Goal: Task Accomplishment & Management: Use online tool/utility

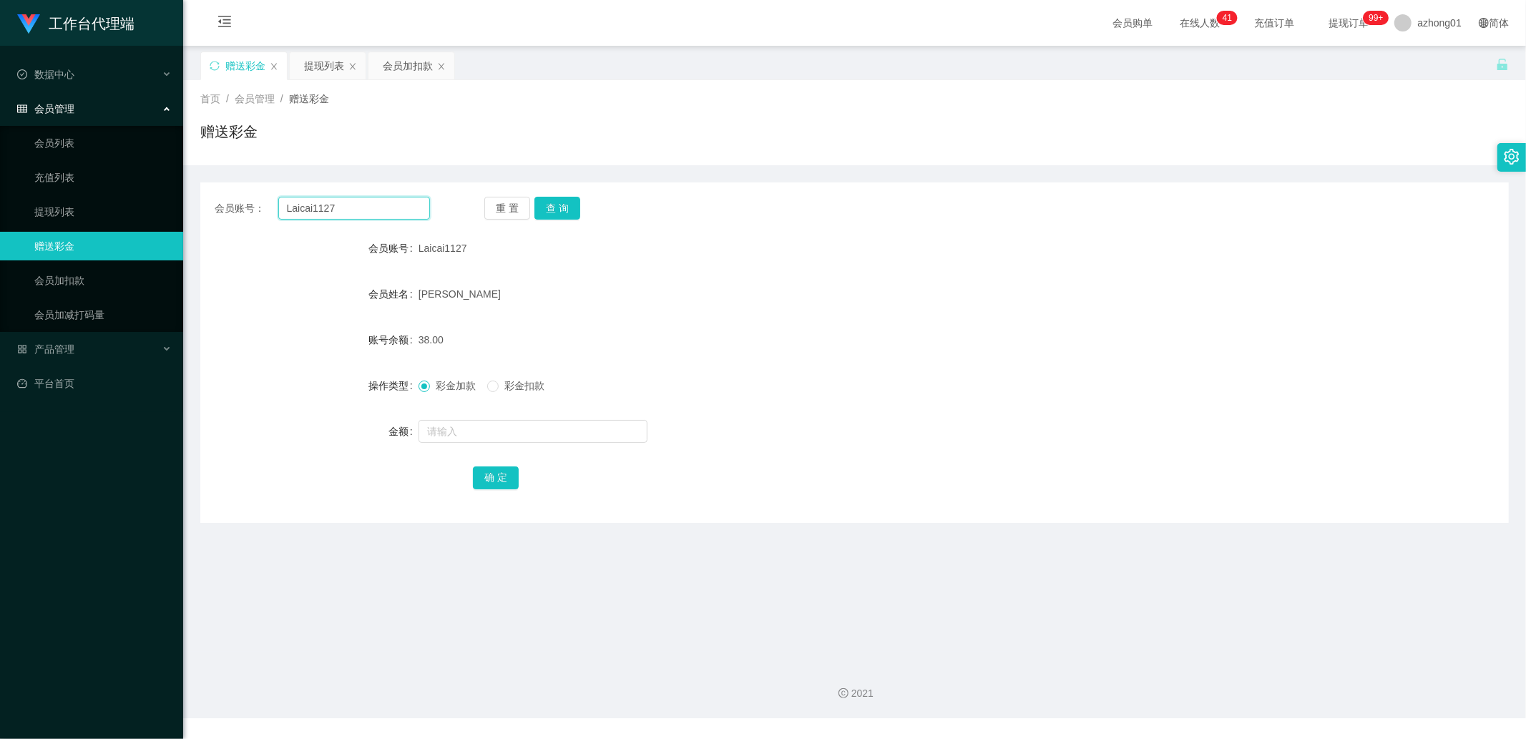
click at [366, 215] on input "Laicai1127" at bounding box center [354, 208] width 152 height 23
paste input "alexlks0601"
type input "alexlks0601"
click at [545, 208] on button "查 询" at bounding box center [558, 208] width 46 height 23
click at [462, 431] on input "text" at bounding box center [533, 431] width 229 height 23
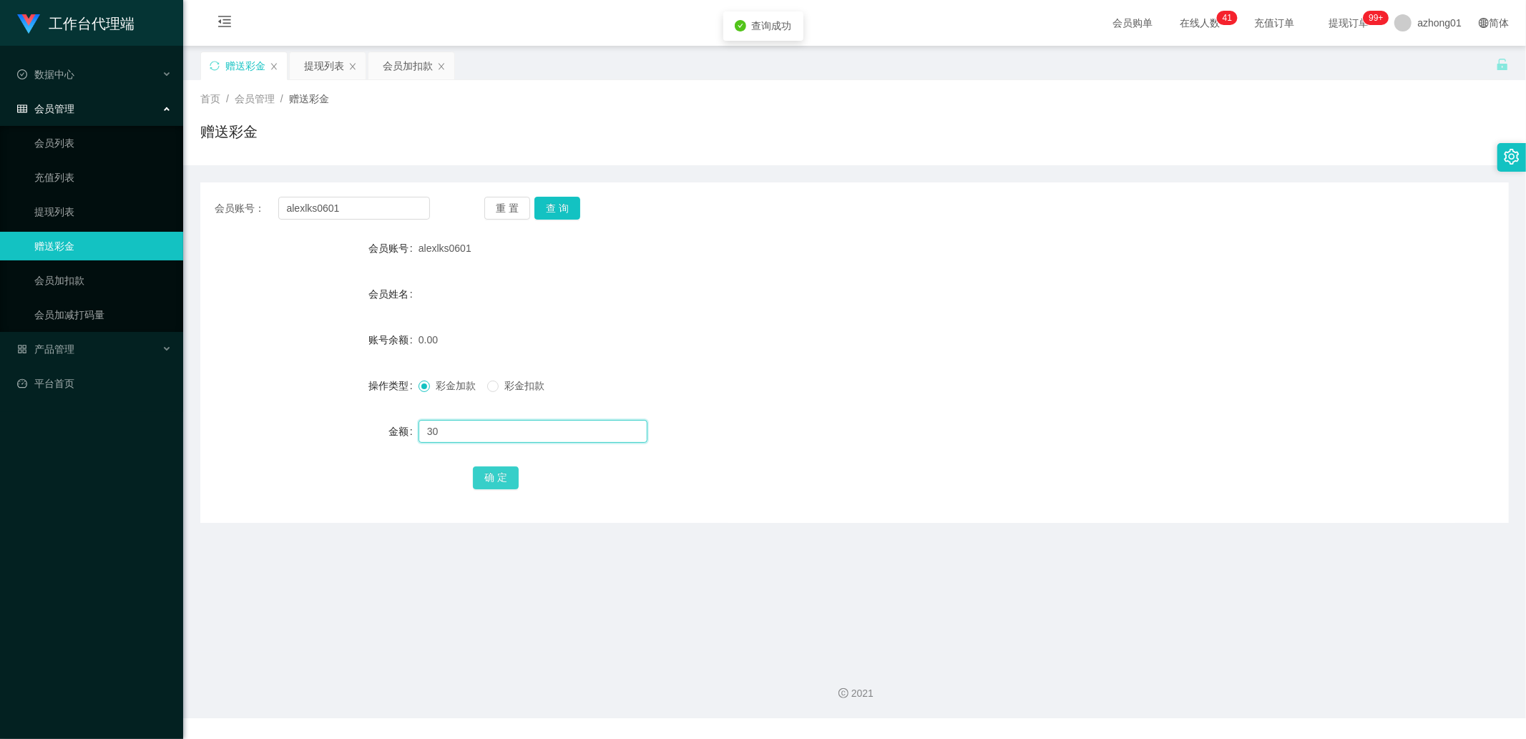
type input "30"
click at [495, 471] on button "确 定" at bounding box center [496, 478] width 46 height 23
click at [392, 210] on input "alexlks0601" at bounding box center [354, 208] width 152 height 23
paste input "alexlks0601"
type input "alexlks0601"
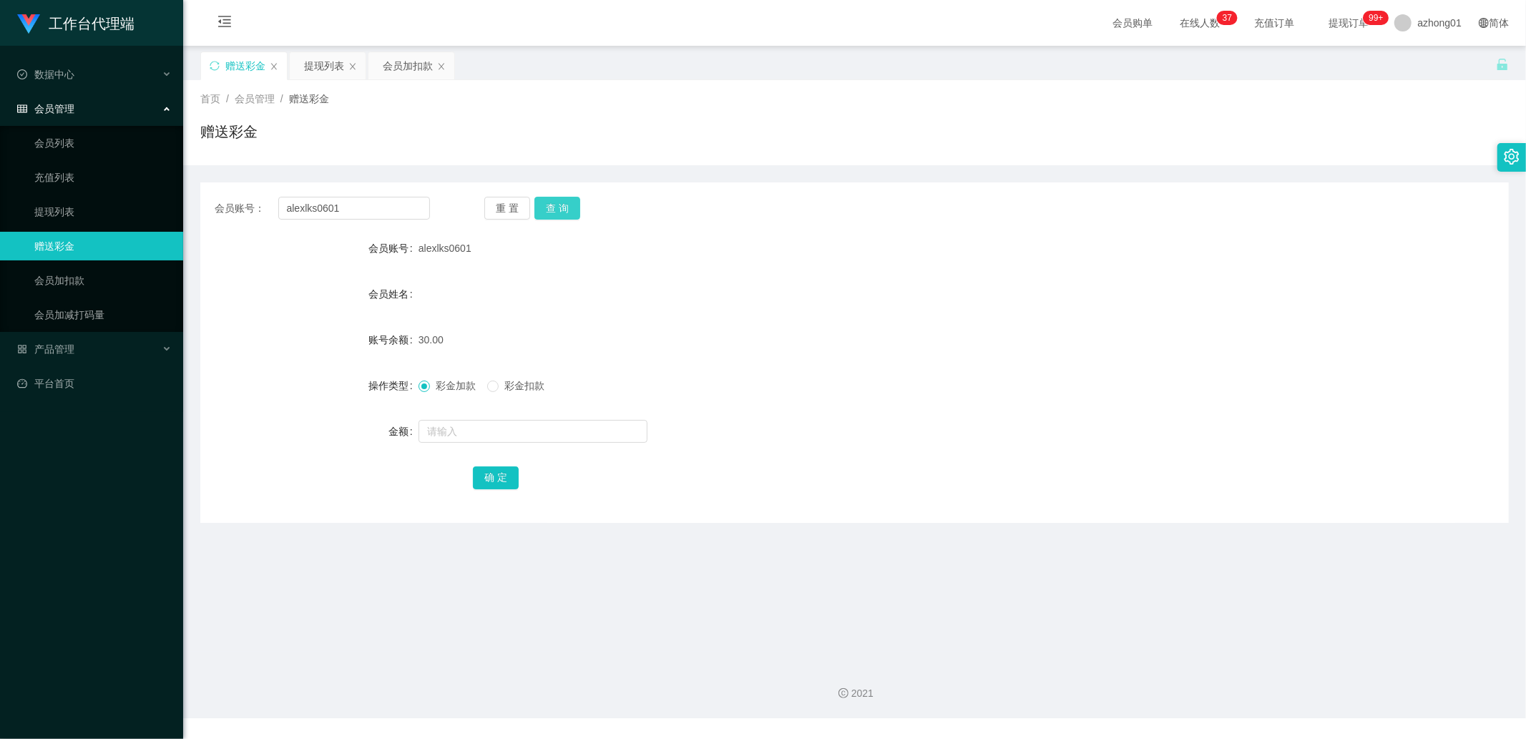
click at [557, 203] on button "查 询" at bounding box center [558, 208] width 46 height 23
click at [487, 442] on div at bounding box center [801, 431] width 764 height 29
click at [487, 431] on input "text" at bounding box center [533, 431] width 229 height 23
type input "30"
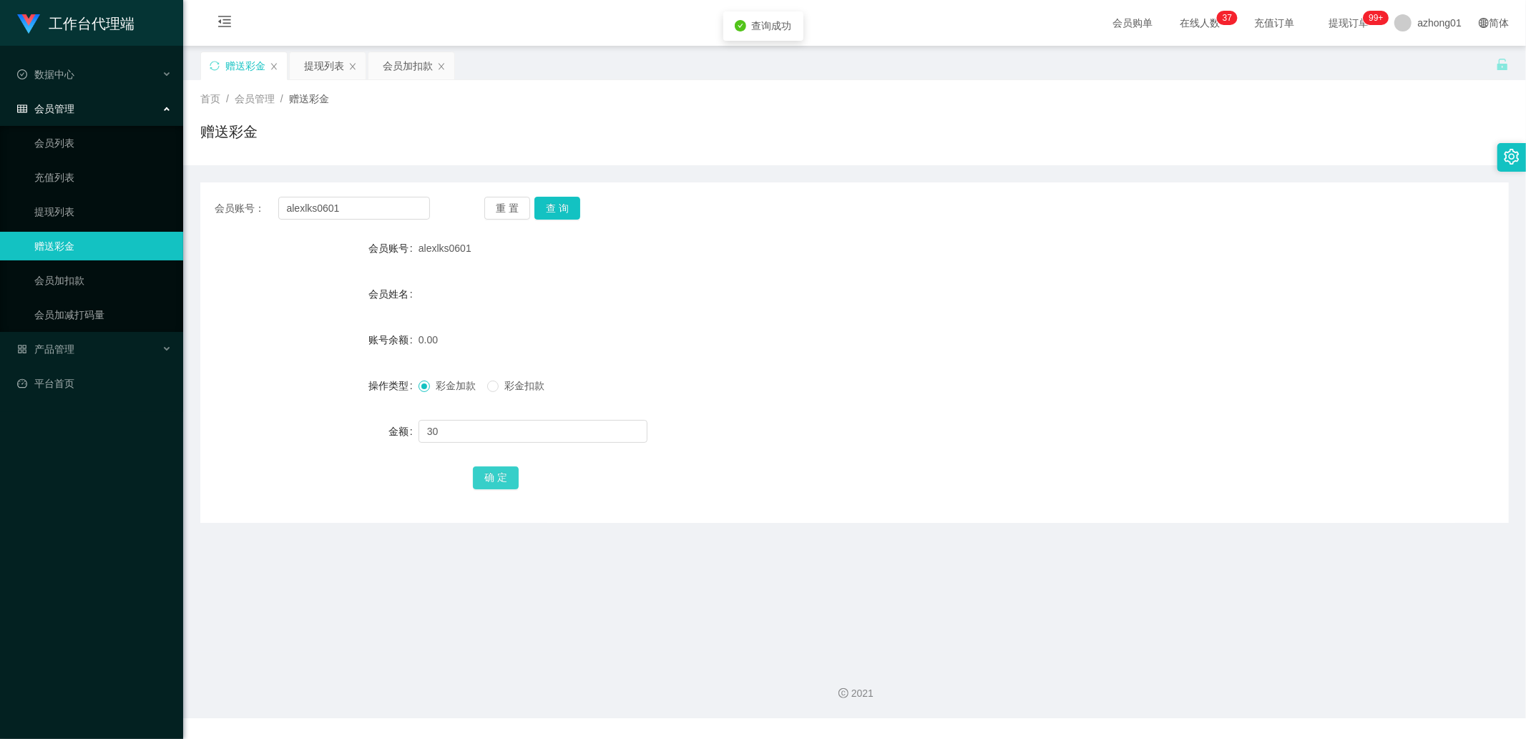
click at [492, 482] on button "确 定" at bounding box center [496, 478] width 46 height 23
click at [389, 218] on input "alexlks0601" at bounding box center [354, 208] width 152 height 23
paste input "0187861346"
type input "0187861346"
click at [547, 208] on button "查 询" at bounding box center [558, 208] width 46 height 23
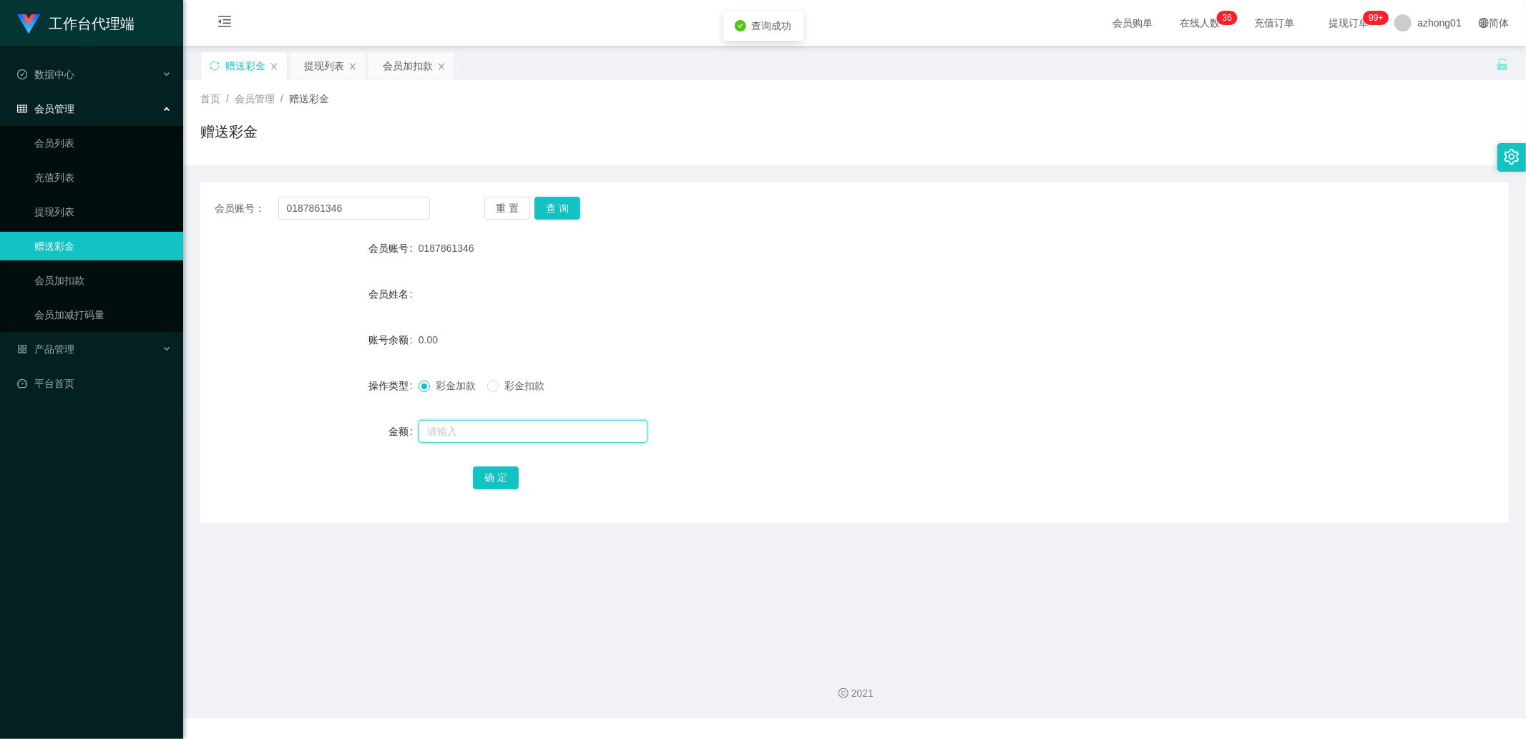
click at [447, 420] on input "text" at bounding box center [533, 431] width 229 height 23
type input "60"
click at [484, 484] on button "确 定" at bounding box center [496, 478] width 46 height 23
click at [356, 209] on input "0187861346" at bounding box center [354, 208] width 152 height 23
paste input "185791655"
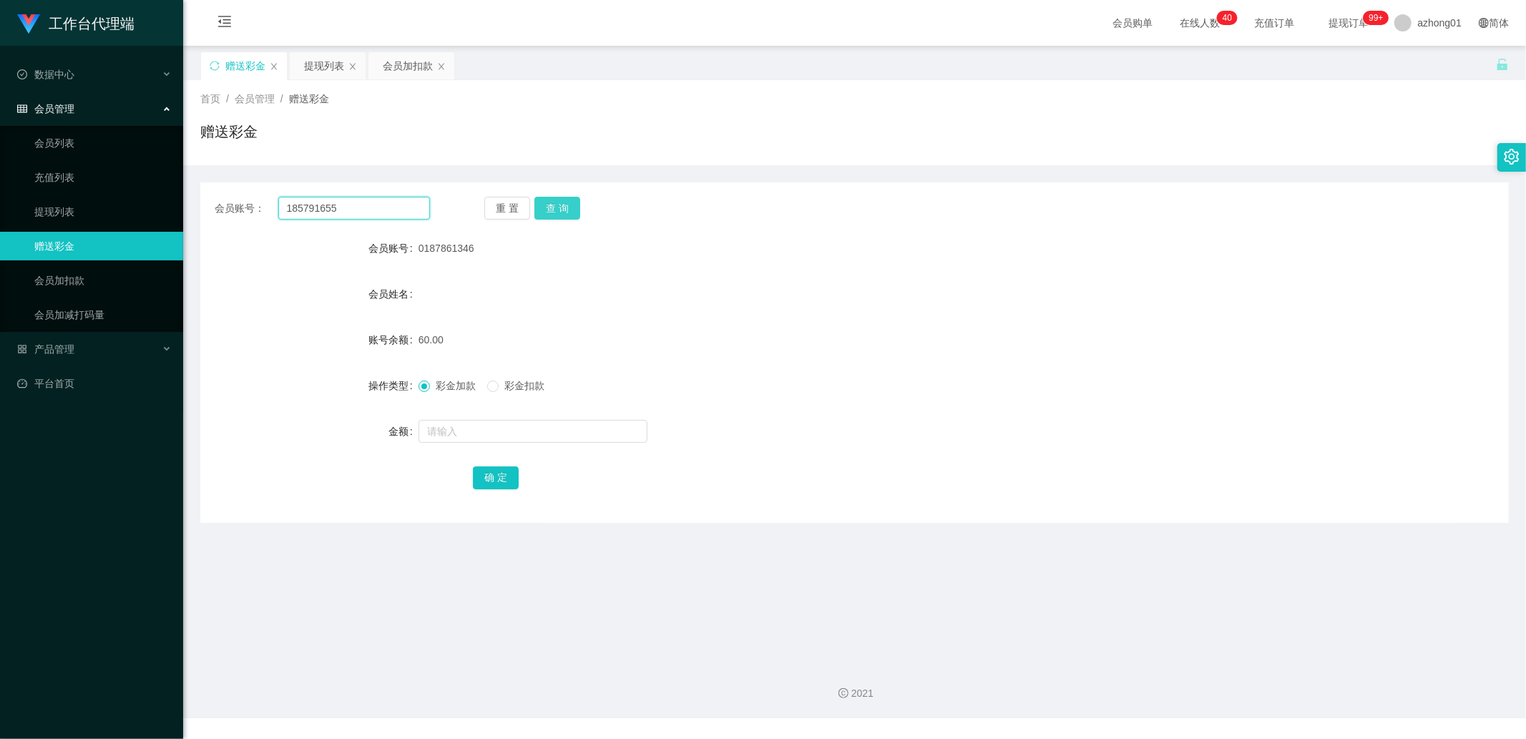
type input "185791655"
click at [547, 205] on button "查 询" at bounding box center [558, 208] width 46 height 23
click at [565, 201] on button "查 询" at bounding box center [558, 208] width 46 height 23
click at [474, 434] on input "text" at bounding box center [533, 431] width 229 height 23
type input "60"
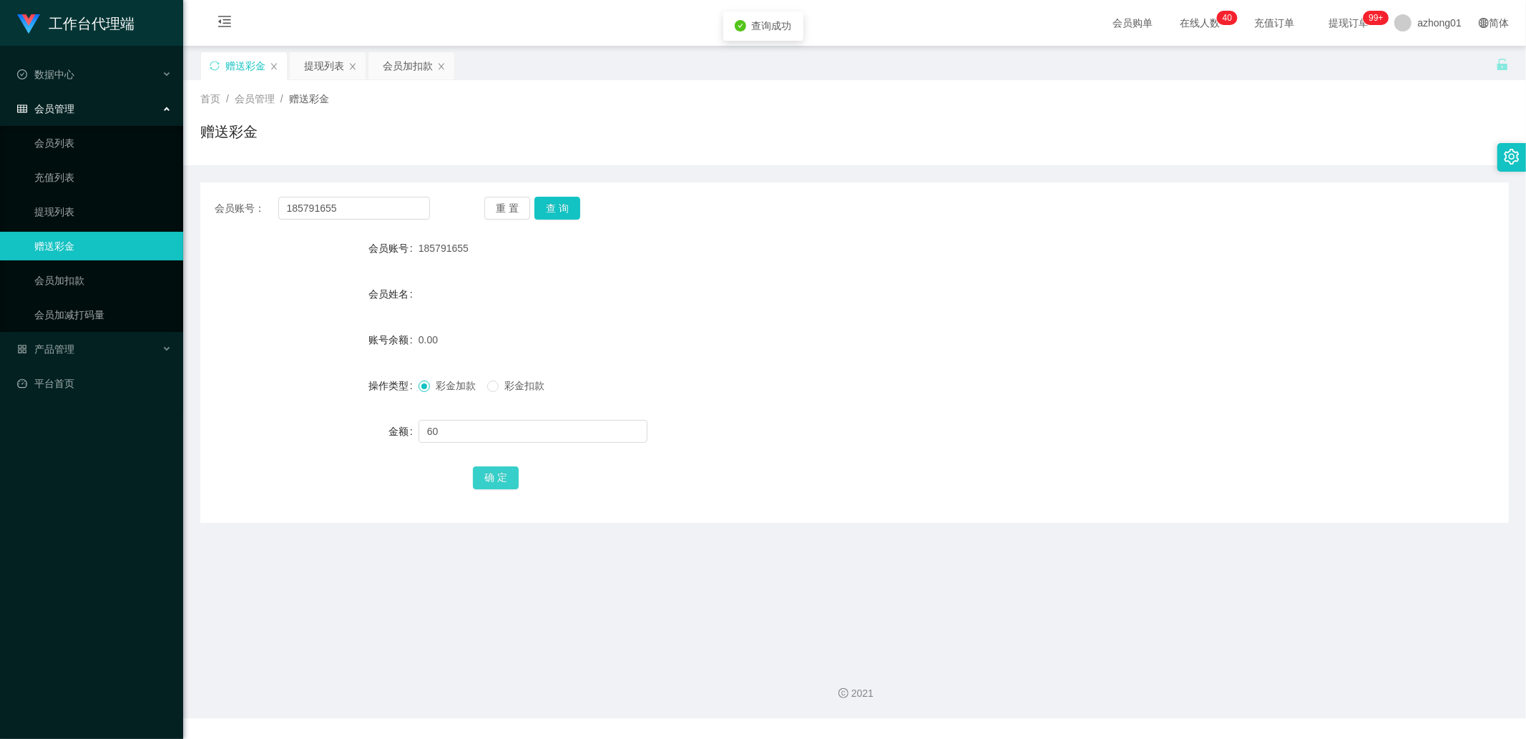
click at [484, 479] on button "确 定" at bounding box center [496, 478] width 46 height 23
click at [356, 208] on input "185791655" at bounding box center [354, 208] width 152 height 23
paste input "bibo"
type input "bibo"
click at [559, 197] on button "查 询" at bounding box center [558, 208] width 46 height 23
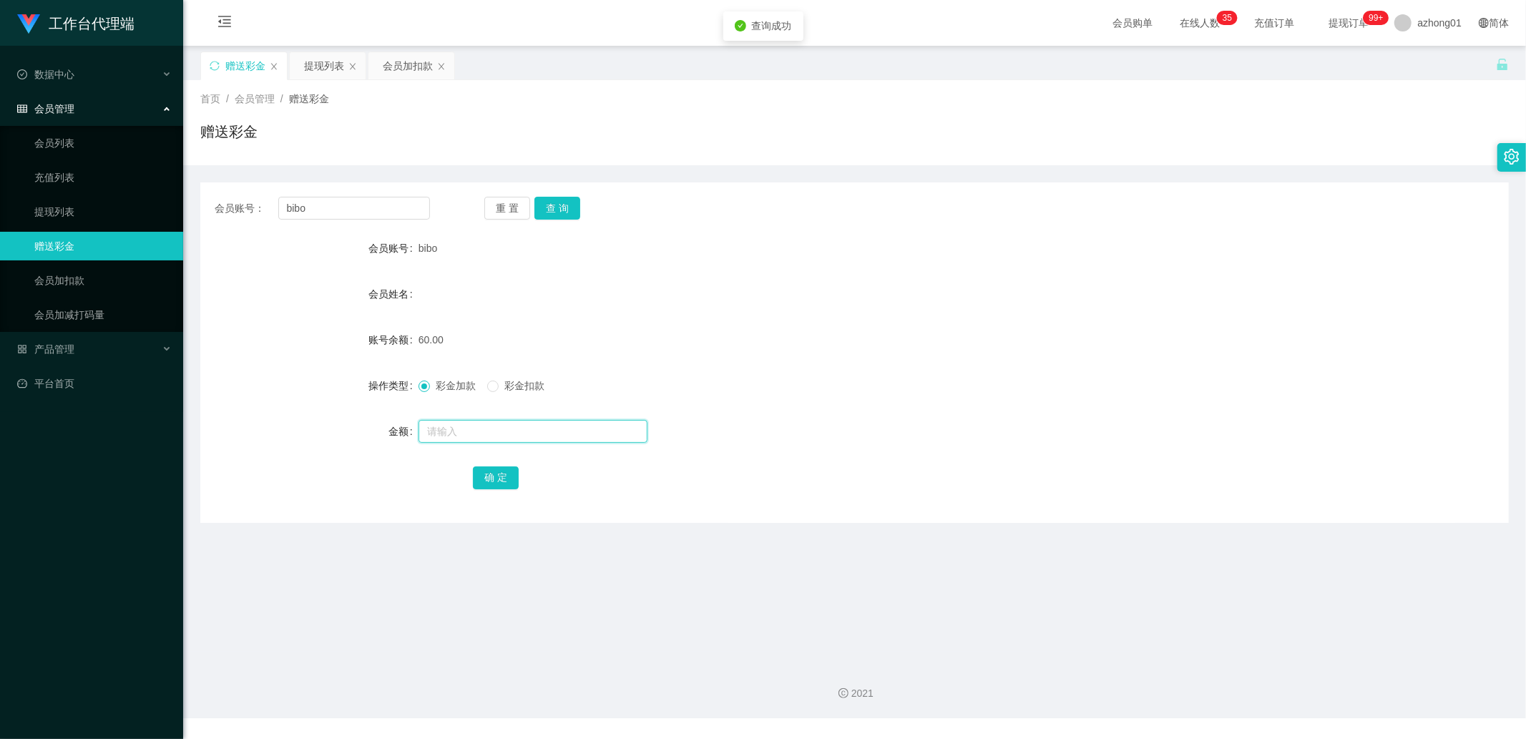
click at [469, 437] on input "text" at bounding box center [533, 431] width 229 height 23
drag, startPoint x: 76, startPoint y: 205, endPoint x: 133, endPoint y: 204, distance: 57.3
click at [76, 205] on link "提现列表" at bounding box center [102, 212] width 137 height 29
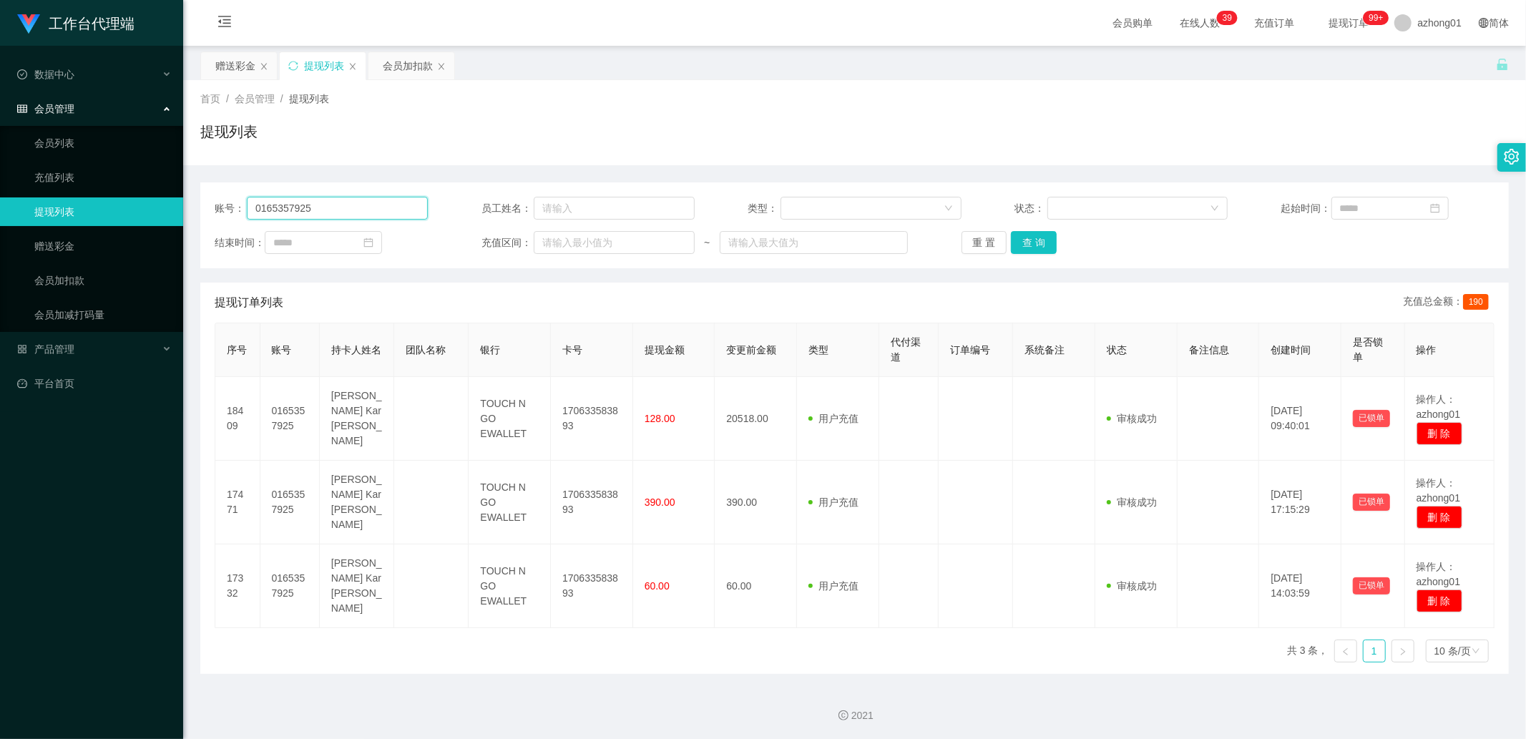
click at [386, 213] on input "0165357925" at bounding box center [337, 208] width 181 height 23
paste input "0187861346"
type input "0187861346"
click at [1046, 244] on button "查 询" at bounding box center [1034, 242] width 46 height 23
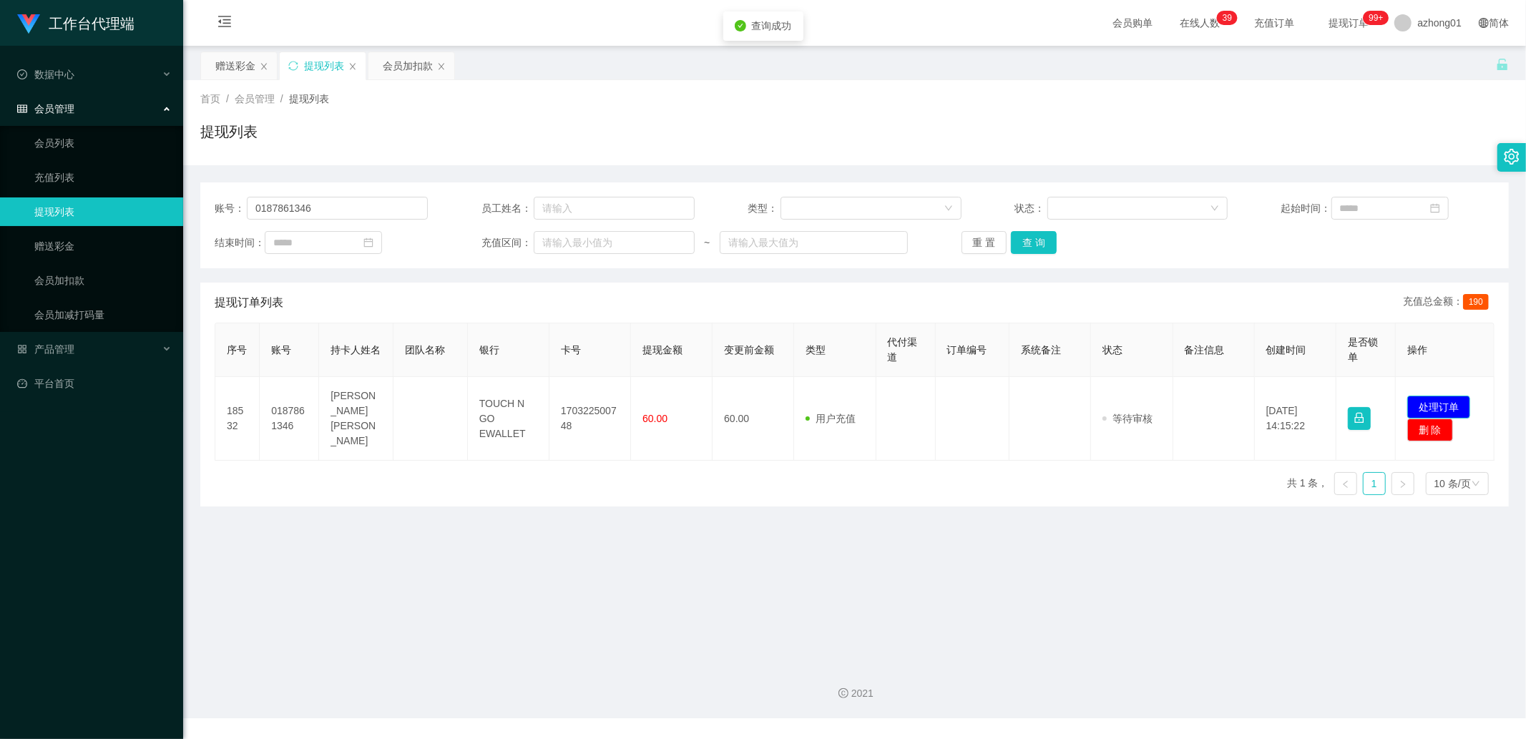
drag, startPoint x: 1417, startPoint y: 392, endPoint x: 1228, endPoint y: 356, distance: 192.3
click at [1417, 396] on button "处理订单" at bounding box center [1439, 407] width 63 height 23
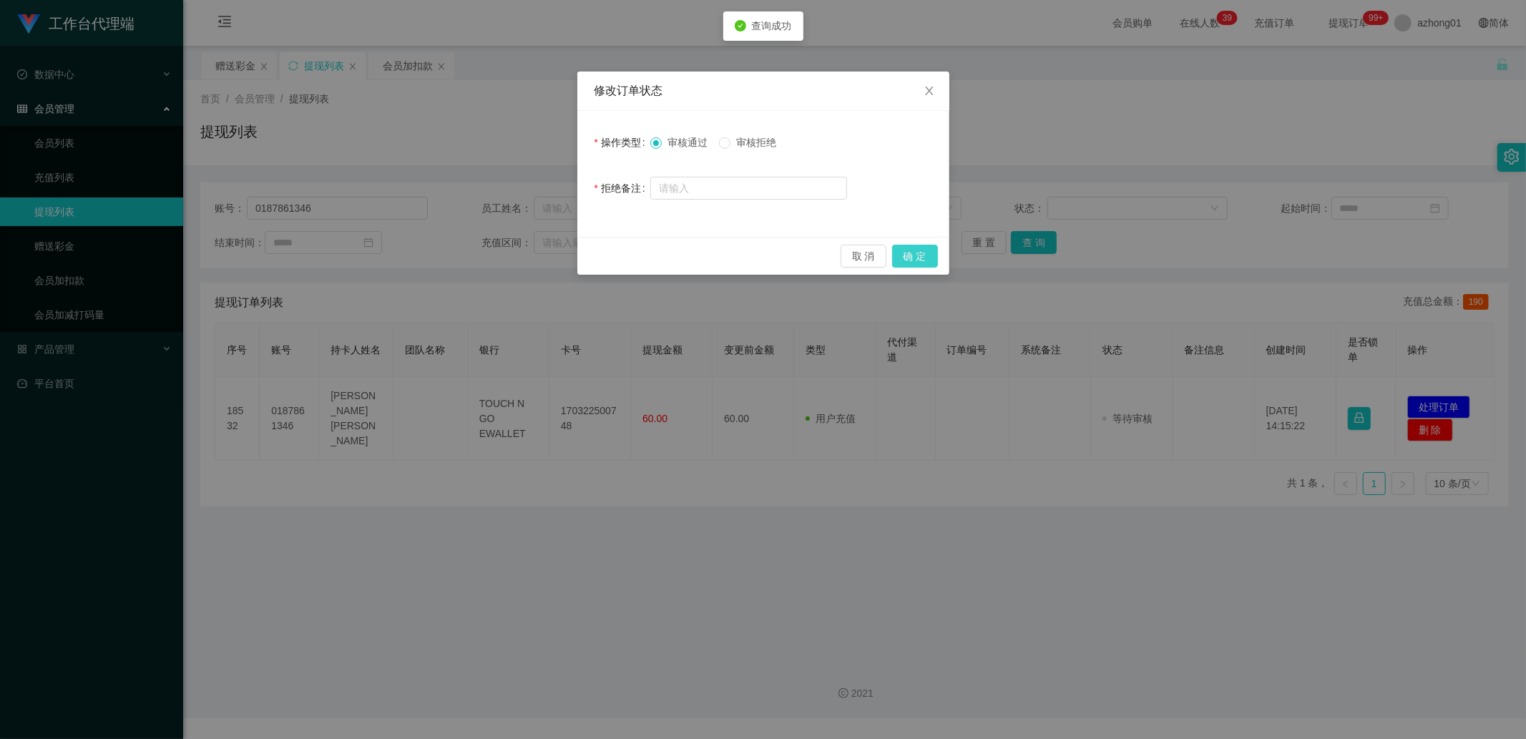
click at [912, 245] on button "确 定" at bounding box center [915, 256] width 46 height 23
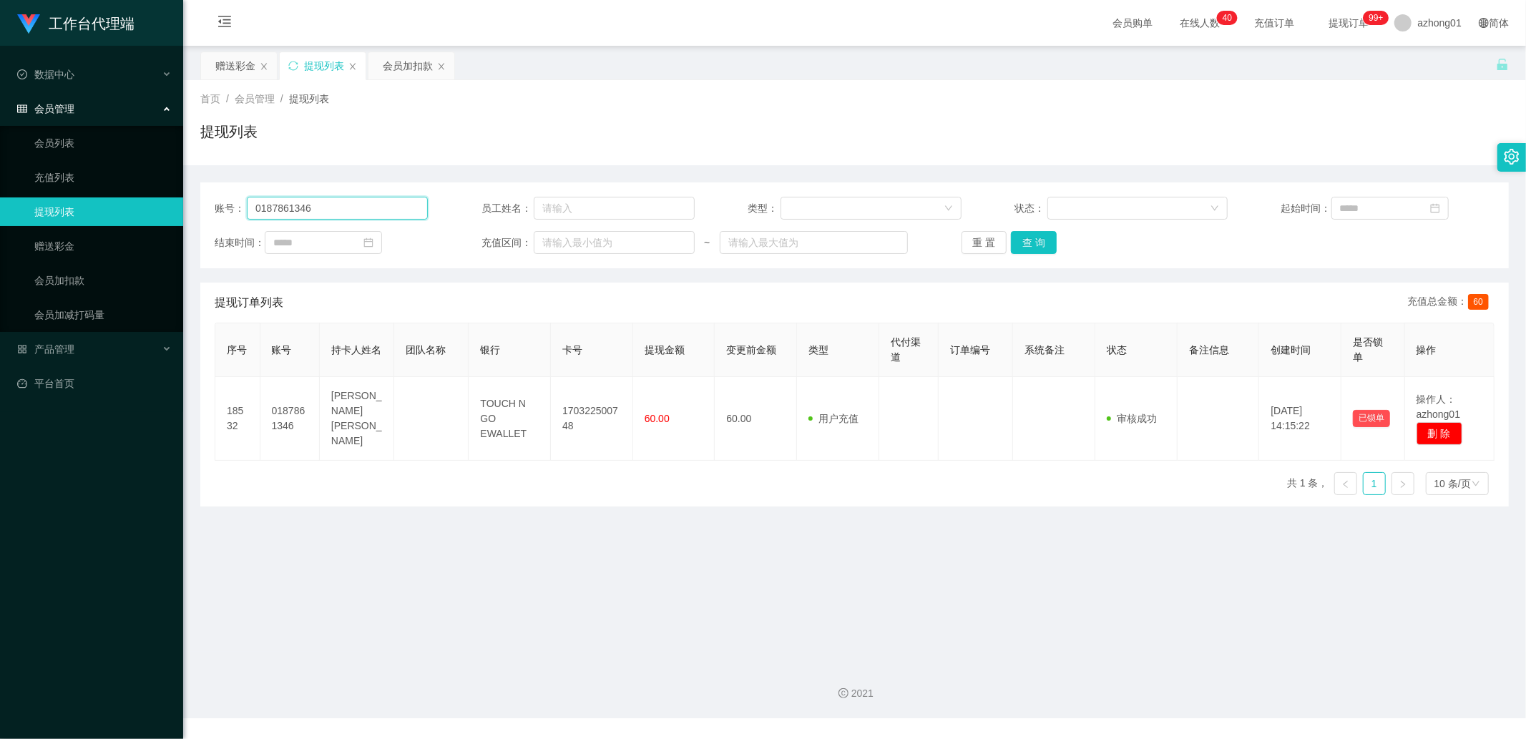
click at [338, 215] on input "0187861346" at bounding box center [337, 208] width 181 height 23
paste input "alexlks0601"
type input "alexlks0601"
click at [73, 242] on link "赠送彩金" at bounding box center [102, 246] width 137 height 29
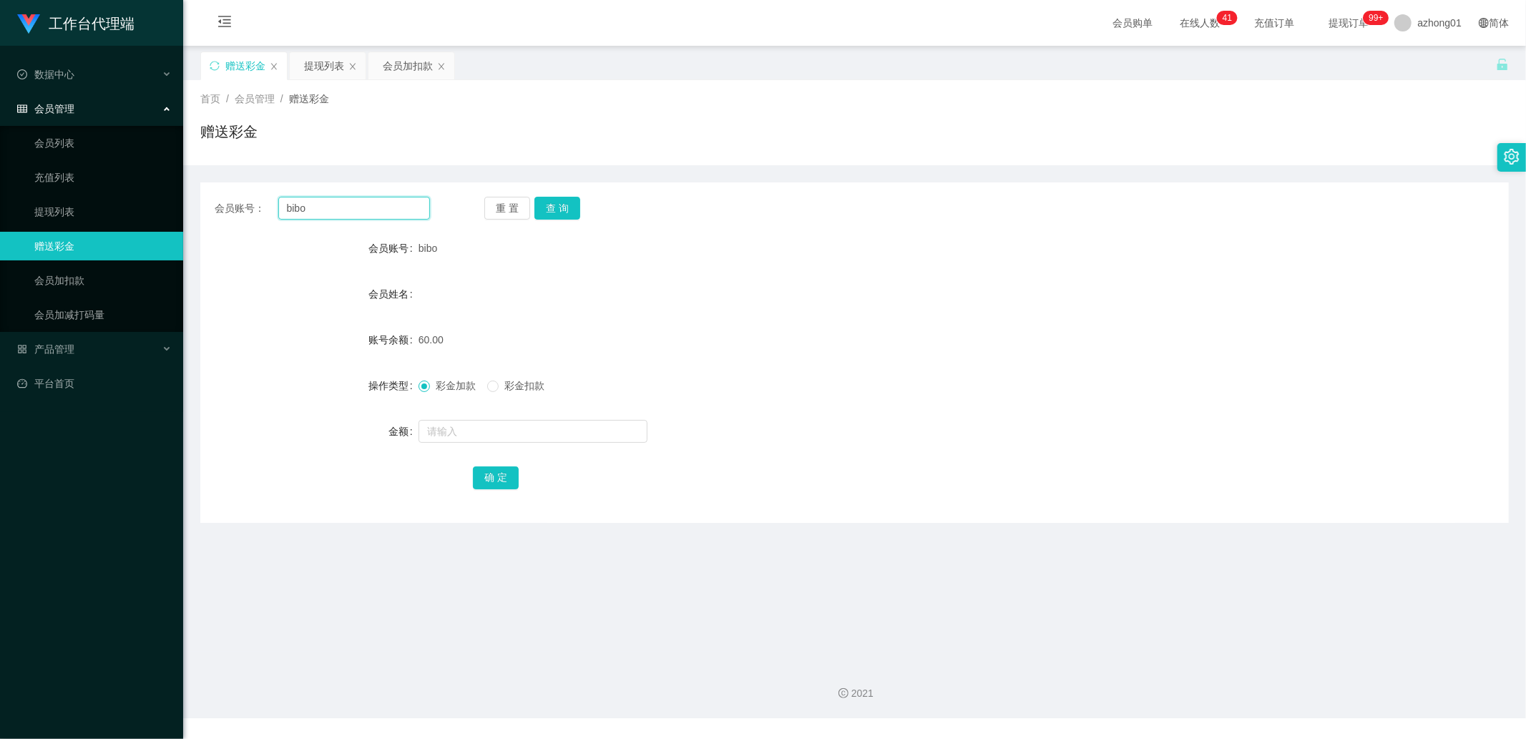
click at [371, 209] on input "bibo" at bounding box center [354, 208] width 152 height 23
paste input "alexlks0601"
type input "alexlks0601"
click at [554, 205] on button "查 询" at bounding box center [558, 208] width 46 height 23
click at [451, 431] on input "text" at bounding box center [533, 431] width 229 height 23
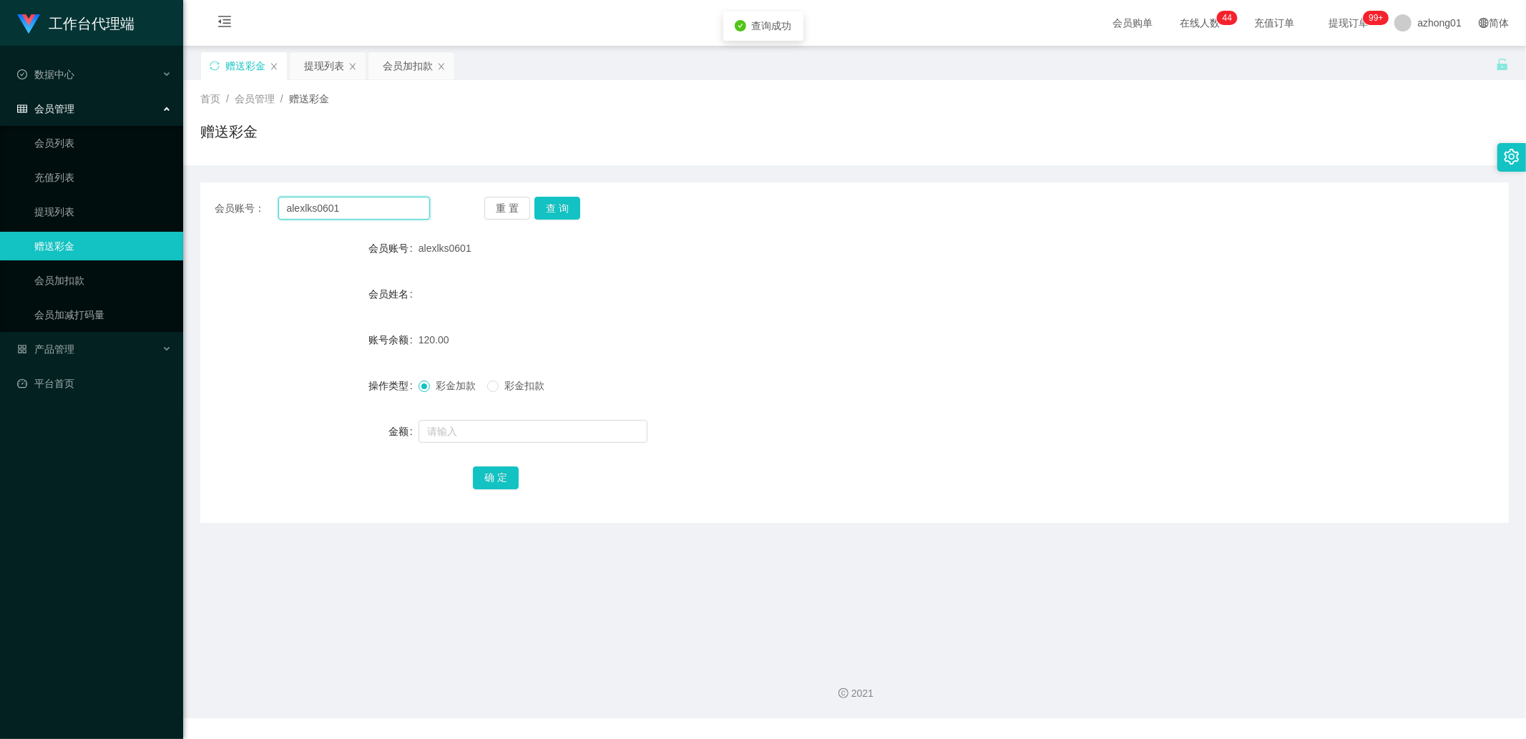
click at [340, 213] on input "alexlks0601" at bounding box center [354, 208] width 152 height 23
click at [73, 285] on link "会员加扣款" at bounding box center [102, 280] width 137 height 29
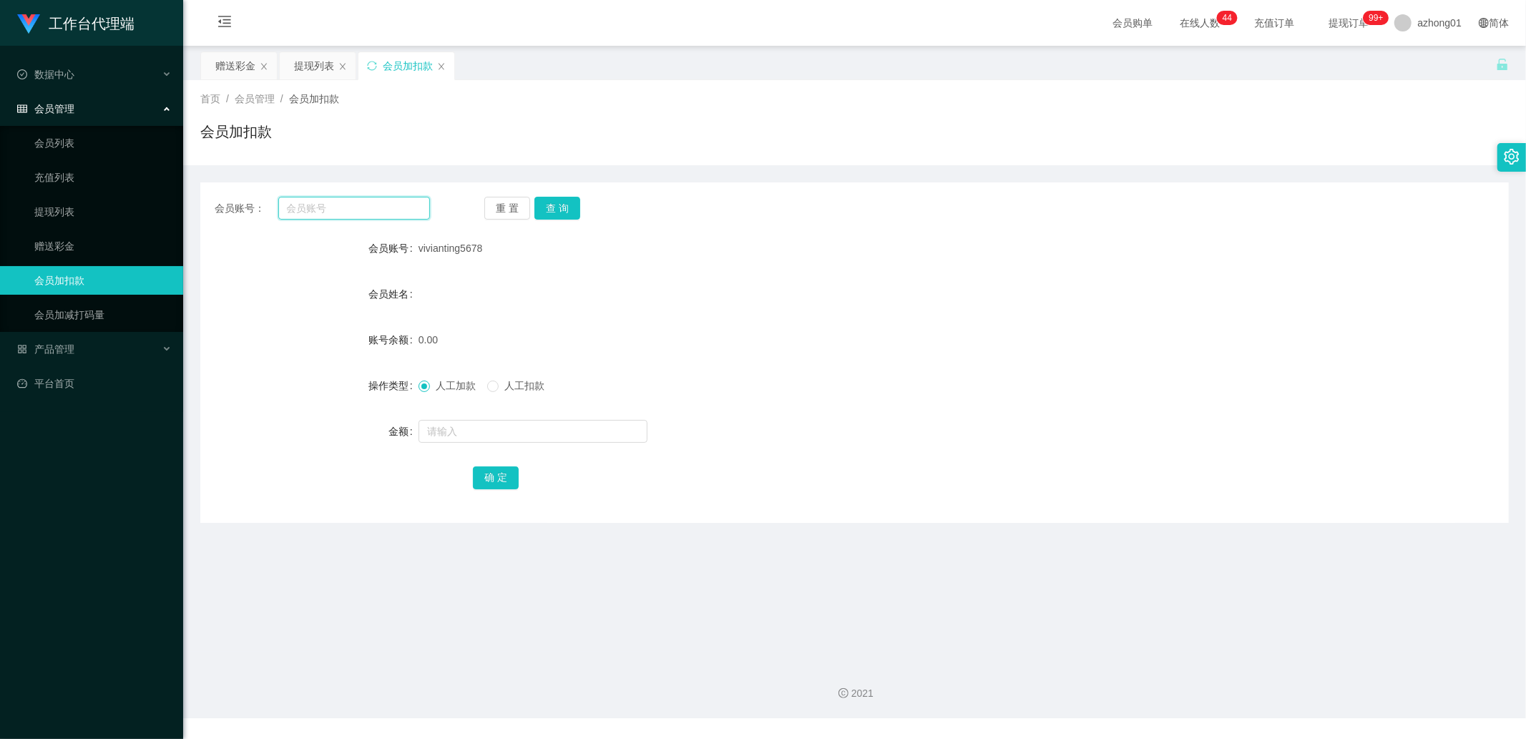
click at [352, 205] on input "text" at bounding box center [354, 208] width 152 height 23
paste input "alexlks0601"
type input "alexlks0601"
click at [548, 209] on button "查 询" at bounding box center [558, 208] width 46 height 23
click at [480, 428] on input "text" at bounding box center [533, 431] width 229 height 23
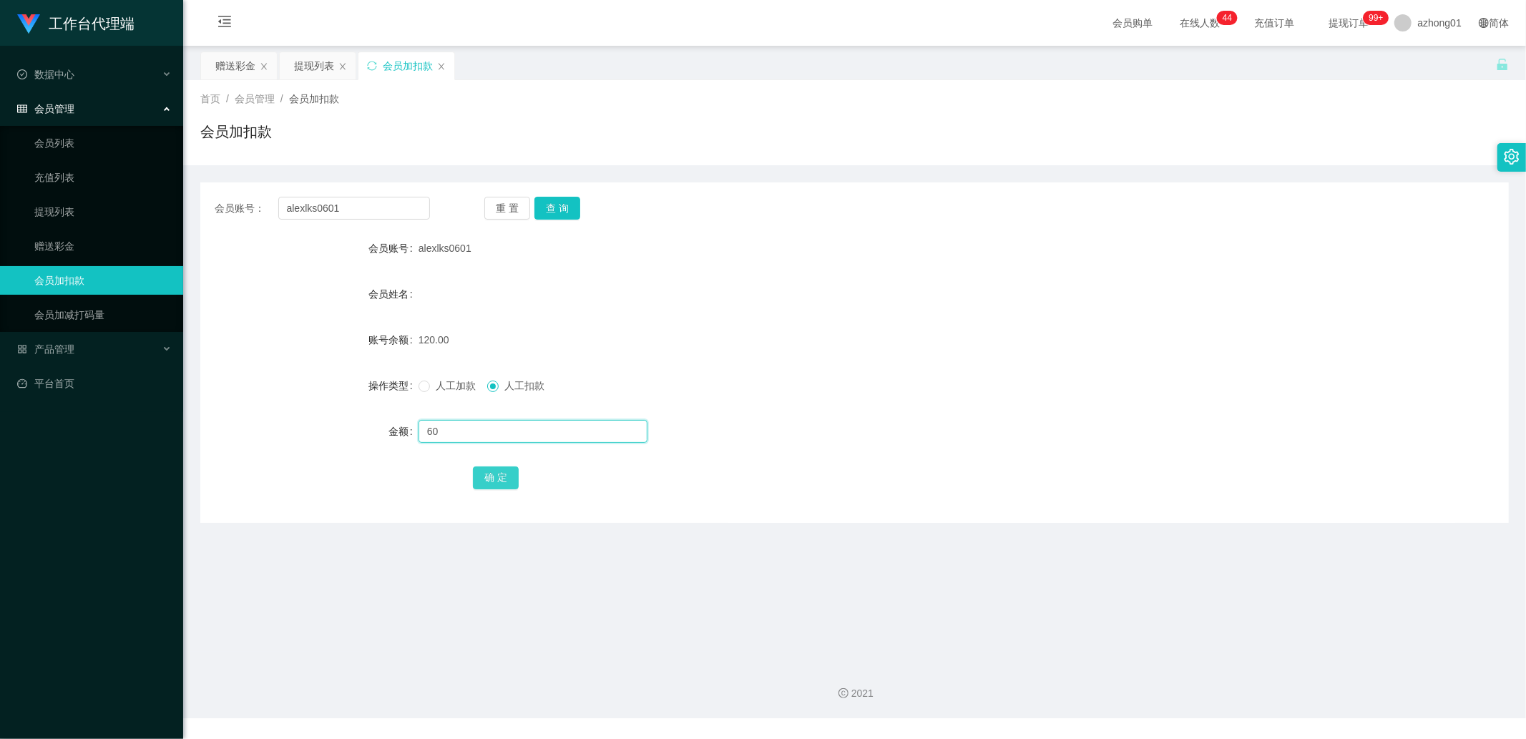
type input "60"
click at [488, 482] on button "确 定" at bounding box center [496, 478] width 46 height 23
click at [340, 211] on input "alexlks0601" at bounding box center [354, 208] width 152 height 23
paste input "Sang Sang"
type input "Sang Sang"
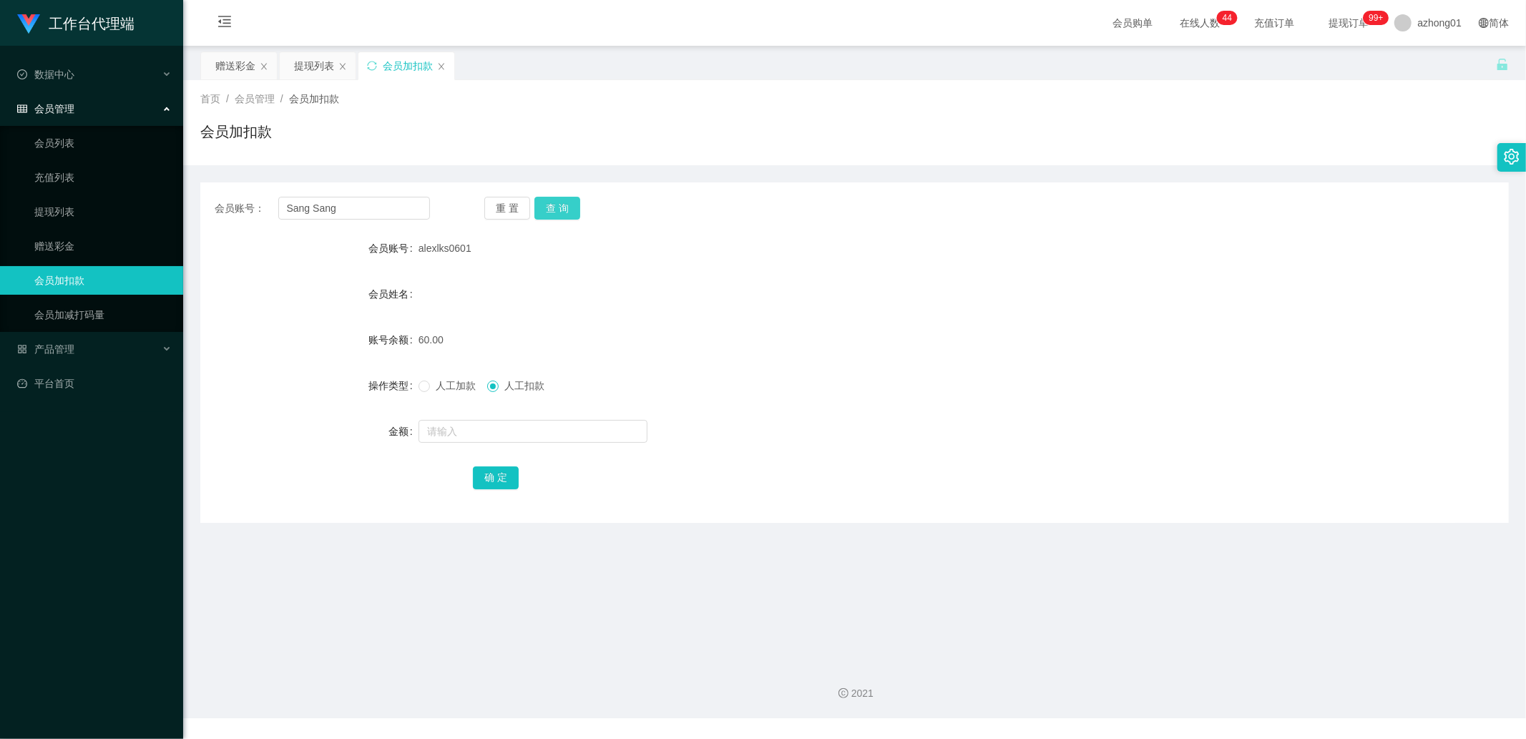
click at [560, 209] on button "查 询" at bounding box center [558, 208] width 46 height 23
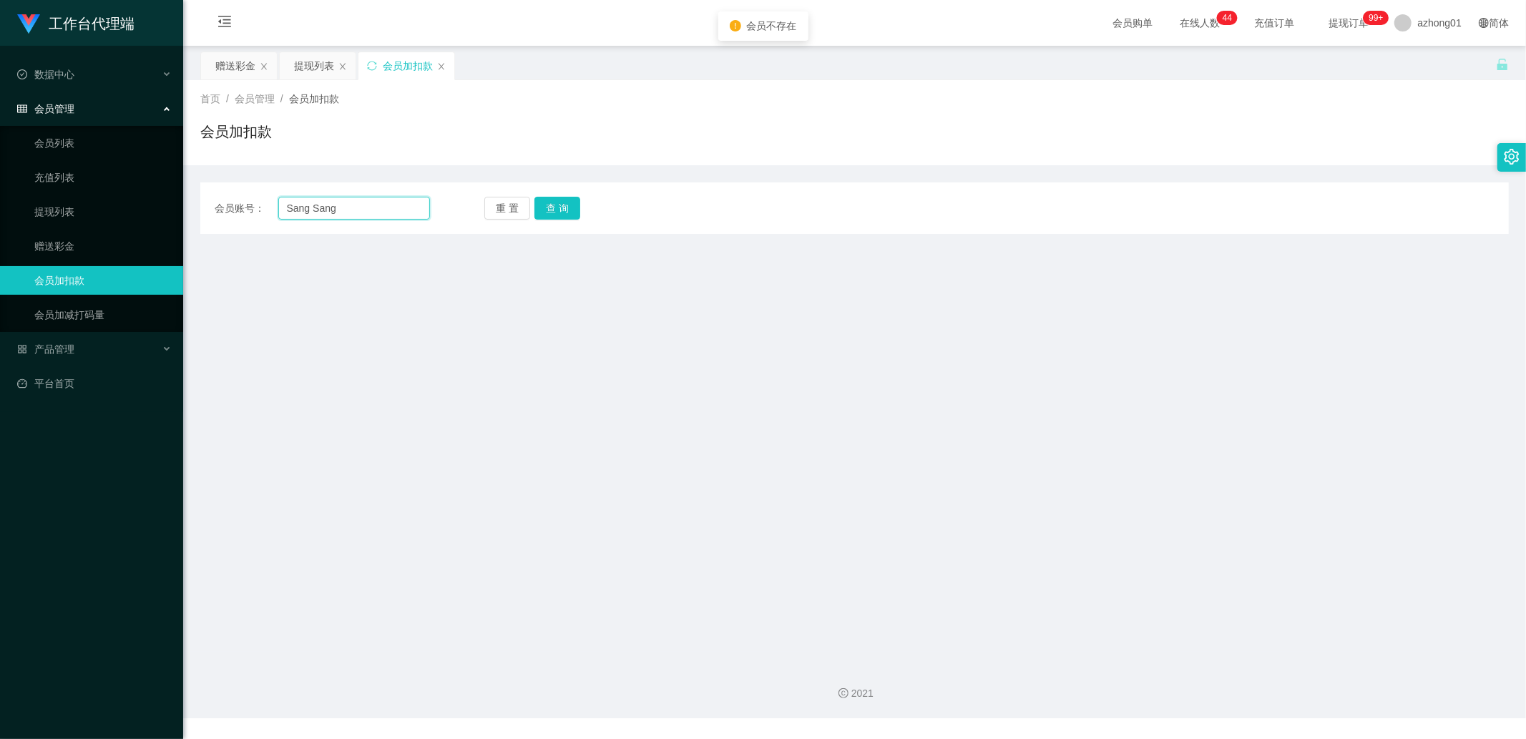
click at [394, 213] on input "Sang Sang" at bounding box center [354, 208] width 152 height 23
paste input "185791655"
type input "185791655"
click at [542, 202] on button "查 询" at bounding box center [558, 208] width 46 height 23
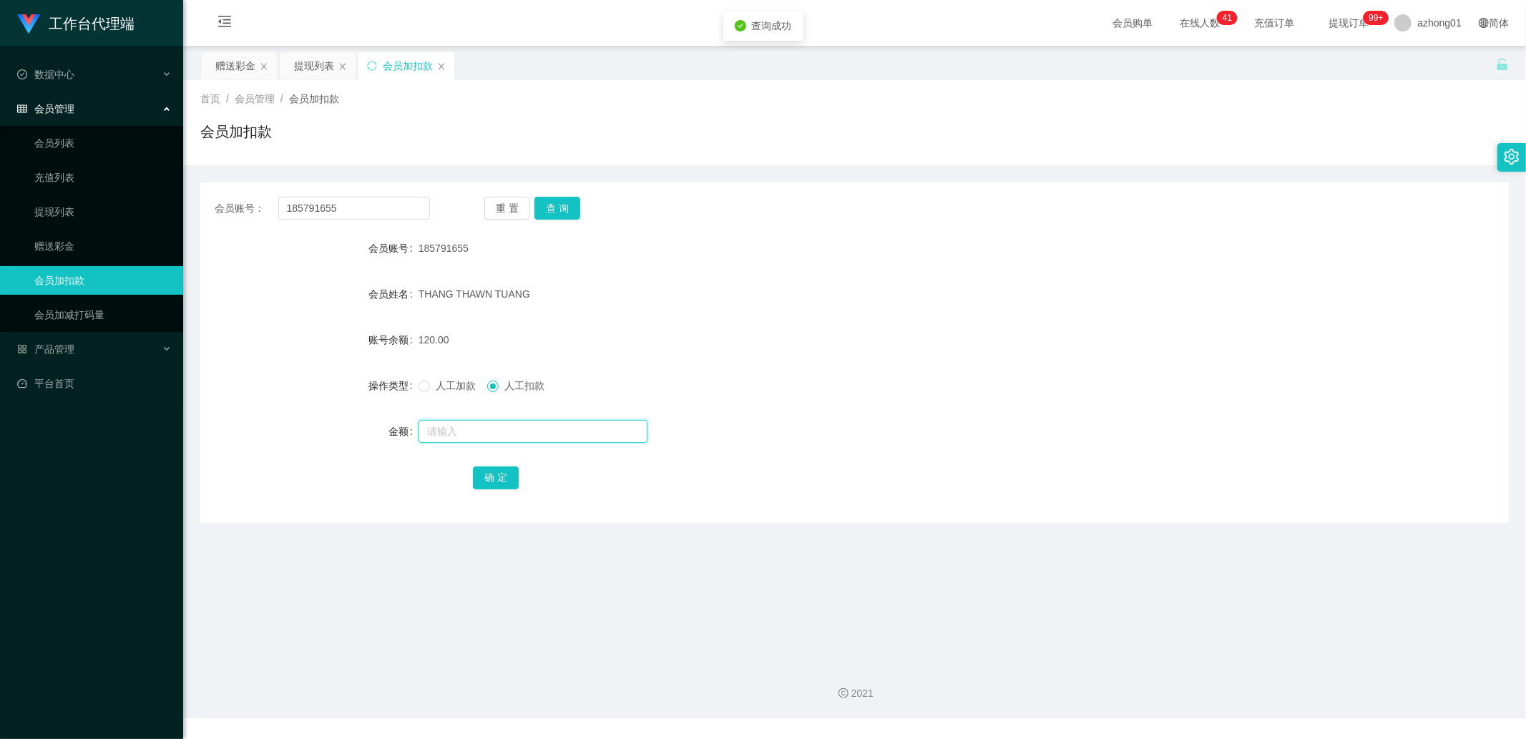
click at [470, 420] on input "text" at bounding box center [533, 431] width 229 height 23
type input "60"
click at [494, 477] on button "确 定" at bounding box center [496, 478] width 46 height 23
click at [388, 210] on input "185791655" at bounding box center [354, 208] width 152 height 23
paste input "cm"
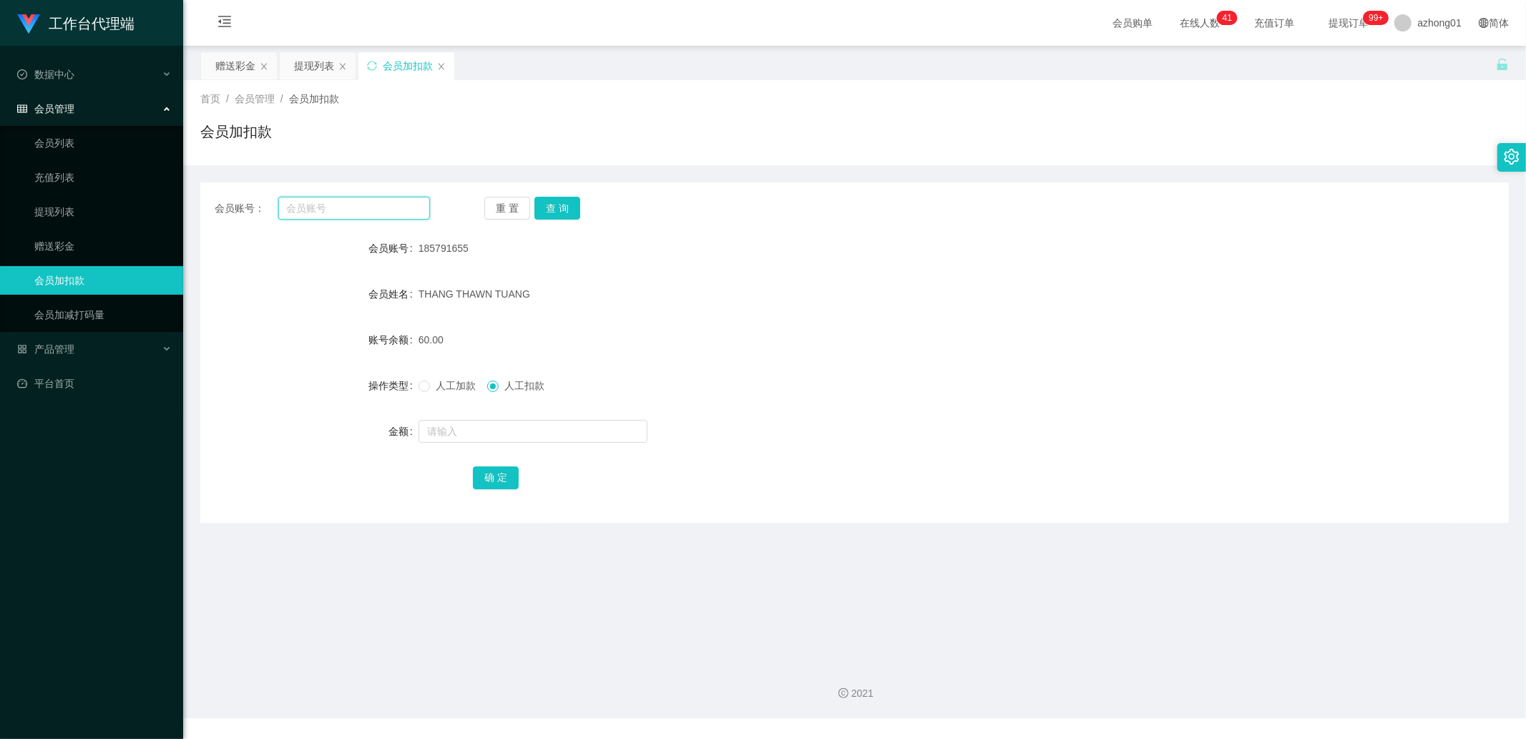
type input "cm"
click at [84, 215] on link "提现列表" at bounding box center [102, 212] width 137 height 29
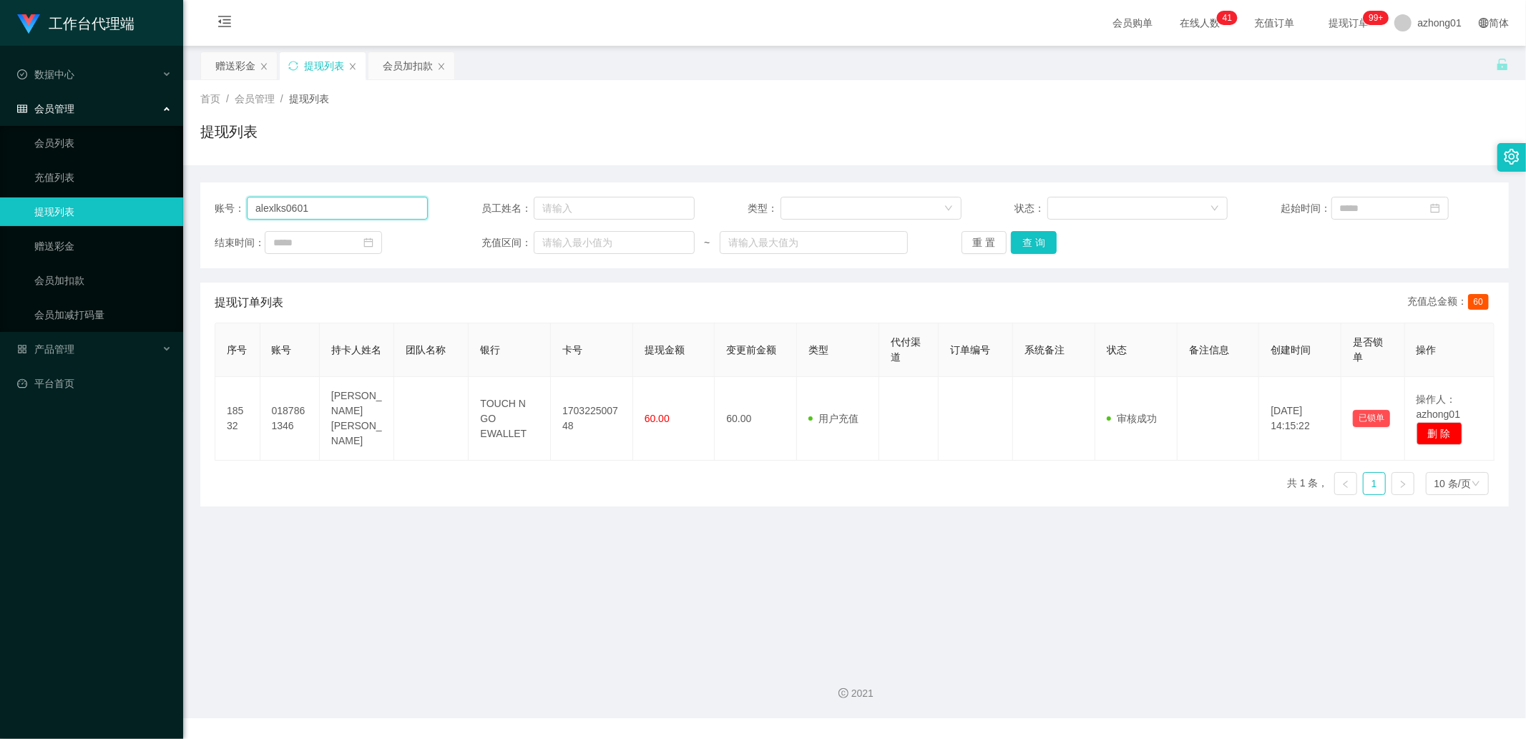
click at [344, 201] on input "alexlks0601" at bounding box center [337, 208] width 181 height 23
paste input "cm"
type input "cm"
click at [1042, 252] on button "查 询" at bounding box center [1034, 242] width 46 height 23
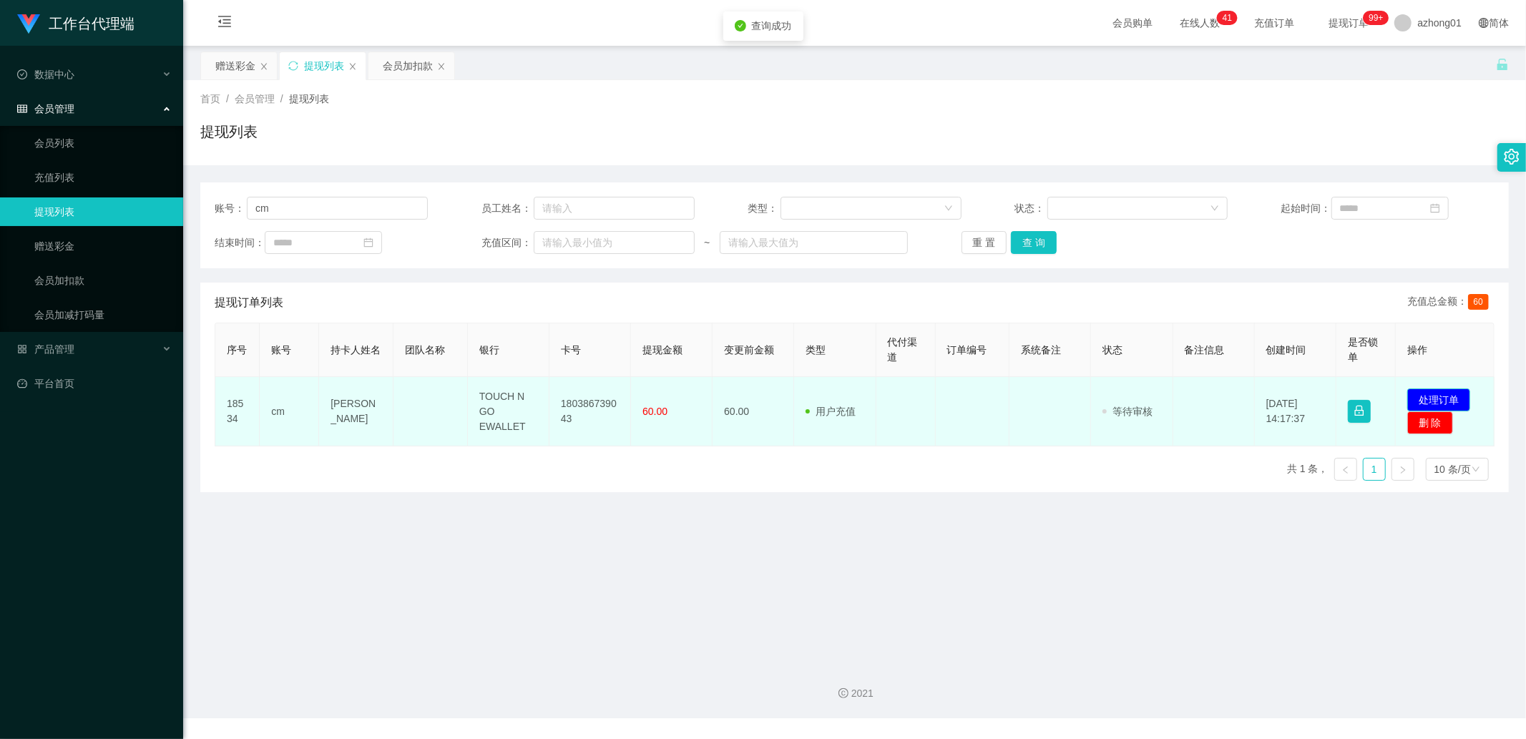
click at [1430, 399] on button "处理订单" at bounding box center [1439, 400] width 63 height 23
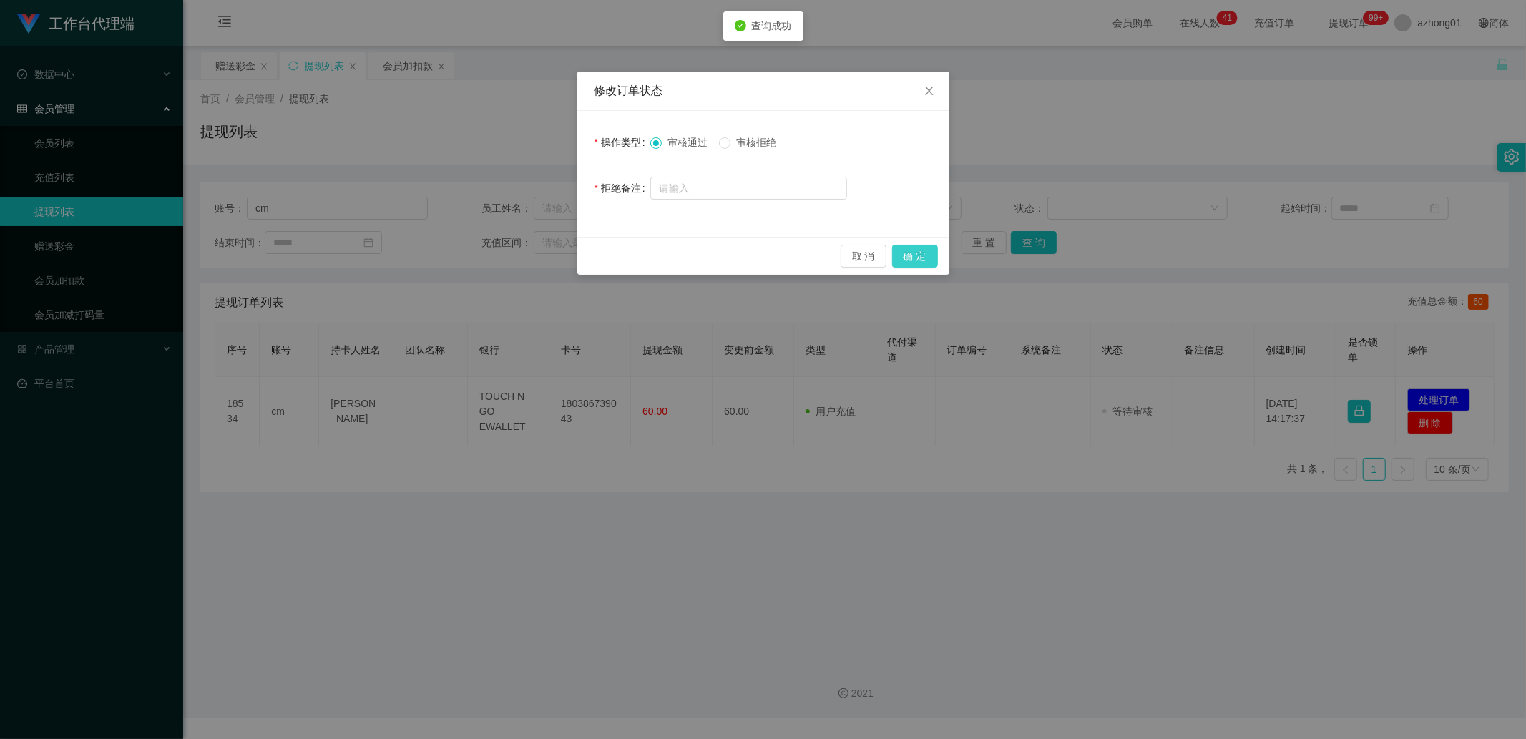
click at [916, 255] on button "确 定" at bounding box center [915, 256] width 46 height 23
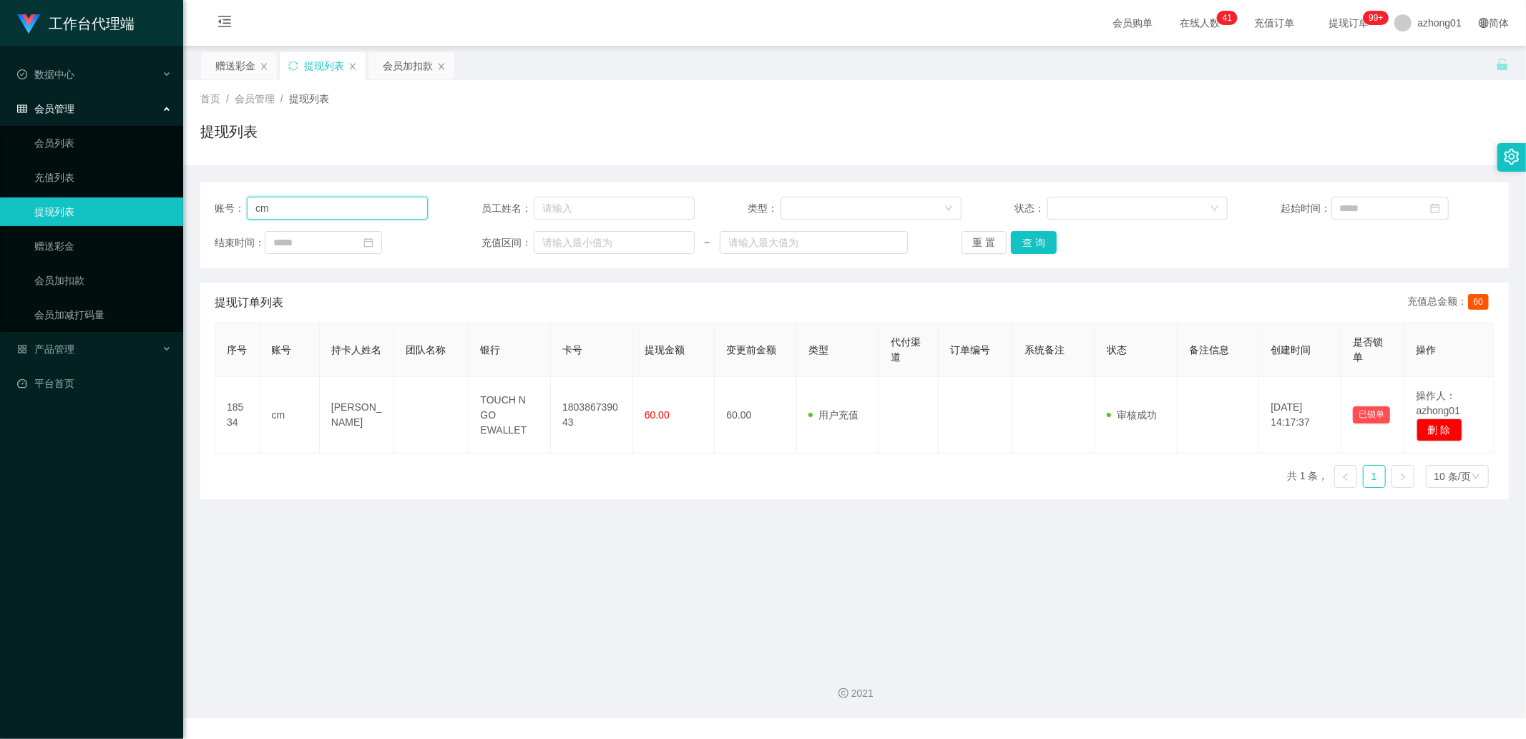
click at [349, 209] on input "cm" at bounding box center [337, 208] width 181 height 23
paste input "185791655"
type input "185791655"
click at [1025, 246] on button "查 询" at bounding box center [1034, 242] width 46 height 23
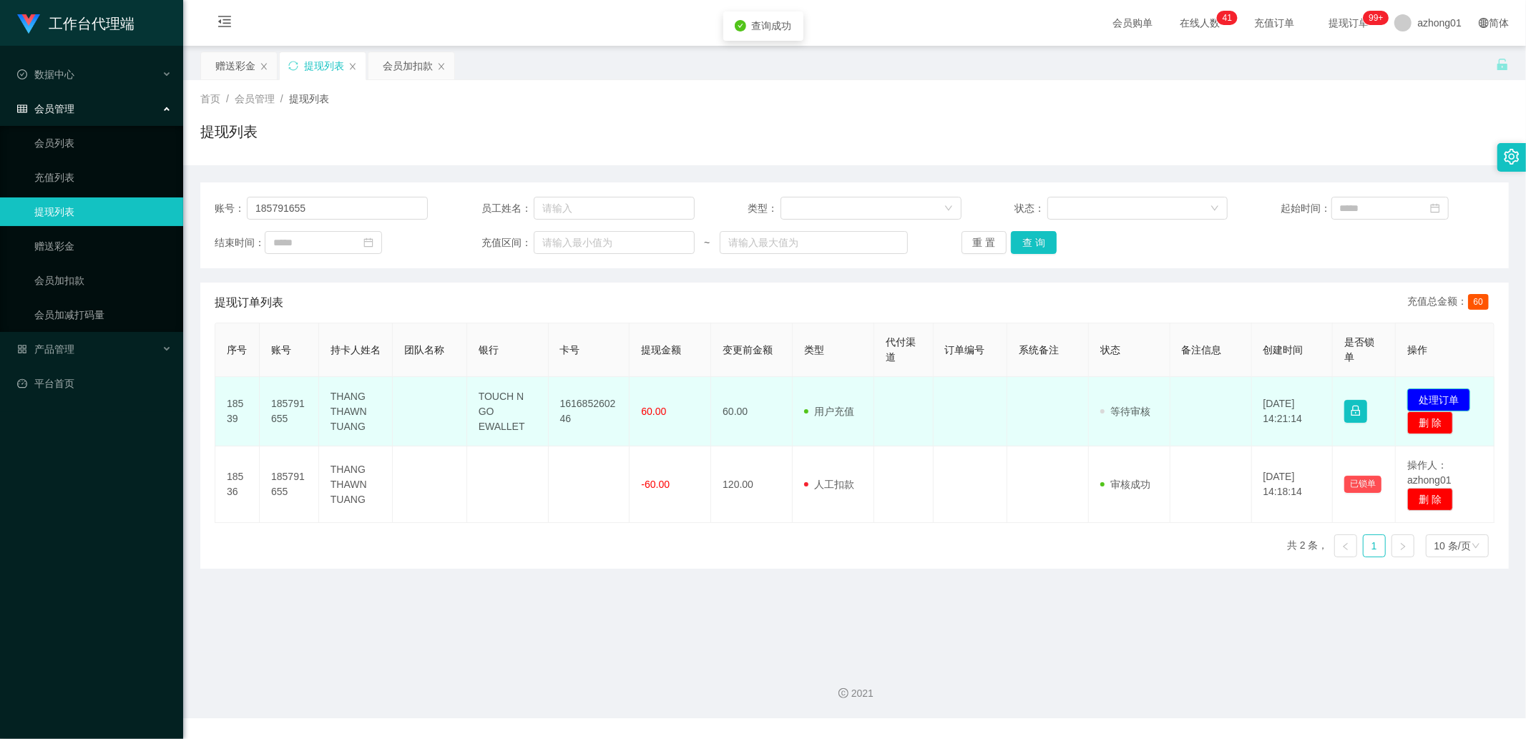
click at [1437, 396] on button "处理订单" at bounding box center [1439, 400] width 63 height 23
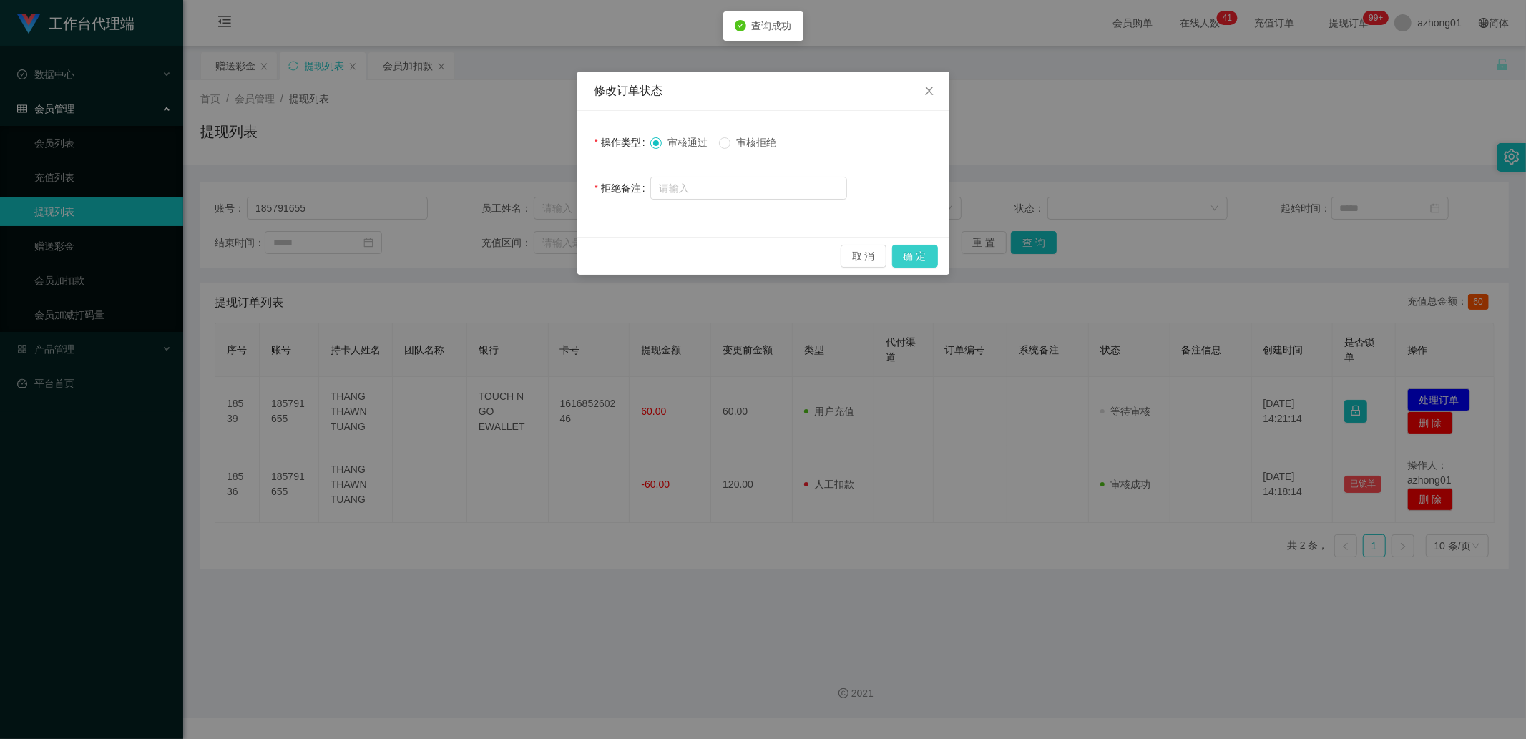
click at [922, 254] on button "确 定" at bounding box center [915, 256] width 46 height 23
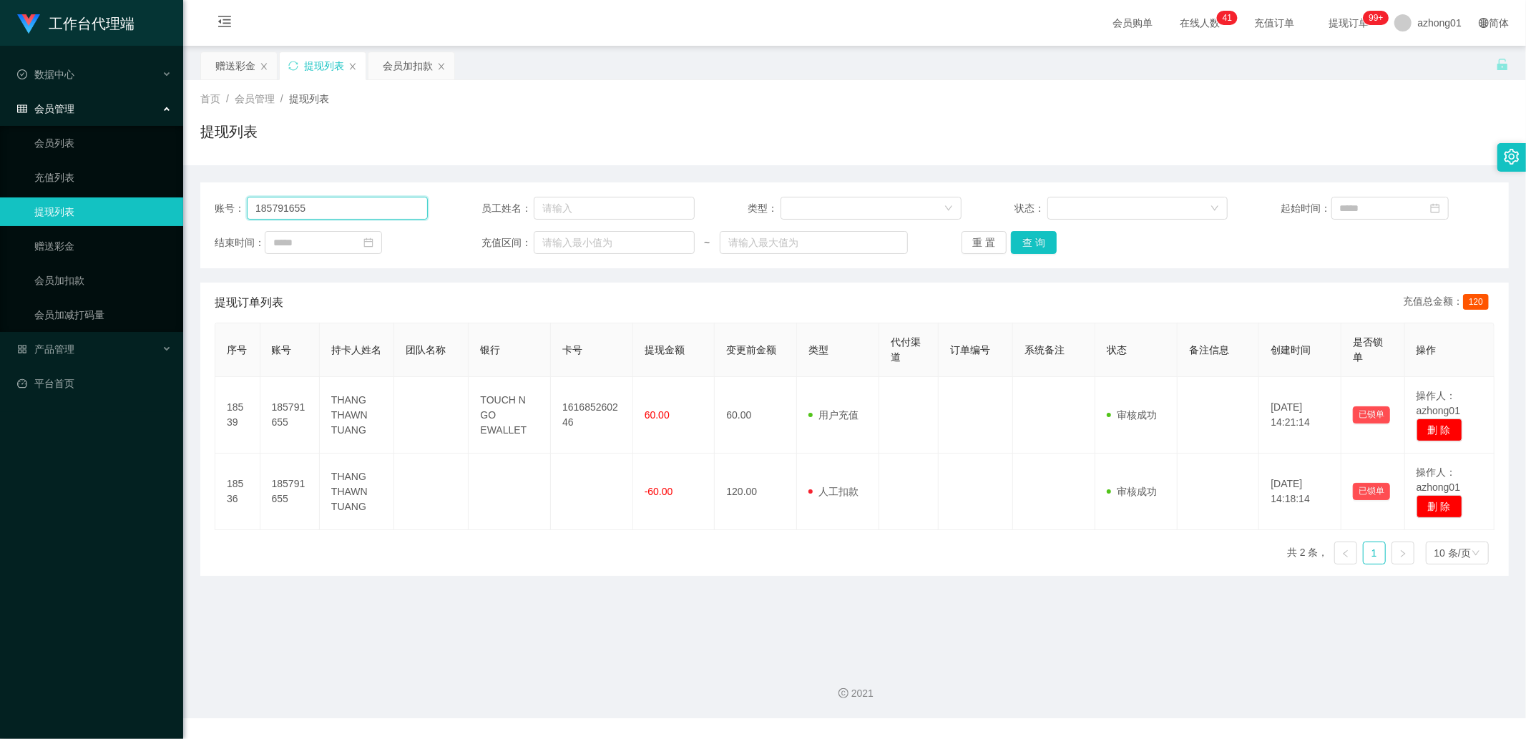
click at [404, 216] on input "185791655" at bounding box center [337, 208] width 181 height 23
paste input "bibo"
type input "bibo"
click at [1040, 248] on button "查 询" at bounding box center [1034, 242] width 46 height 23
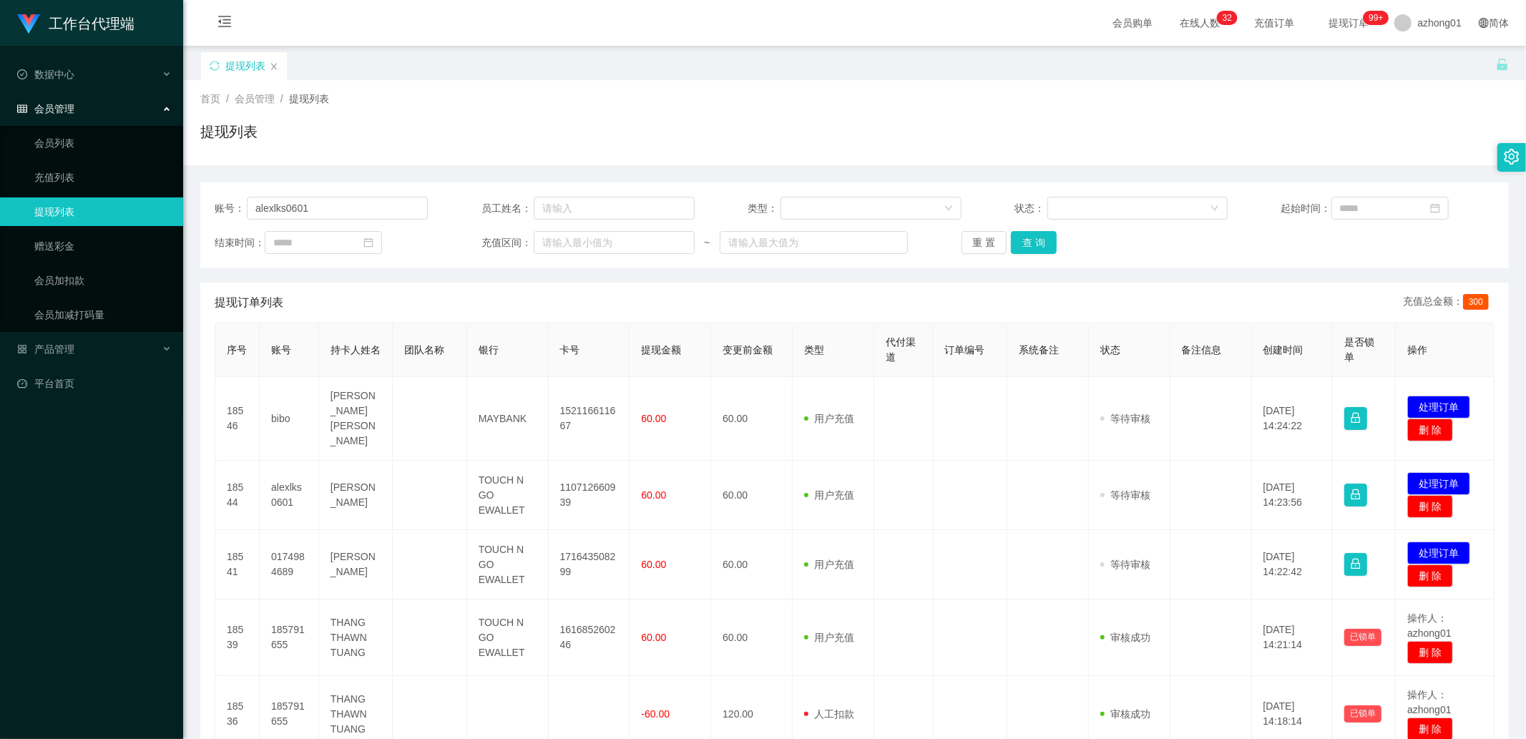
type input "alexlks0601"
drag, startPoint x: 1003, startPoint y: 233, endPoint x: 1010, endPoint y: 237, distance: 7.7
click at [1004, 233] on div "重 置 查 询" at bounding box center [1068, 242] width 213 height 23
click at [1013, 238] on button "查 询" at bounding box center [1034, 242] width 46 height 23
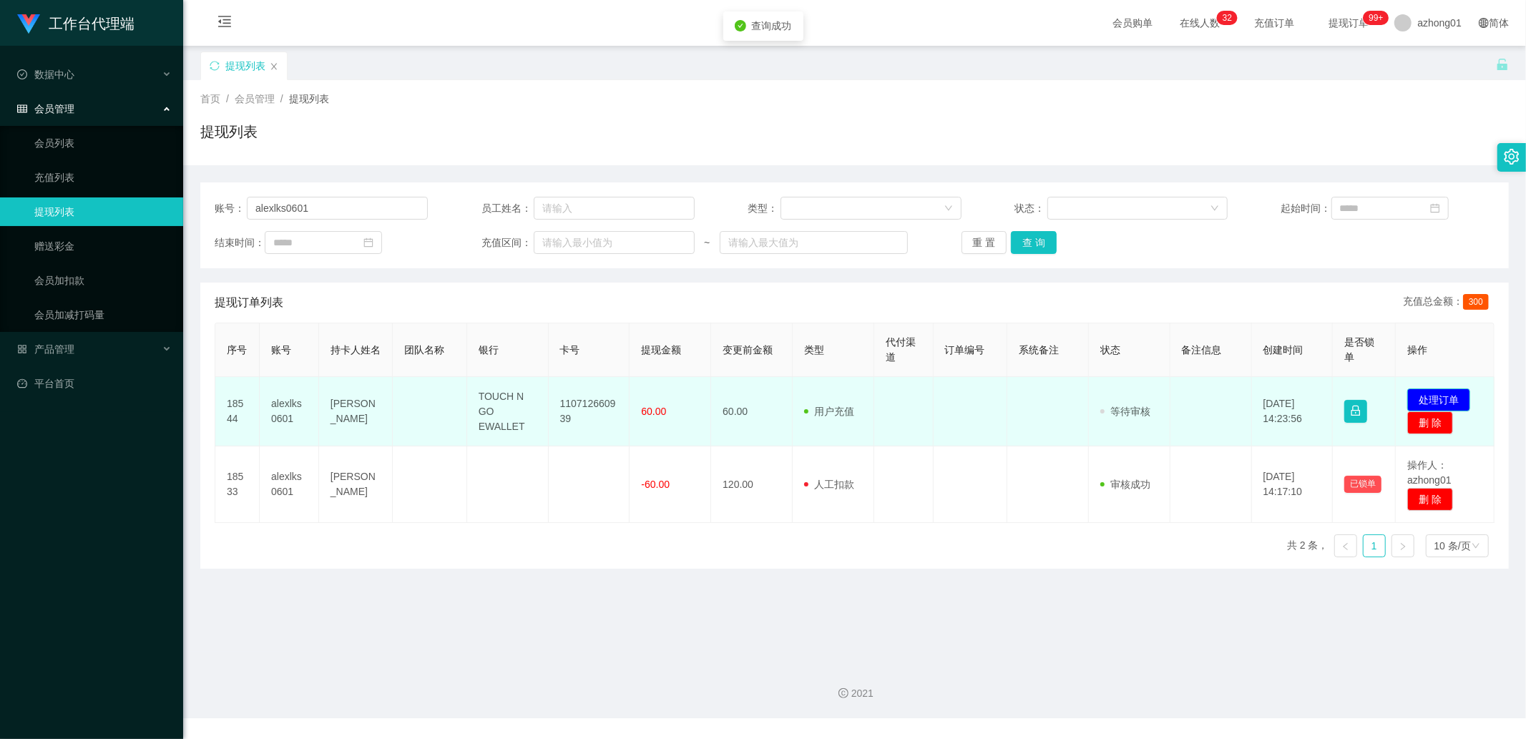
click at [1450, 398] on button "处理订单" at bounding box center [1439, 400] width 63 height 23
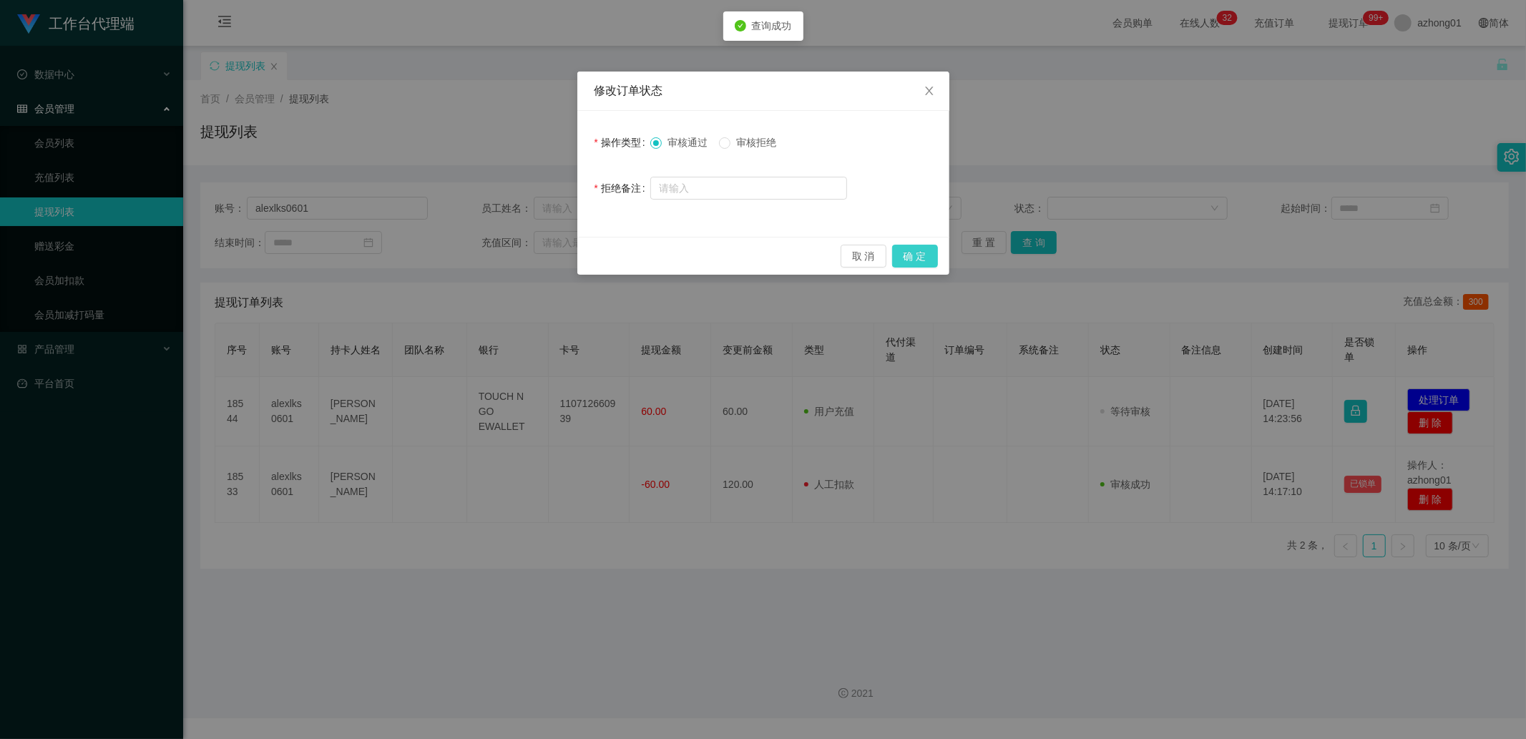
click at [929, 258] on button "确 定" at bounding box center [915, 256] width 46 height 23
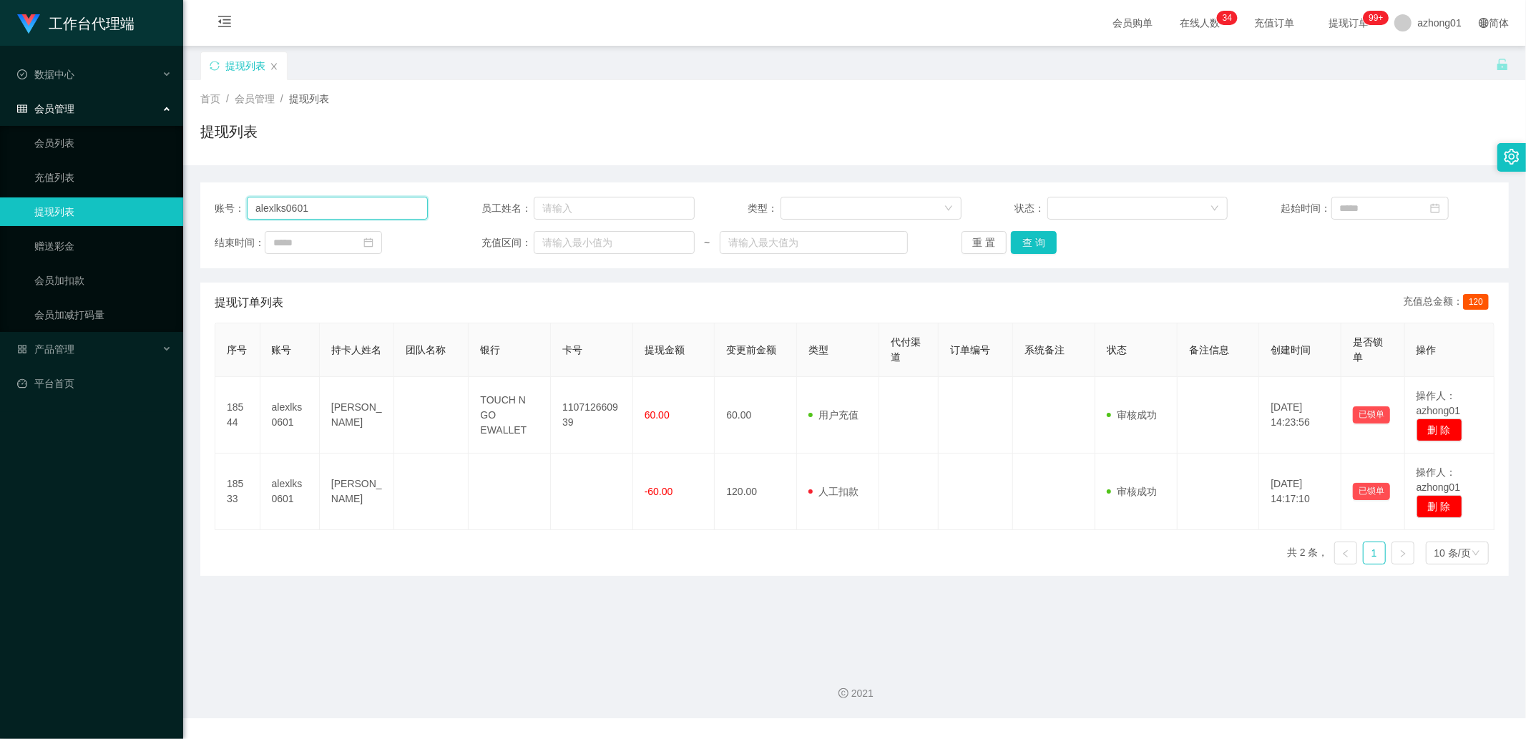
click at [364, 211] on input "alexlks0601" at bounding box center [337, 208] width 181 height 23
paste input "bibo"
type input "bibo"
click at [1011, 233] on button "查 询" at bounding box center [1034, 242] width 46 height 23
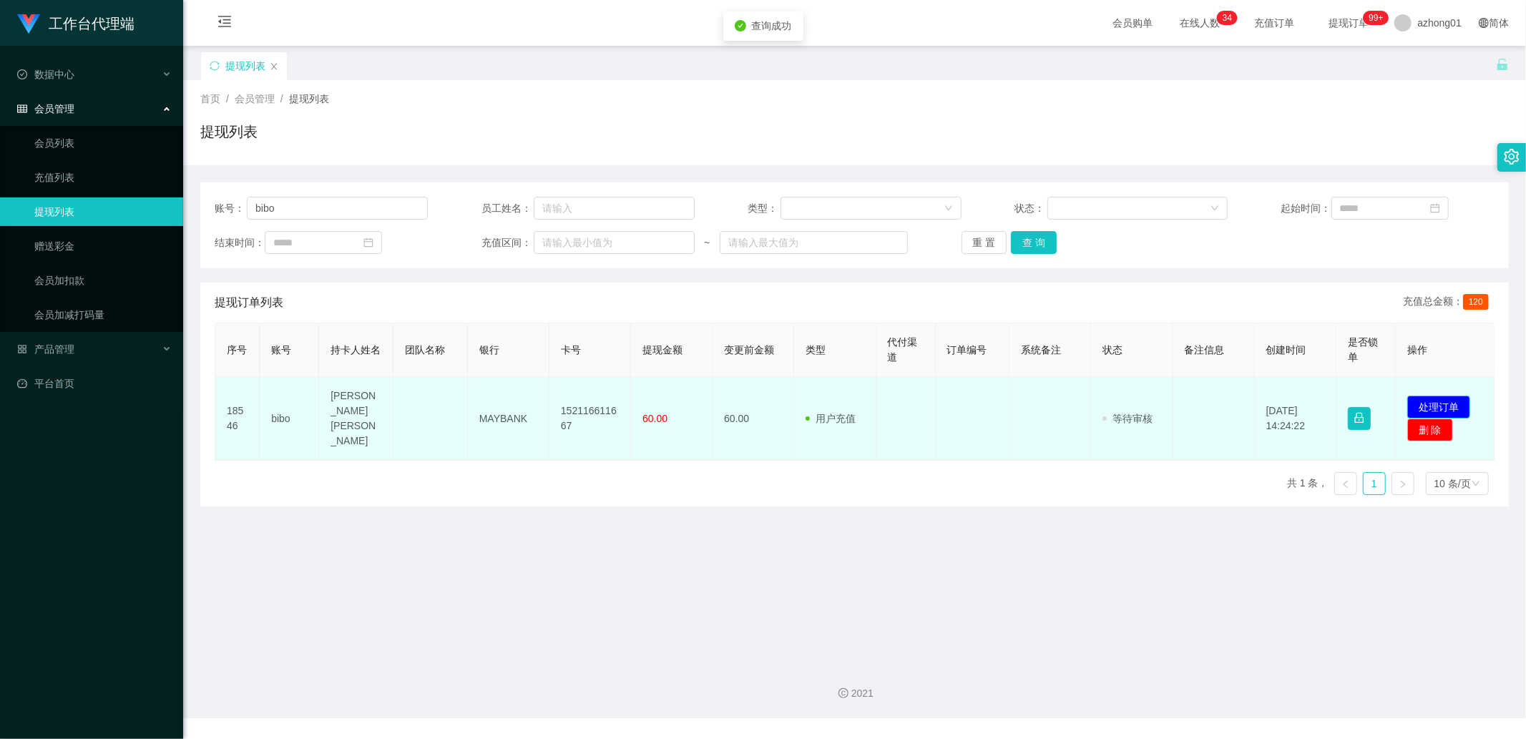
click at [1412, 398] on button "处理订单" at bounding box center [1439, 407] width 63 height 23
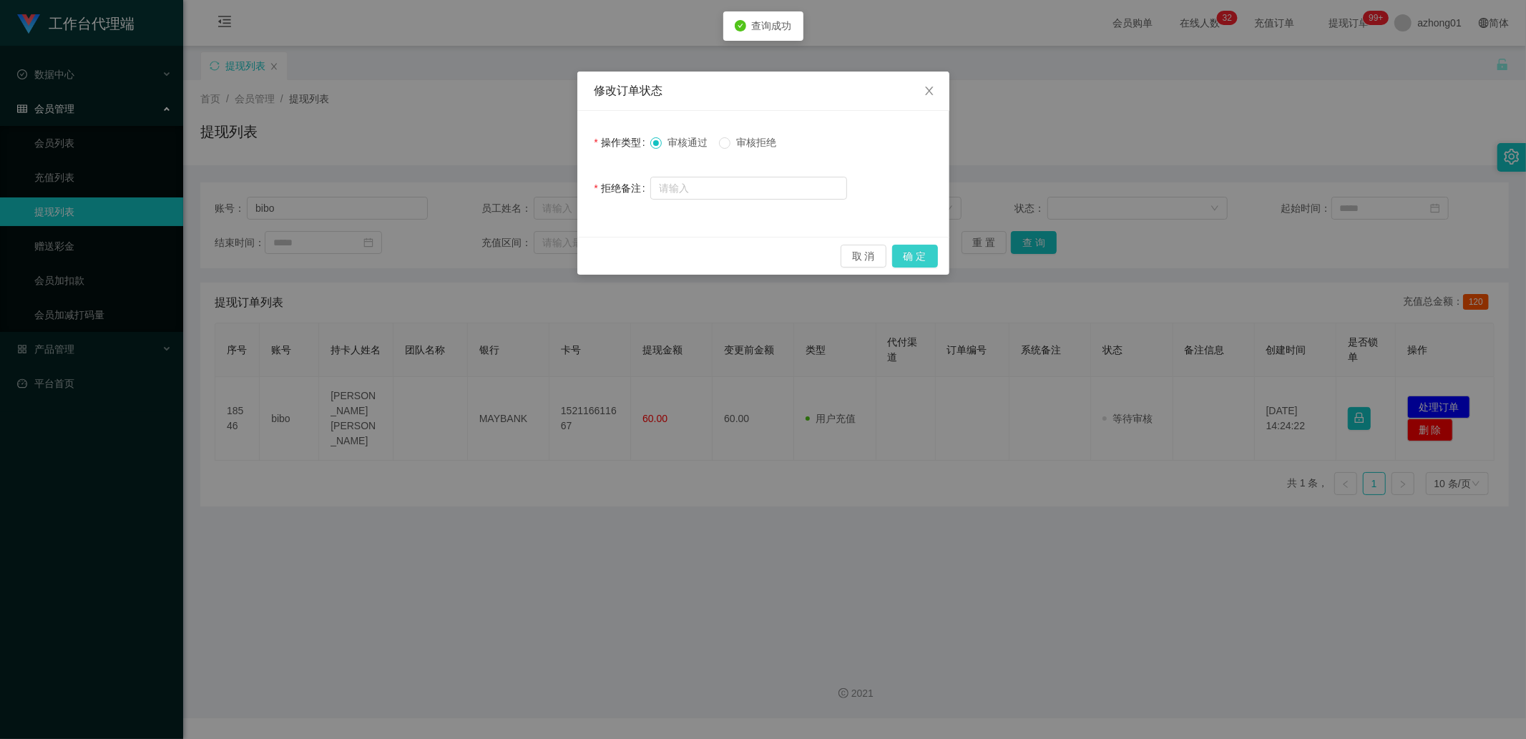
click at [912, 245] on button "确 定" at bounding box center [915, 256] width 46 height 23
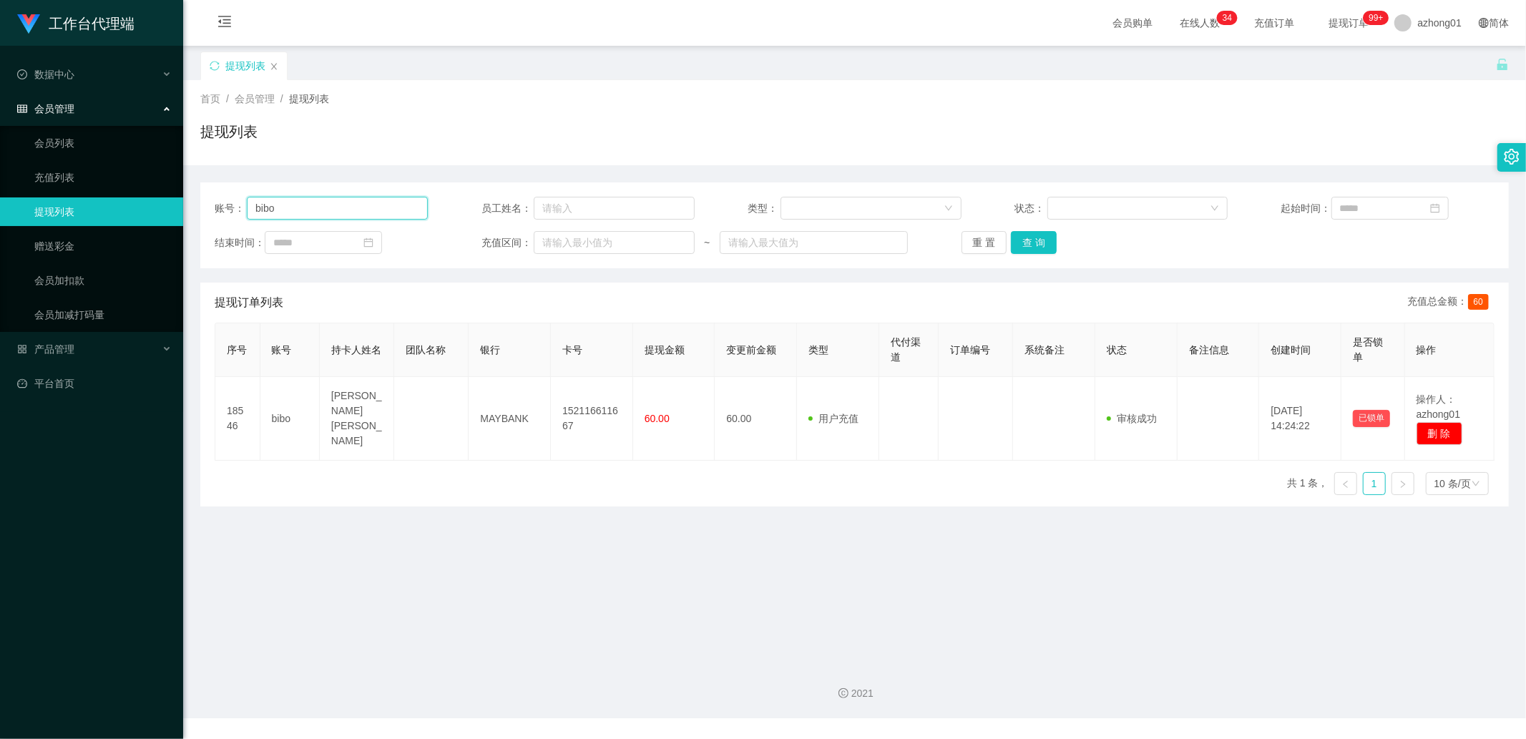
click at [386, 215] on input "bibo" at bounding box center [337, 208] width 181 height 23
paste input "0174984689"
type input "0174984689"
click at [1038, 241] on button "查 询" at bounding box center [1034, 242] width 46 height 23
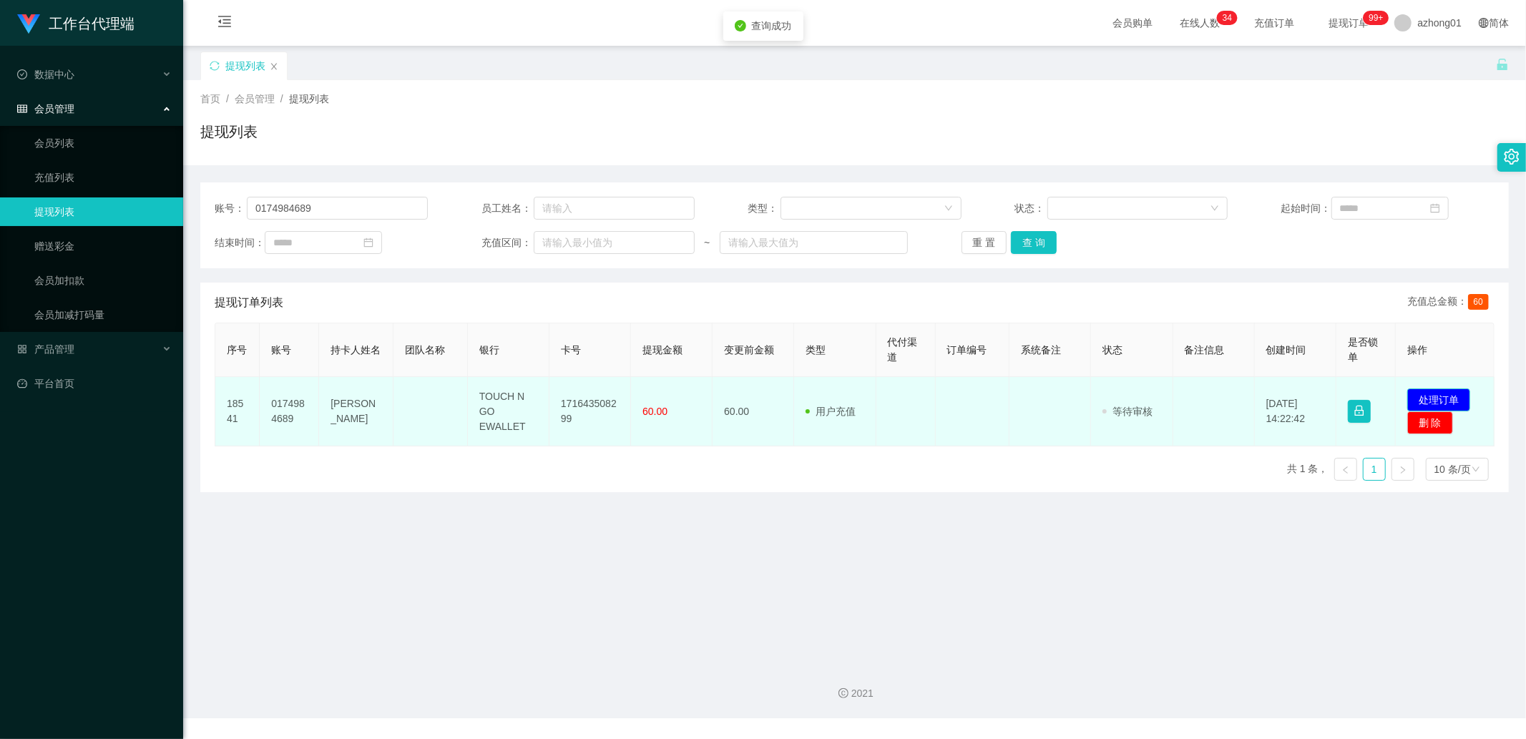
click at [1412, 398] on button "处理订单" at bounding box center [1439, 400] width 63 height 23
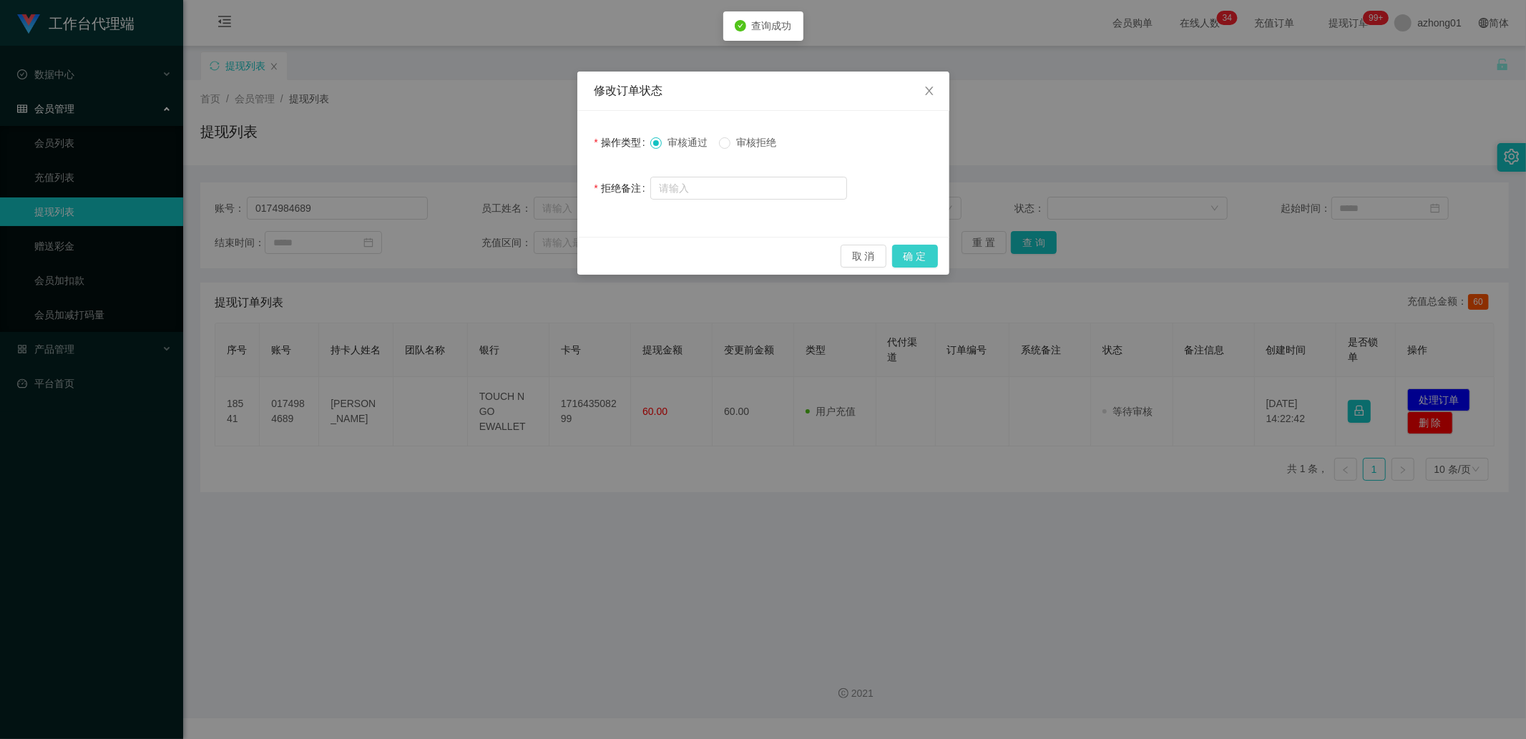
click at [921, 260] on button "确 定" at bounding box center [915, 256] width 46 height 23
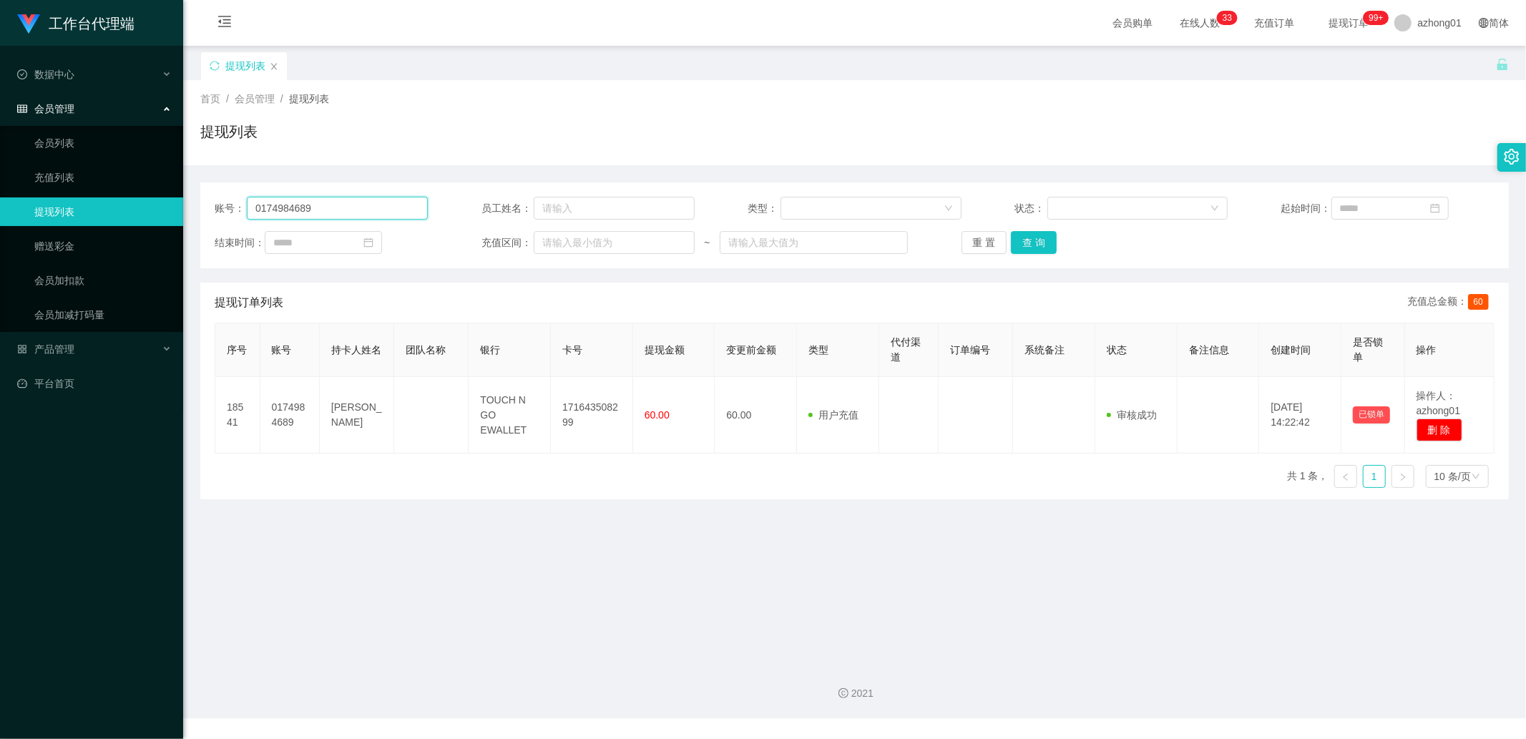
click at [382, 208] on input "0174984689" at bounding box center [337, 208] width 181 height 23
paste input "0174342655"
type input "0174342655"
click at [1023, 237] on button "查 询" at bounding box center [1034, 242] width 46 height 23
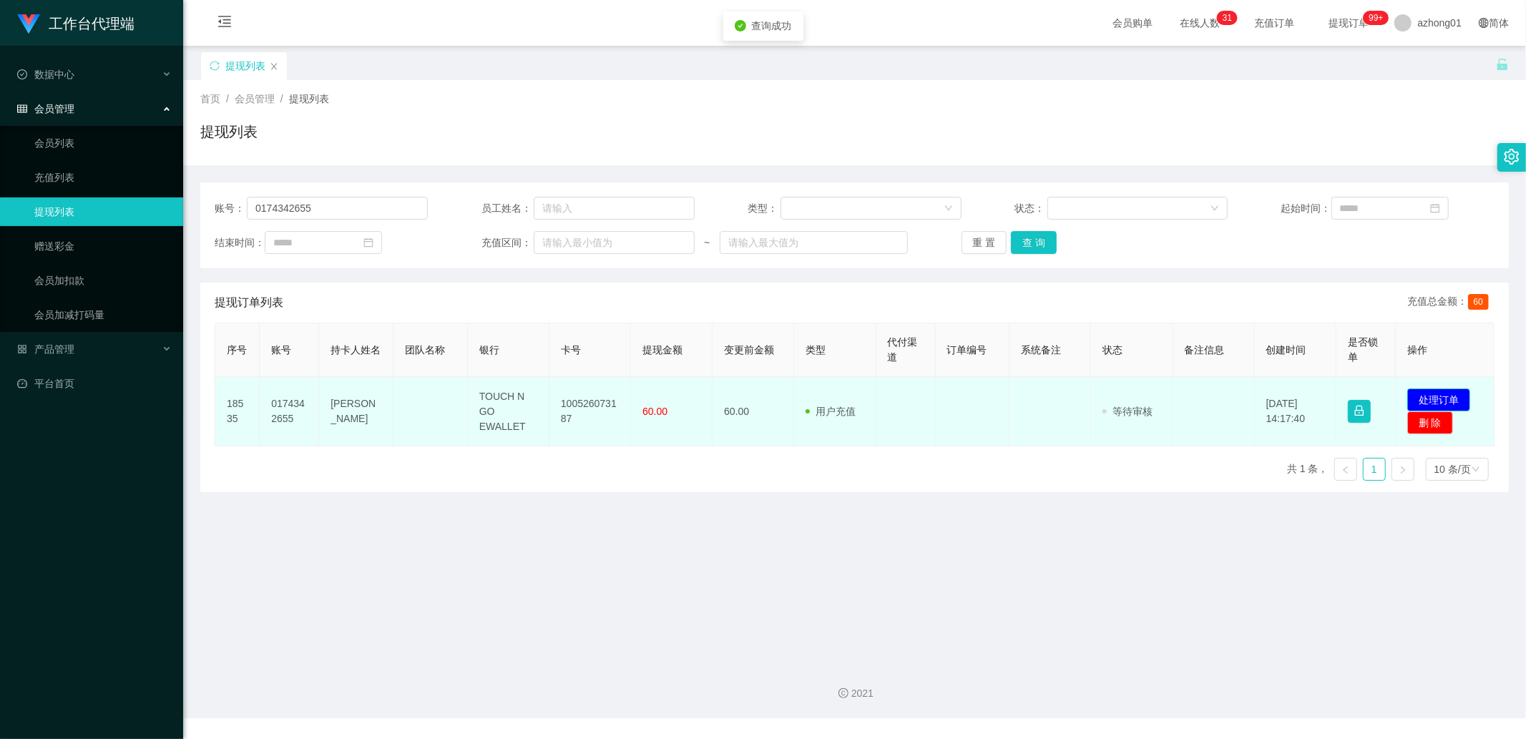
click at [1436, 399] on button "处理订单" at bounding box center [1439, 400] width 63 height 23
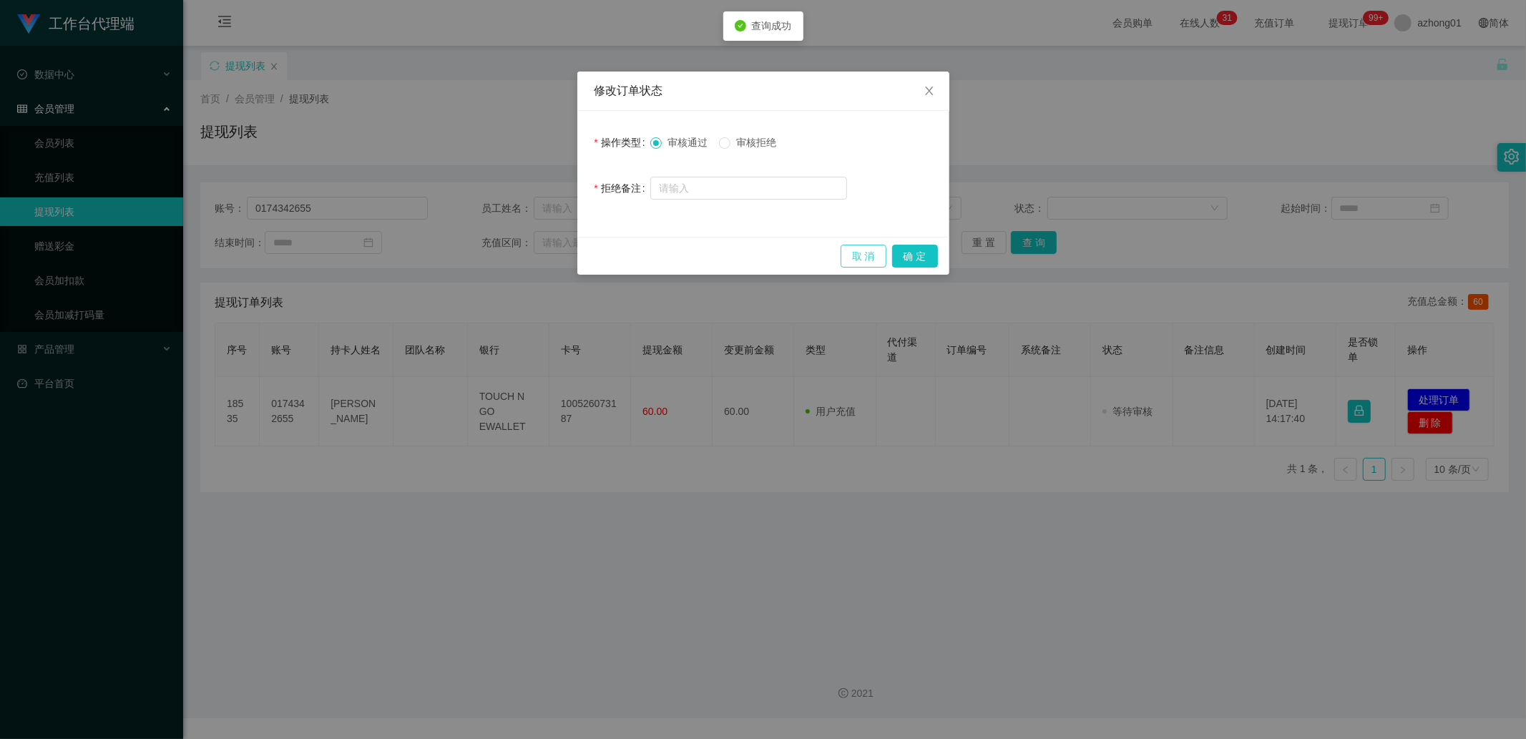
click at [877, 245] on button "取 消" at bounding box center [864, 256] width 46 height 23
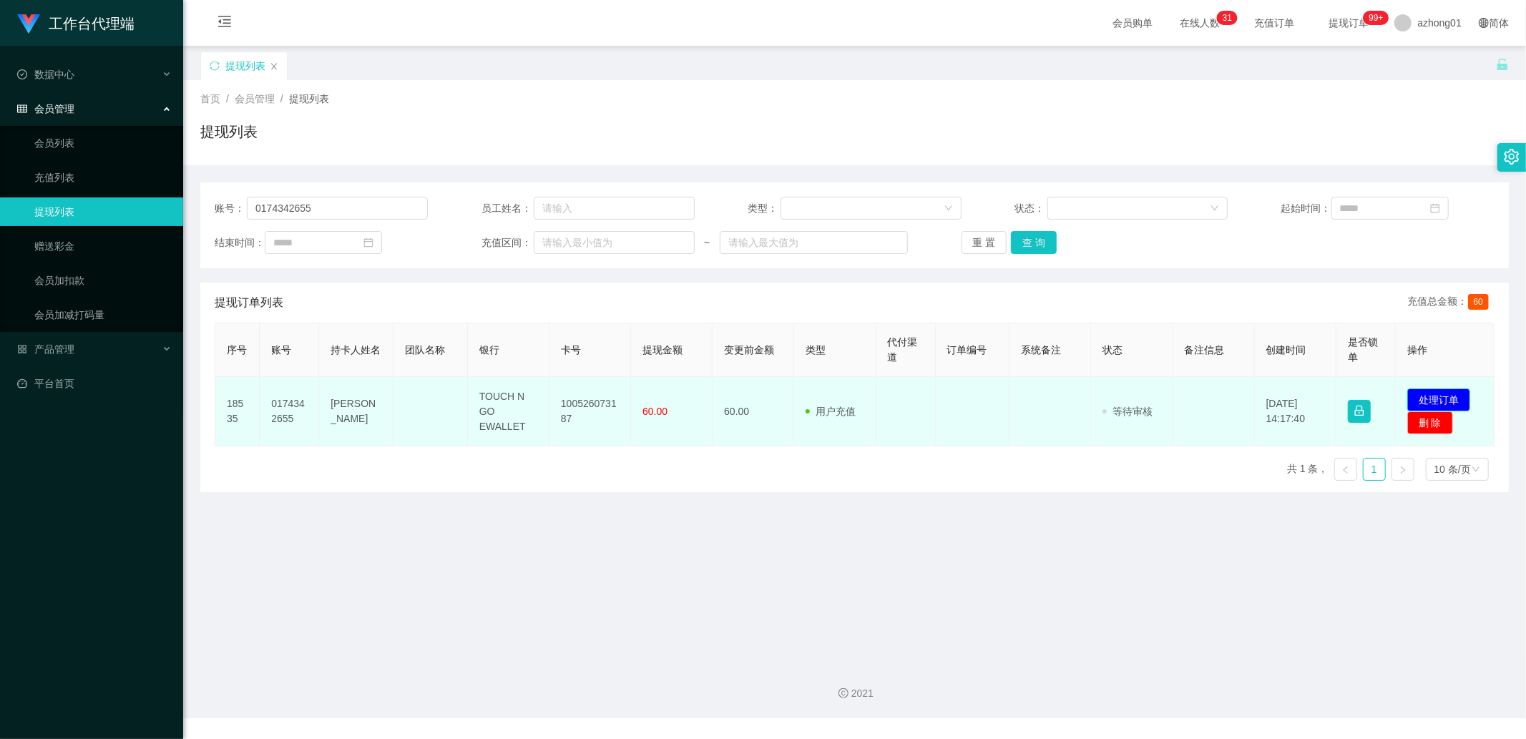
click at [1435, 391] on button "处理订单" at bounding box center [1439, 400] width 63 height 23
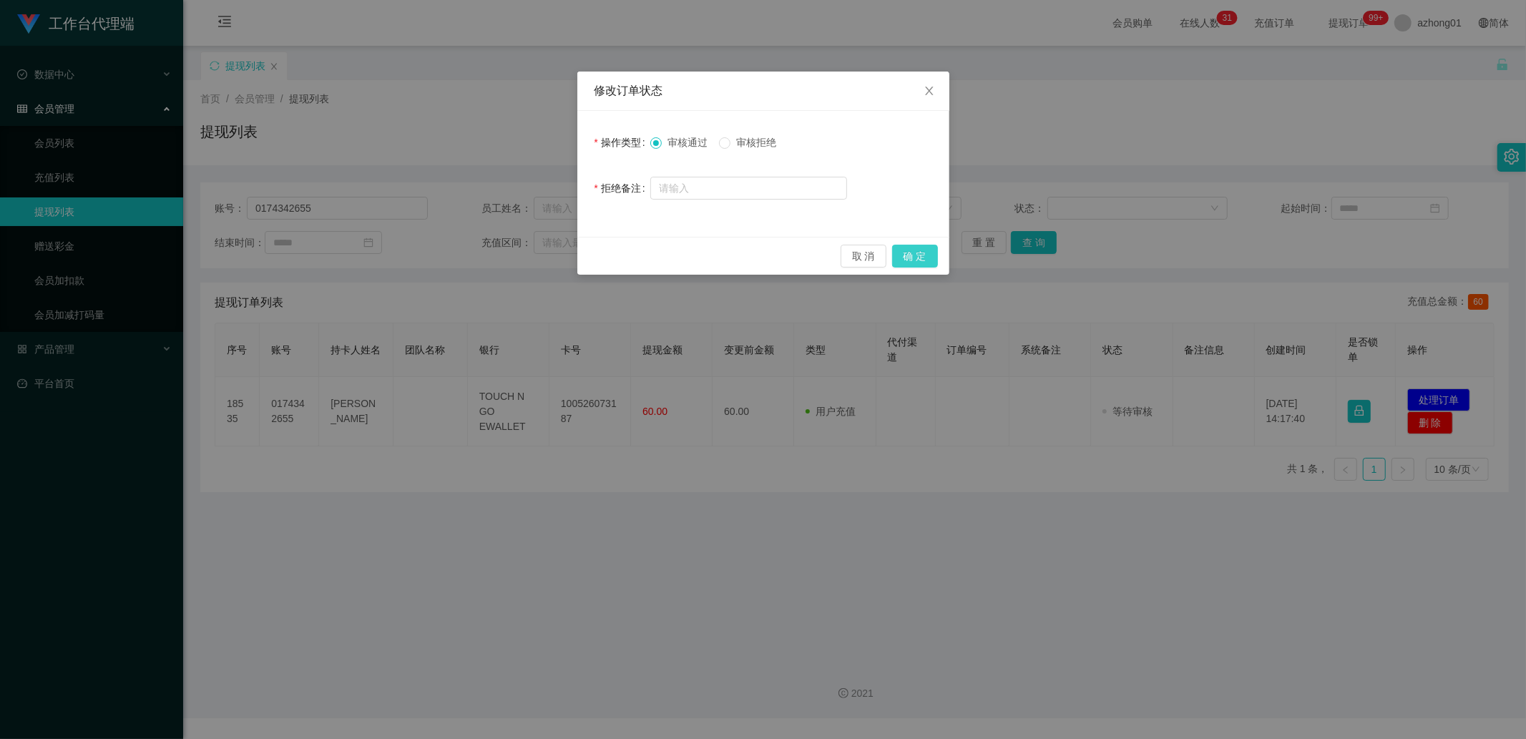
click at [934, 252] on button "确 定" at bounding box center [915, 256] width 46 height 23
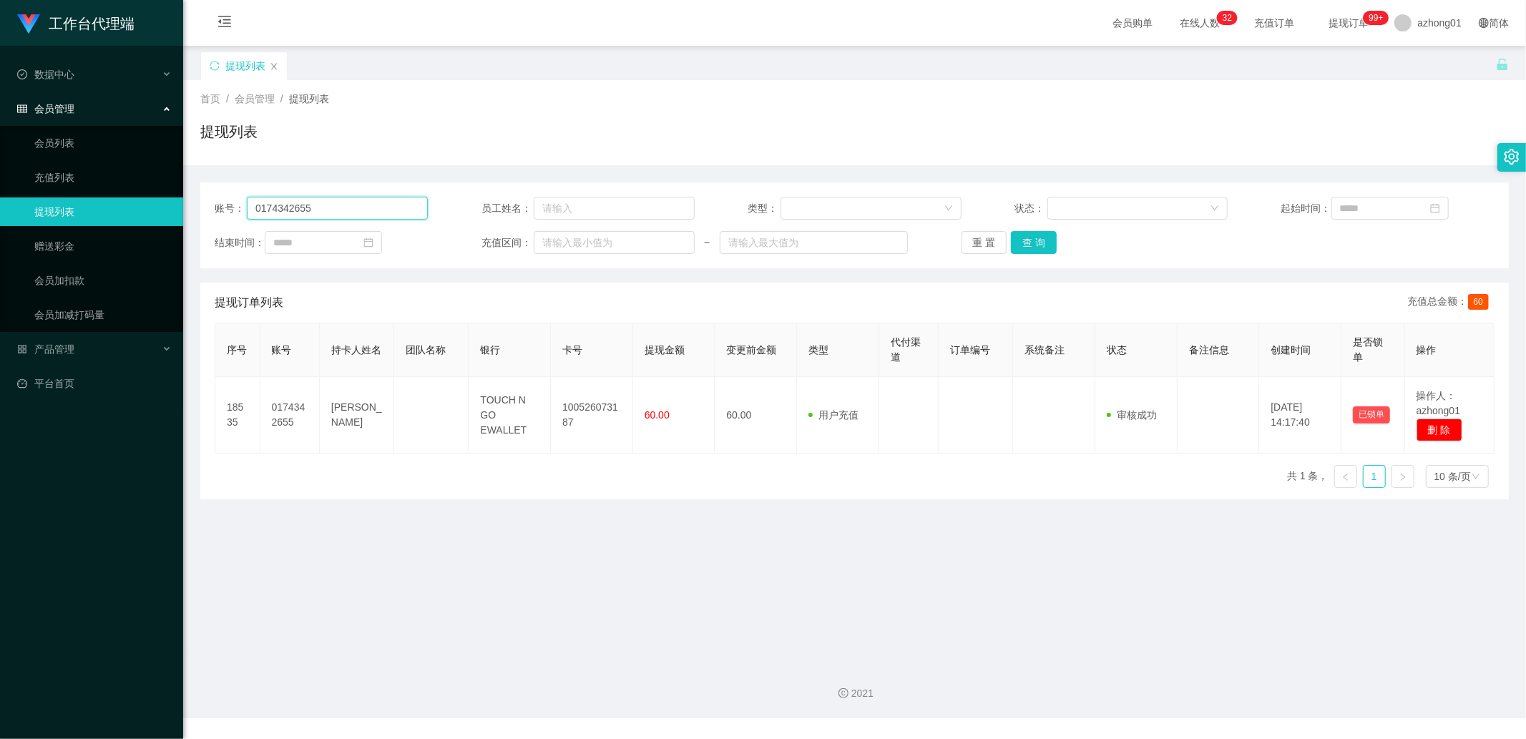
click at [326, 204] on input "0174342655" at bounding box center [337, 208] width 181 height 23
drag, startPoint x: 100, startPoint y: 245, endPoint x: 125, endPoint y: 245, distance: 24.3
click at [100, 245] on link "赠送彩金" at bounding box center [102, 246] width 137 height 29
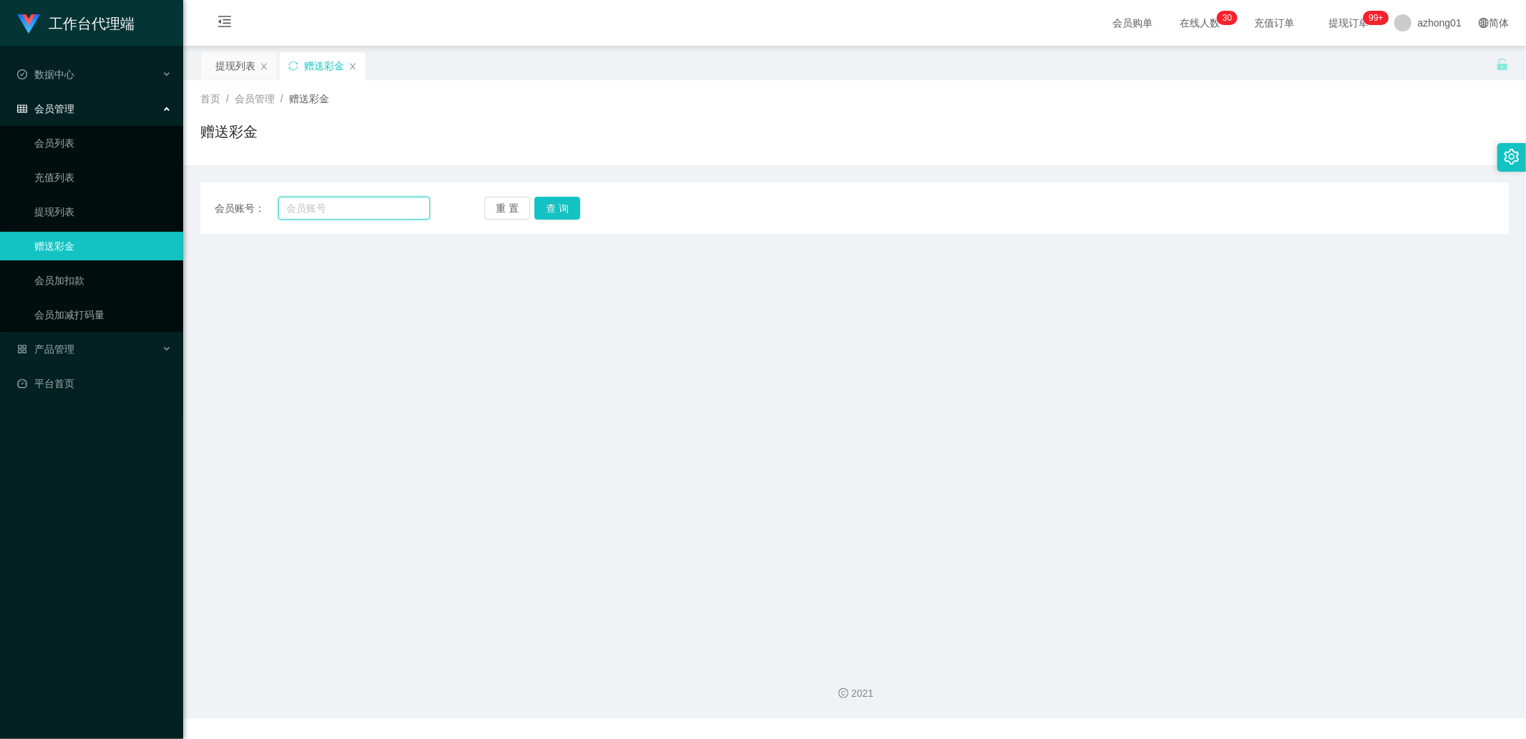
drag, startPoint x: 331, startPoint y: 200, endPoint x: 341, endPoint y: 201, distance: 9.3
click at [331, 200] on input "text" at bounding box center [354, 208] width 152 height 23
paste input "Fong123"
type input "Fong123"
click at [541, 203] on button "查 询" at bounding box center [558, 208] width 46 height 23
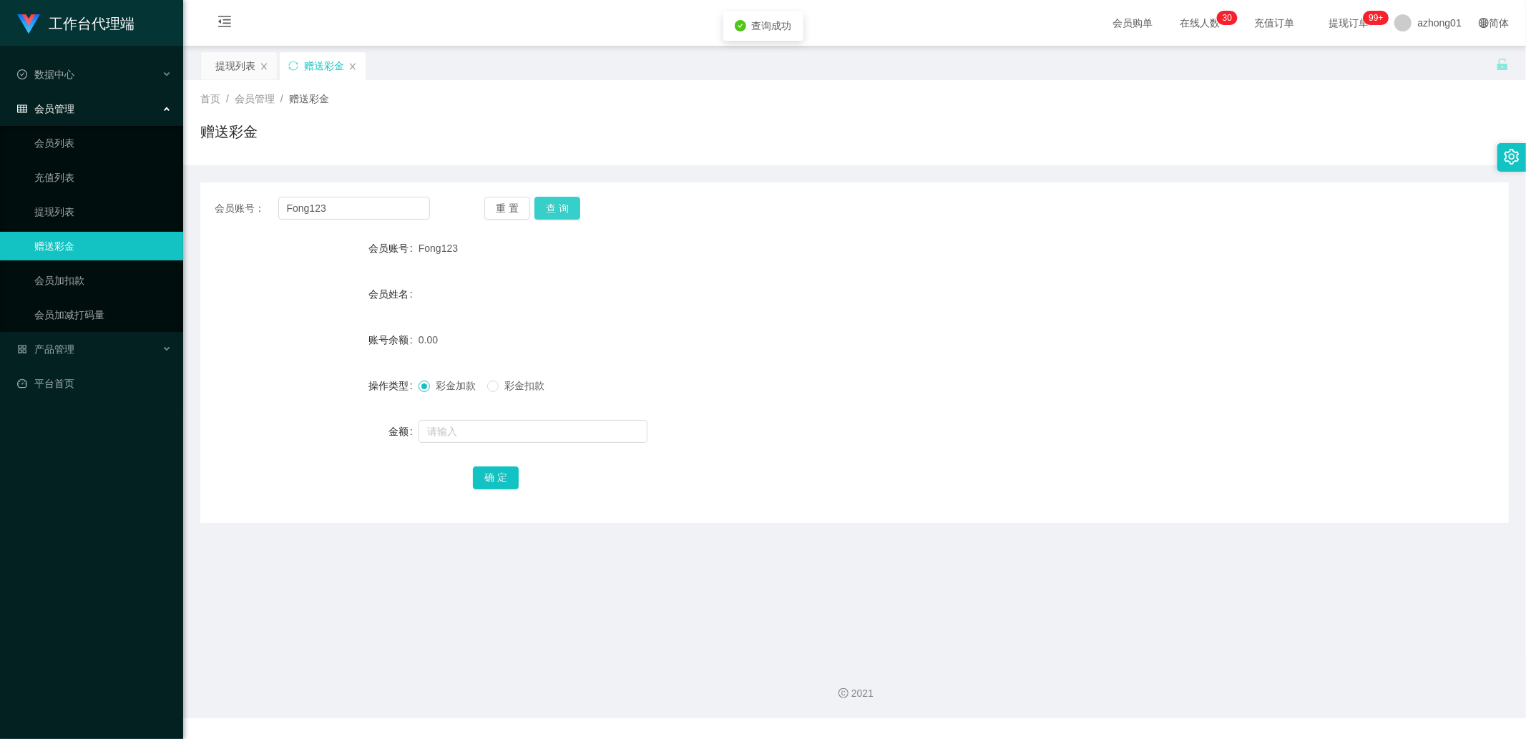
click at [547, 210] on button "查 询" at bounding box center [558, 208] width 46 height 23
click at [464, 422] on input "text" at bounding box center [533, 431] width 229 height 23
type input "60"
click at [491, 477] on button "确 定" at bounding box center [496, 478] width 46 height 23
click at [344, 208] on input "Fong123" at bounding box center [354, 208] width 152 height 23
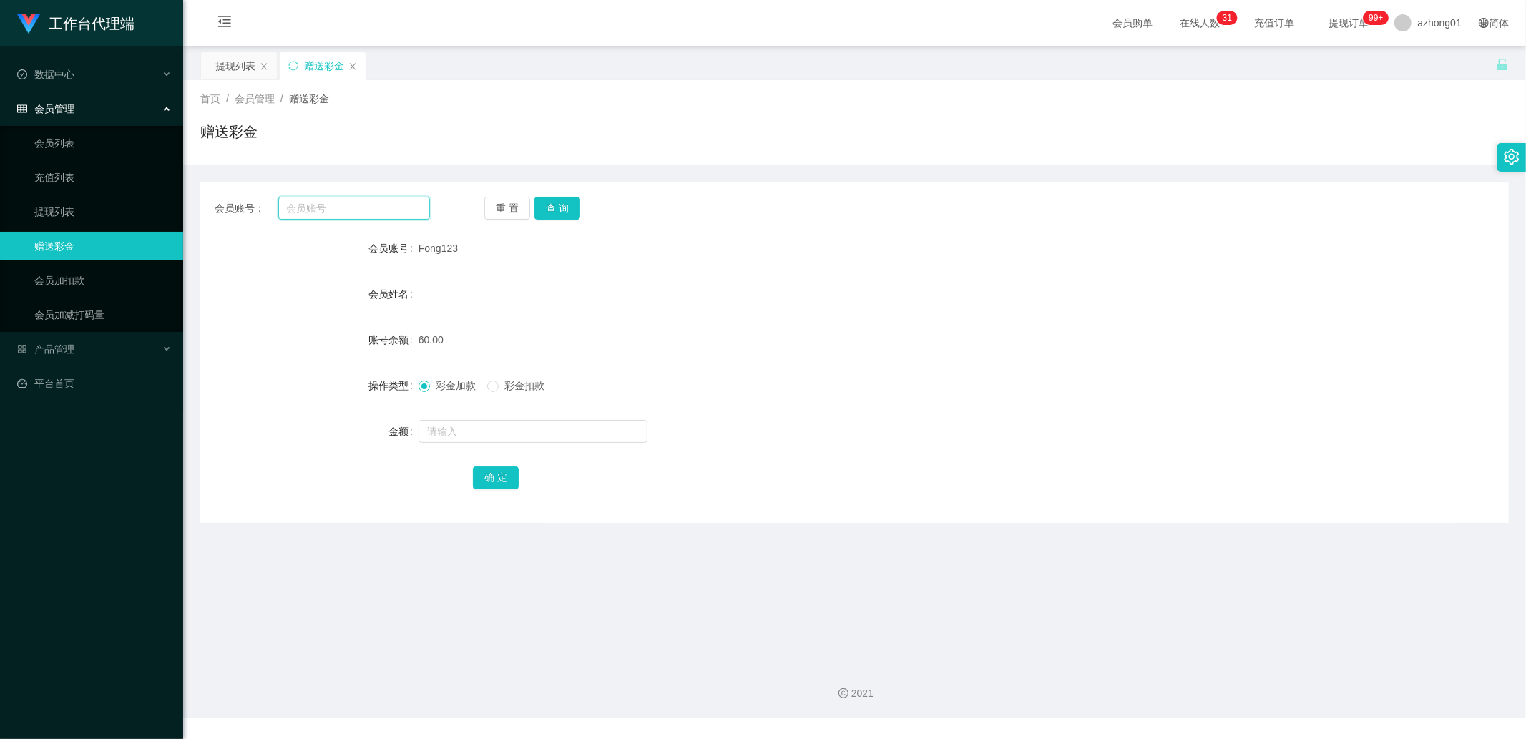
paste input "ANSON2025"
type input "ANSON2025"
click at [560, 208] on button "查 询" at bounding box center [558, 208] width 46 height 23
click at [508, 431] on input "text" at bounding box center [533, 431] width 229 height 23
type input "1"
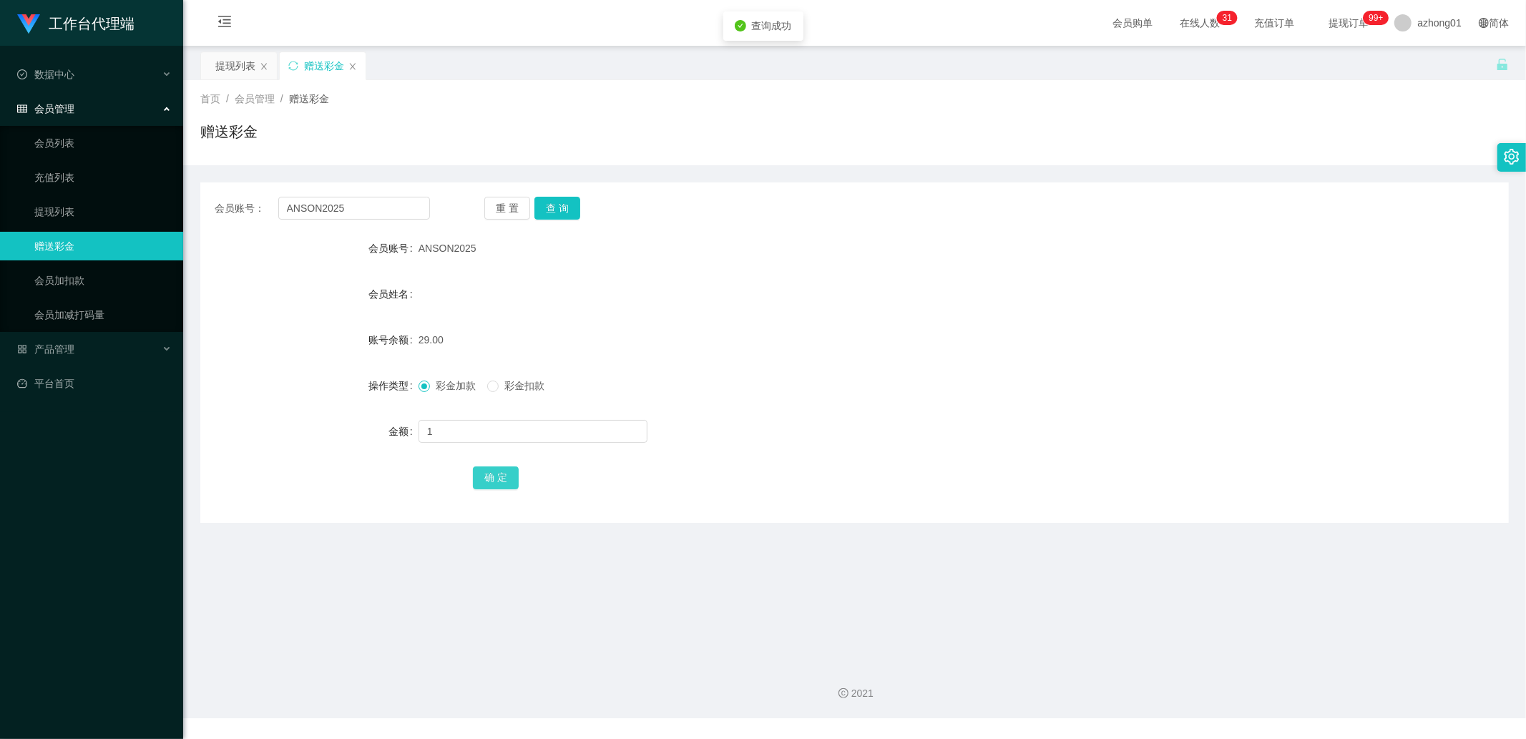
click at [504, 480] on button "确 定" at bounding box center [496, 478] width 46 height 23
click at [99, 215] on link "提现列表" at bounding box center [102, 212] width 137 height 29
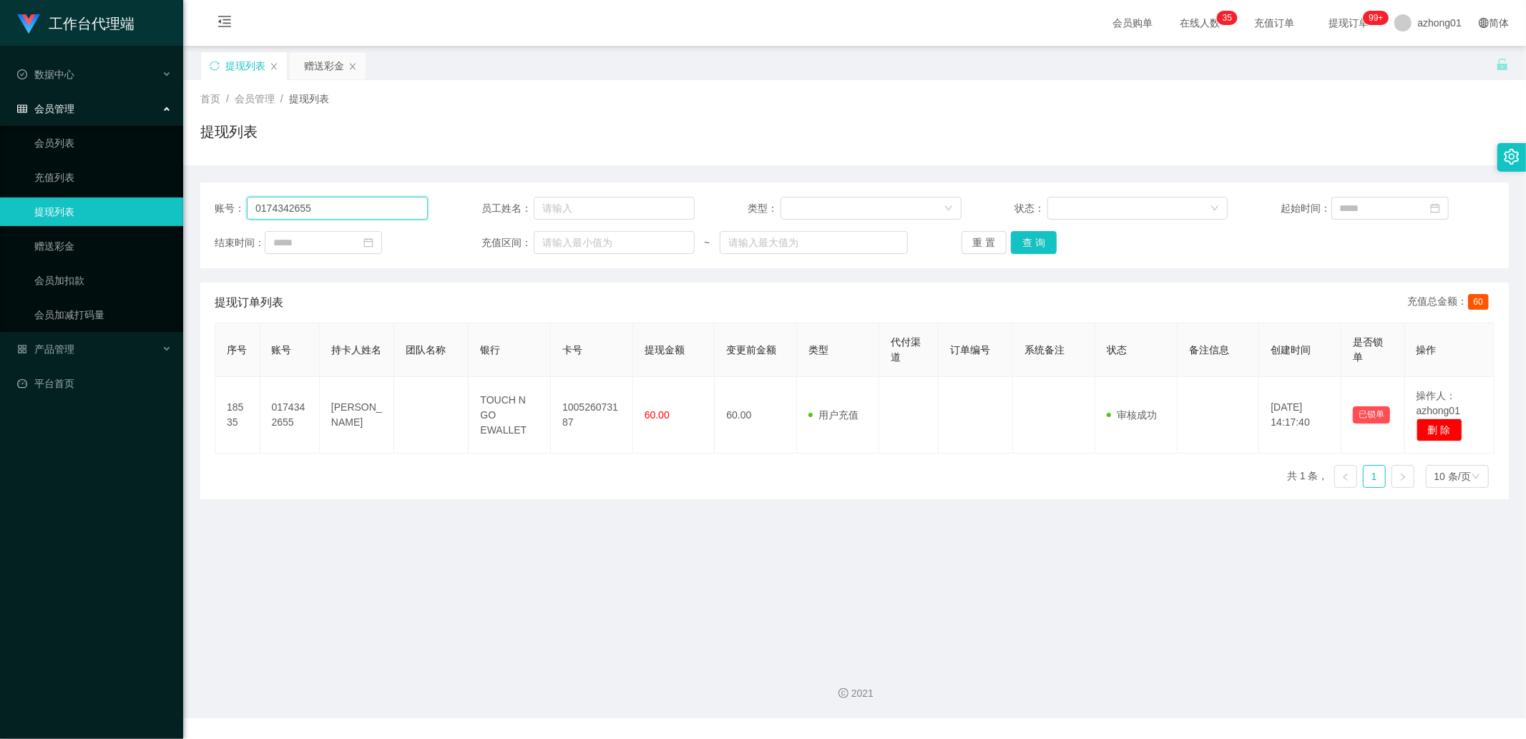
click at [326, 213] on input "0174342655" at bounding box center [337, 208] width 181 height 23
paste input "Fong123"
type input "Fong123"
click at [1028, 243] on button "查 询" at bounding box center [1034, 242] width 46 height 23
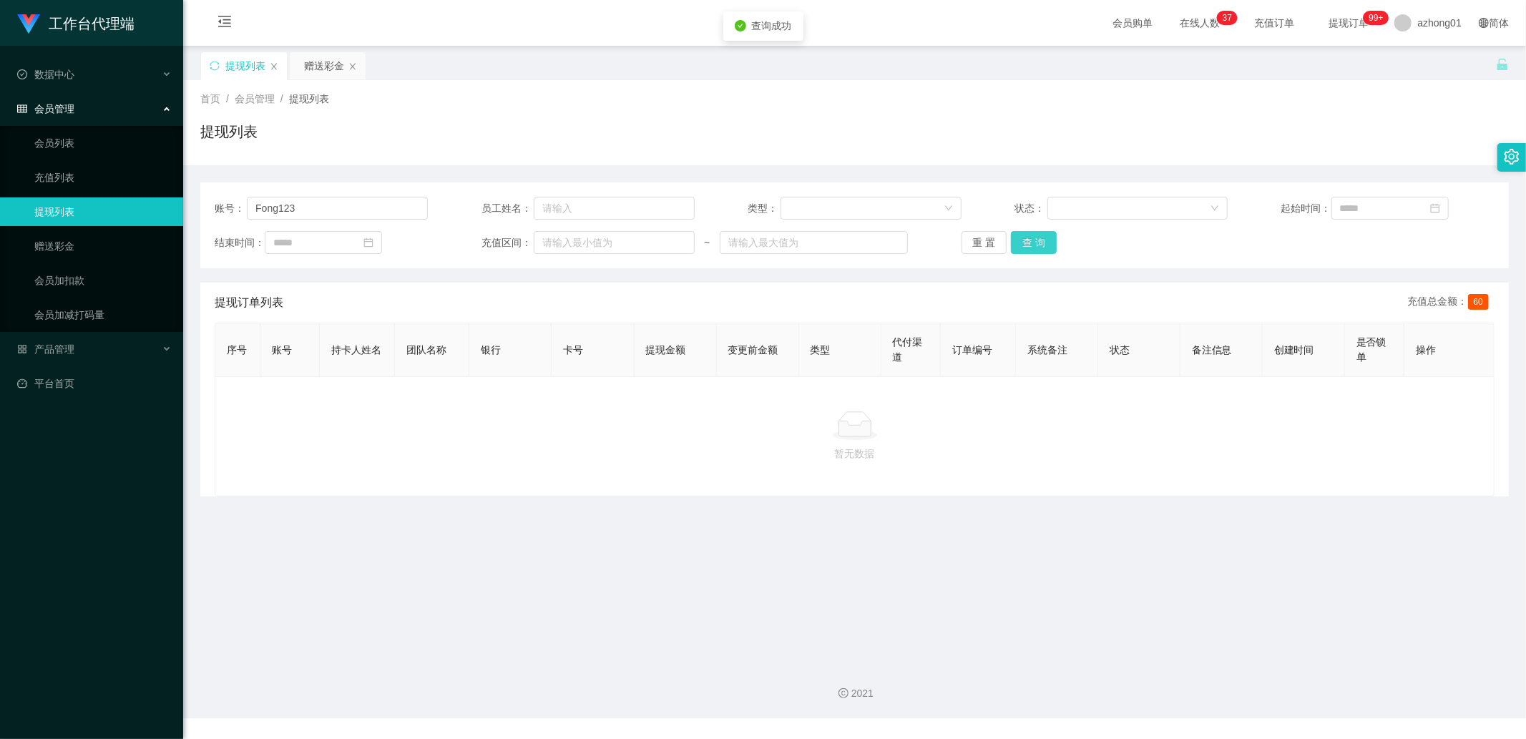
click at [1028, 231] on button "查 询" at bounding box center [1034, 242] width 46 height 23
click at [1028, 231] on div "重 置 查 询" at bounding box center [1068, 242] width 213 height 23
drag, startPoint x: 1020, startPoint y: 248, endPoint x: 1114, endPoint y: 267, distance: 95.7
click at [1022, 248] on button "查 询" at bounding box center [1034, 242] width 46 height 23
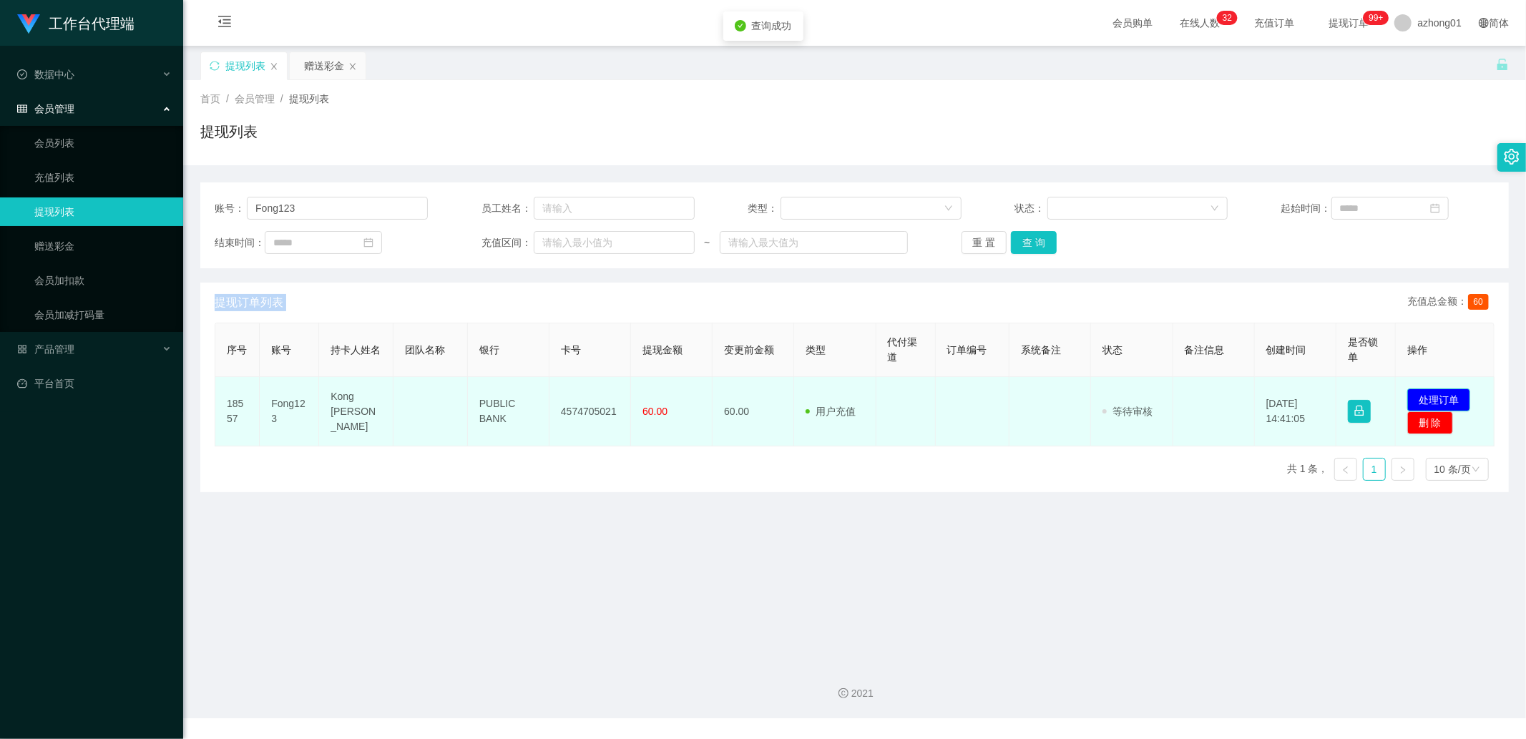
click at [1436, 396] on button "处理订单" at bounding box center [1439, 400] width 63 height 23
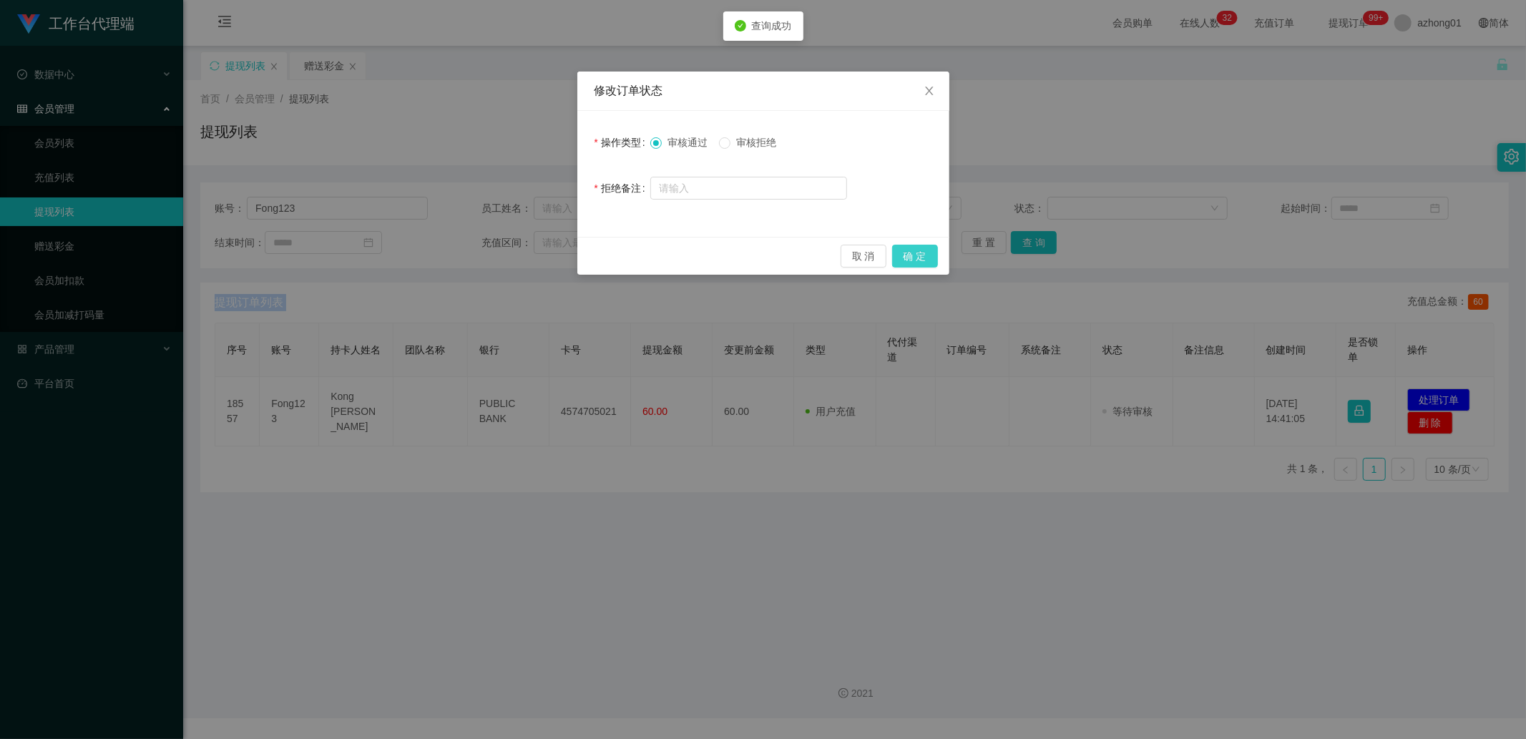
click at [935, 260] on button "确 定" at bounding box center [915, 256] width 46 height 23
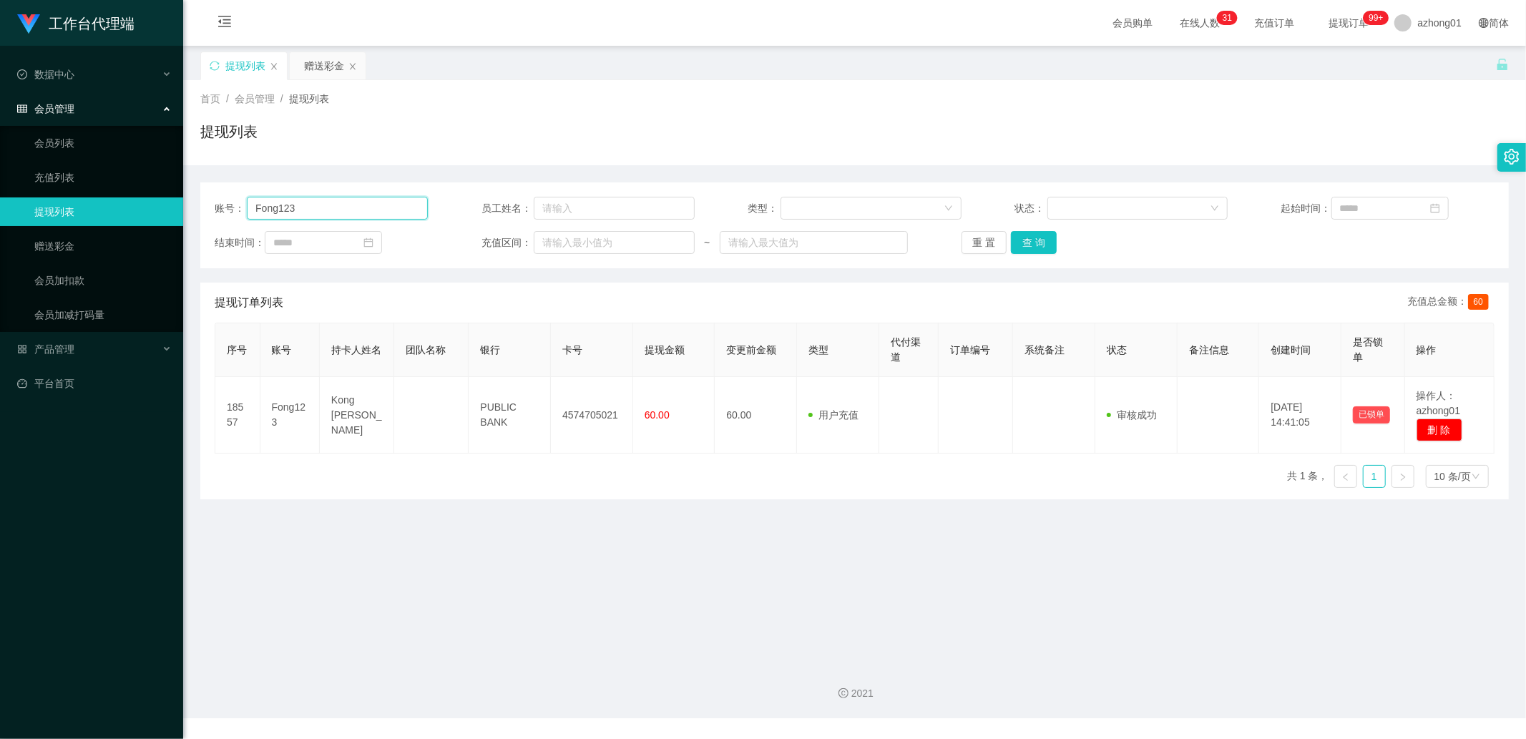
click at [311, 208] on input "Fong123" at bounding box center [337, 208] width 181 height 23
paste input "ANSON2025"
type input "ANSON2025"
click at [1043, 244] on button "查 询" at bounding box center [1034, 242] width 46 height 23
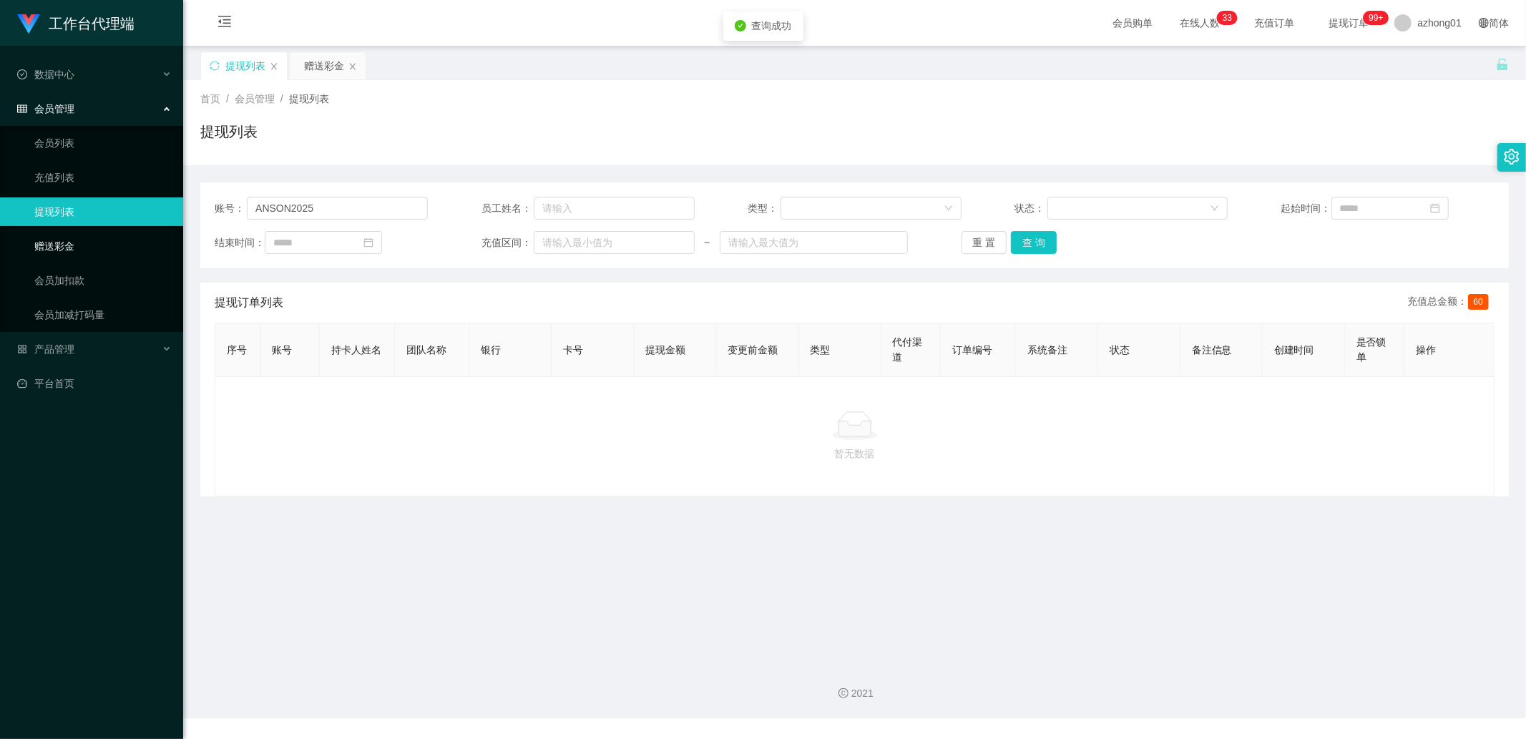
click at [79, 249] on link "赠送彩金" at bounding box center [102, 246] width 137 height 29
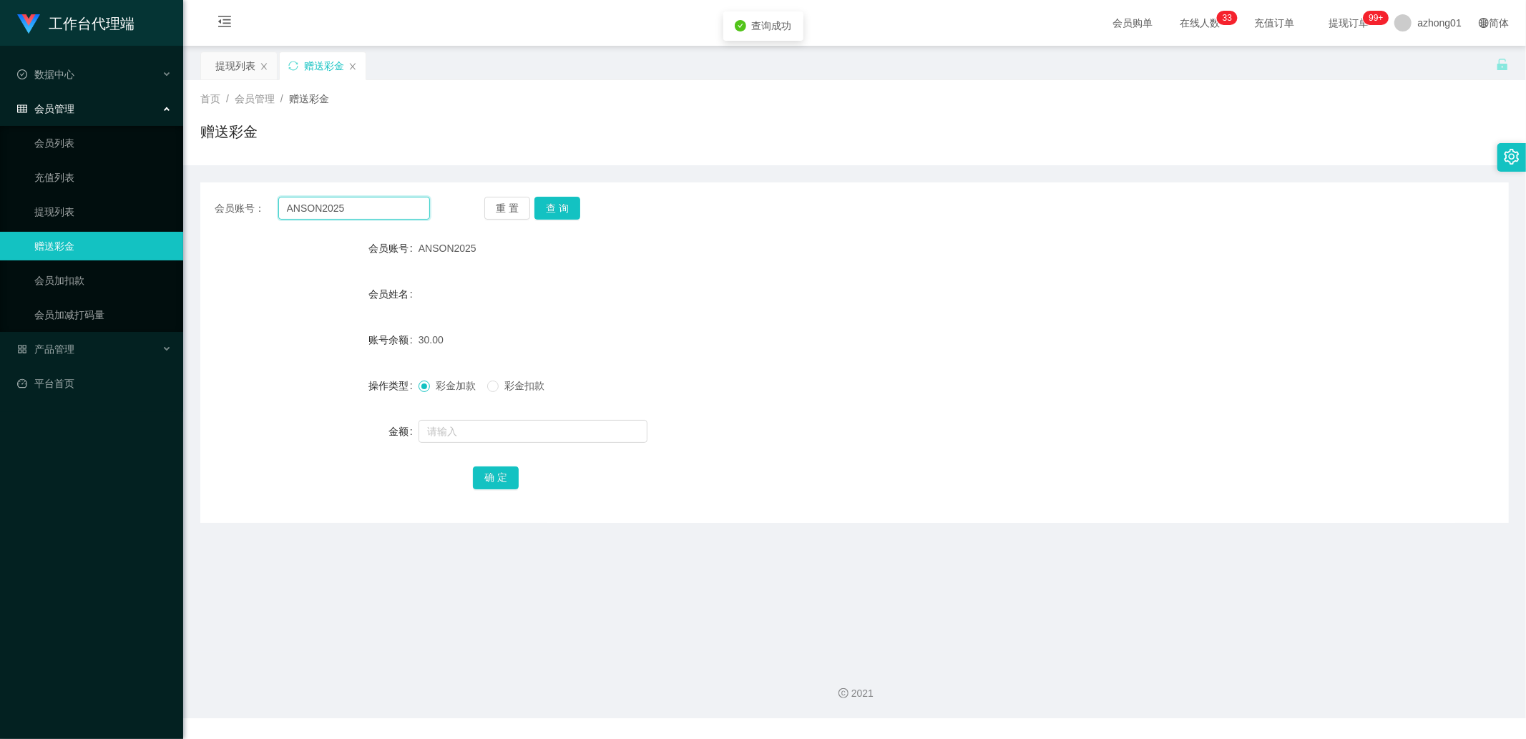
click at [347, 202] on input "ANSON2025" at bounding box center [354, 208] width 152 height 23
click at [576, 206] on button "查 询" at bounding box center [558, 208] width 46 height 23
click at [538, 433] on input "text" at bounding box center [533, 431] width 229 height 23
type input "60"
click at [502, 469] on button "确 定" at bounding box center [496, 478] width 46 height 23
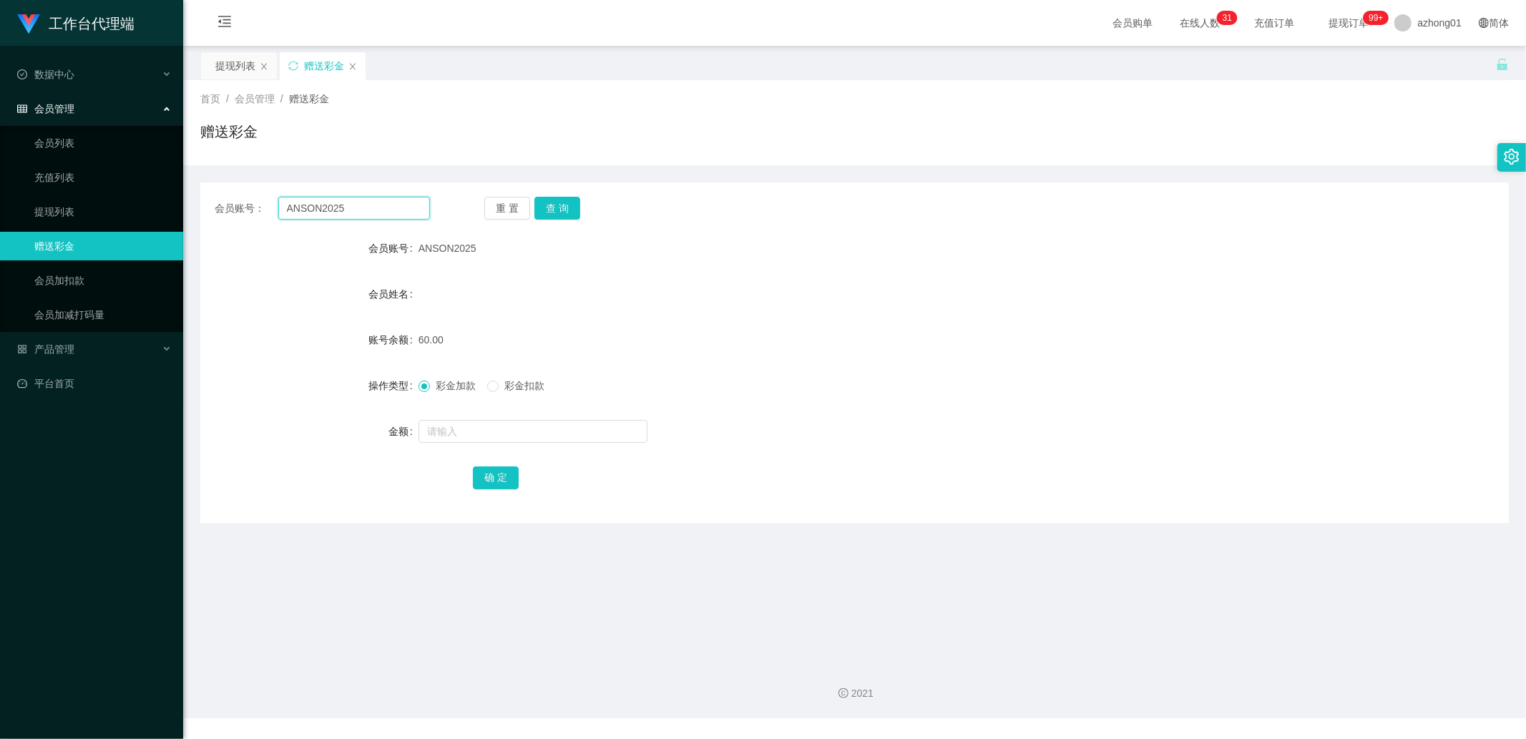
click at [417, 206] on input "ANSON2025" at bounding box center [354, 208] width 152 height 23
paste input "[PERSON_NAME]"
type input "[PERSON_NAME]"
click at [564, 206] on button "查 询" at bounding box center [558, 208] width 46 height 23
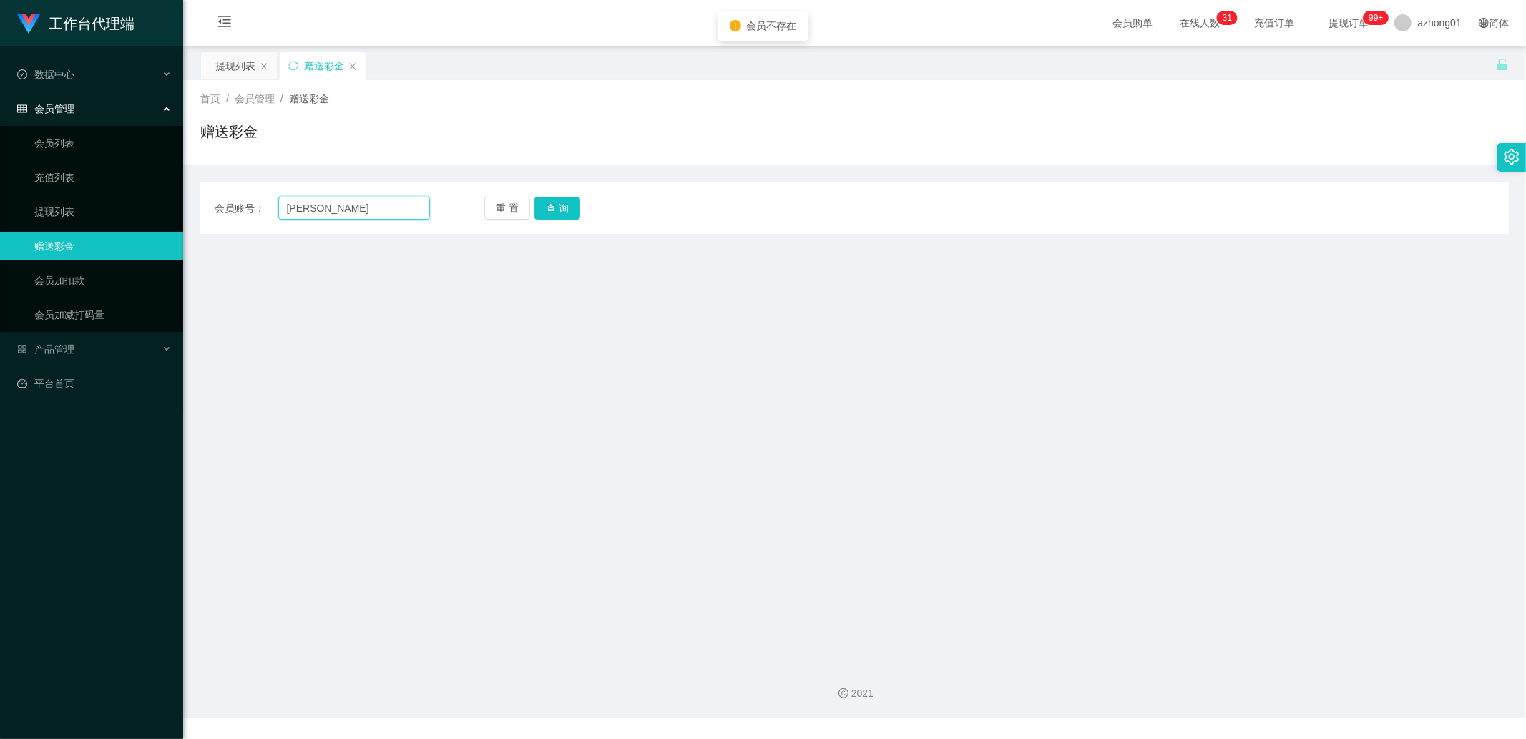
click at [352, 202] on input "[PERSON_NAME]" at bounding box center [354, 208] width 152 height 23
click at [382, 203] on input "text" at bounding box center [354, 208] width 152 height 23
paste input "0174973657"
type input "0174973657"
click at [557, 203] on button "查 询" at bounding box center [558, 208] width 46 height 23
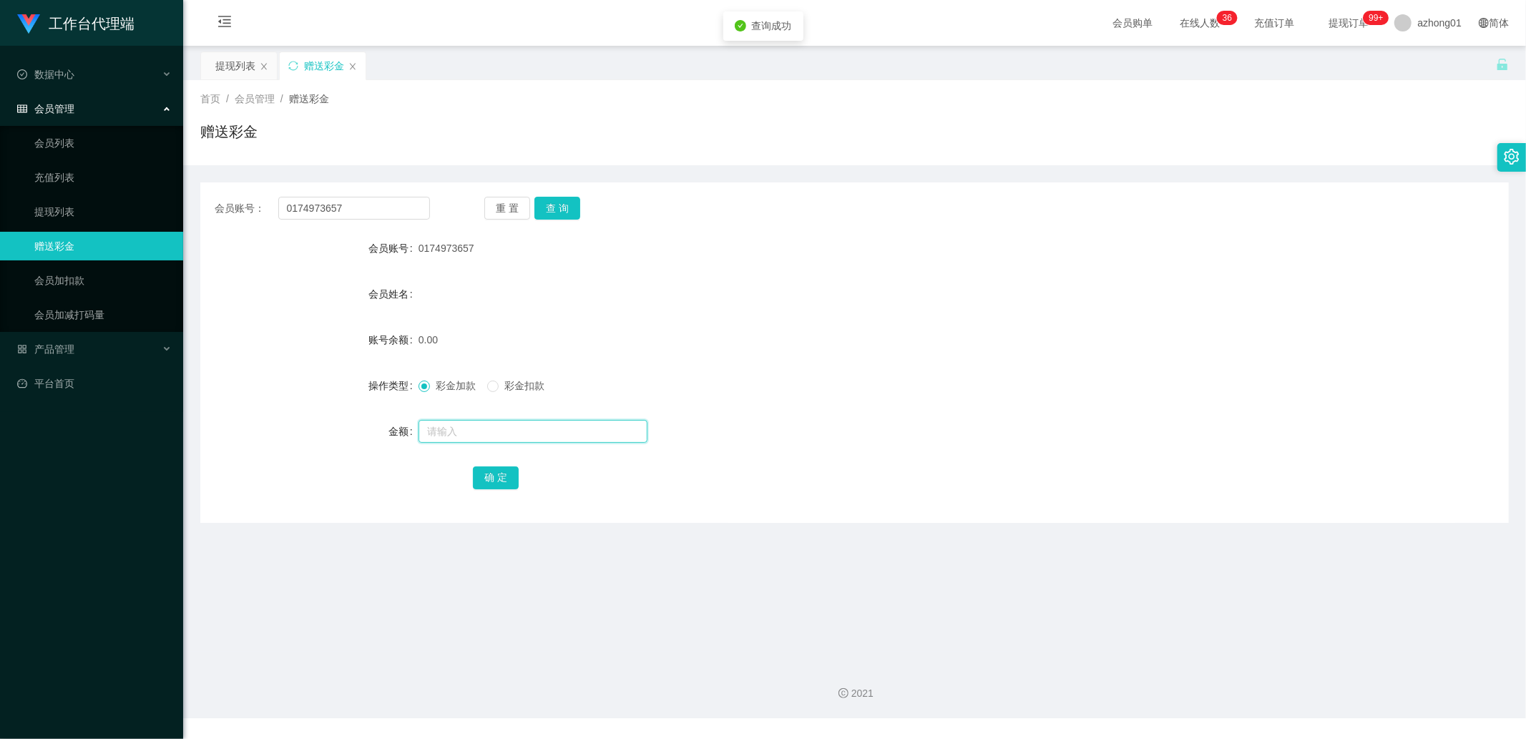
click at [460, 421] on input "text" at bounding box center [533, 431] width 229 height 23
type input "60"
click at [488, 469] on button "确 定" at bounding box center [496, 478] width 46 height 23
click at [384, 205] on input "0174973657" at bounding box center [354, 208] width 152 height 23
paste input "we fur"
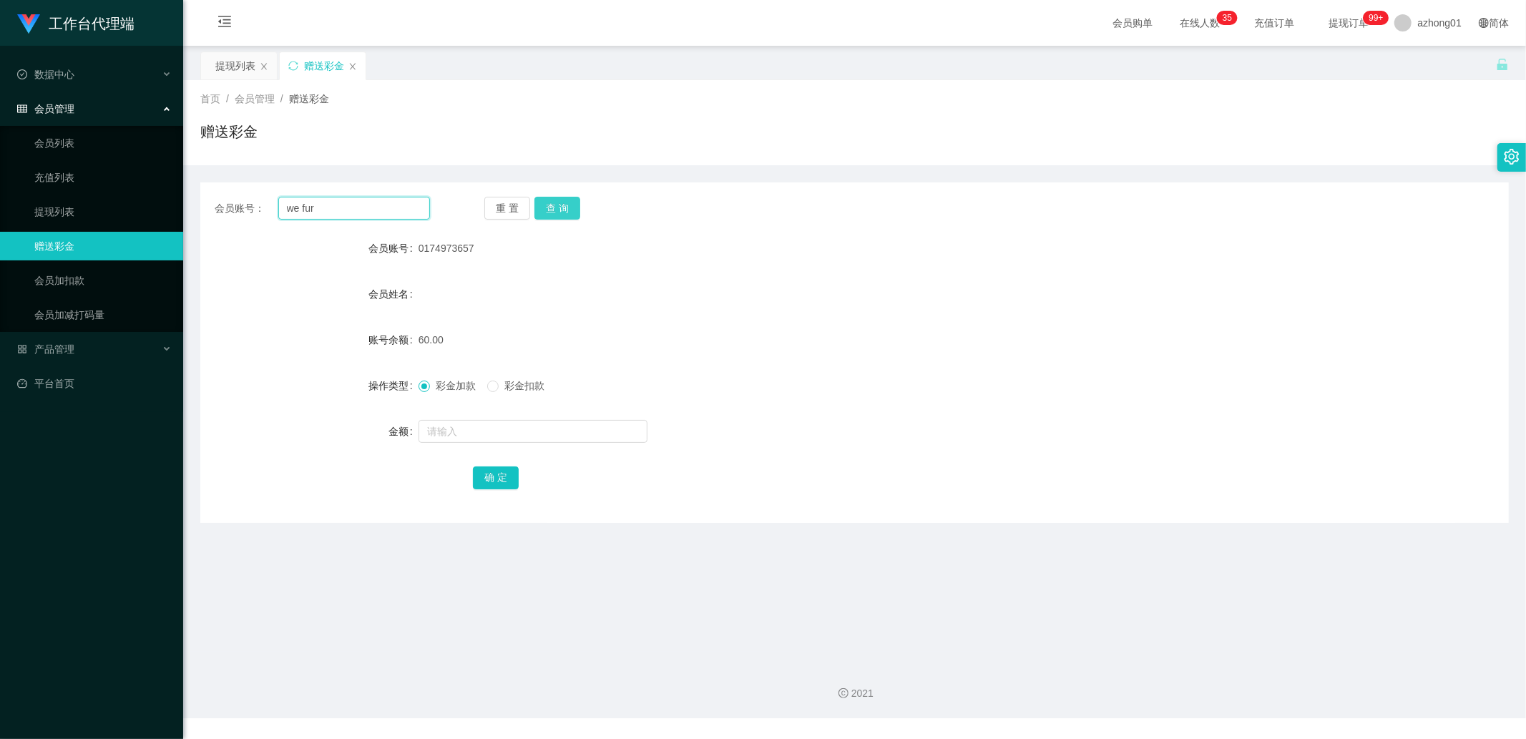
type input "we fur"
click at [570, 202] on button "查 询" at bounding box center [558, 208] width 46 height 23
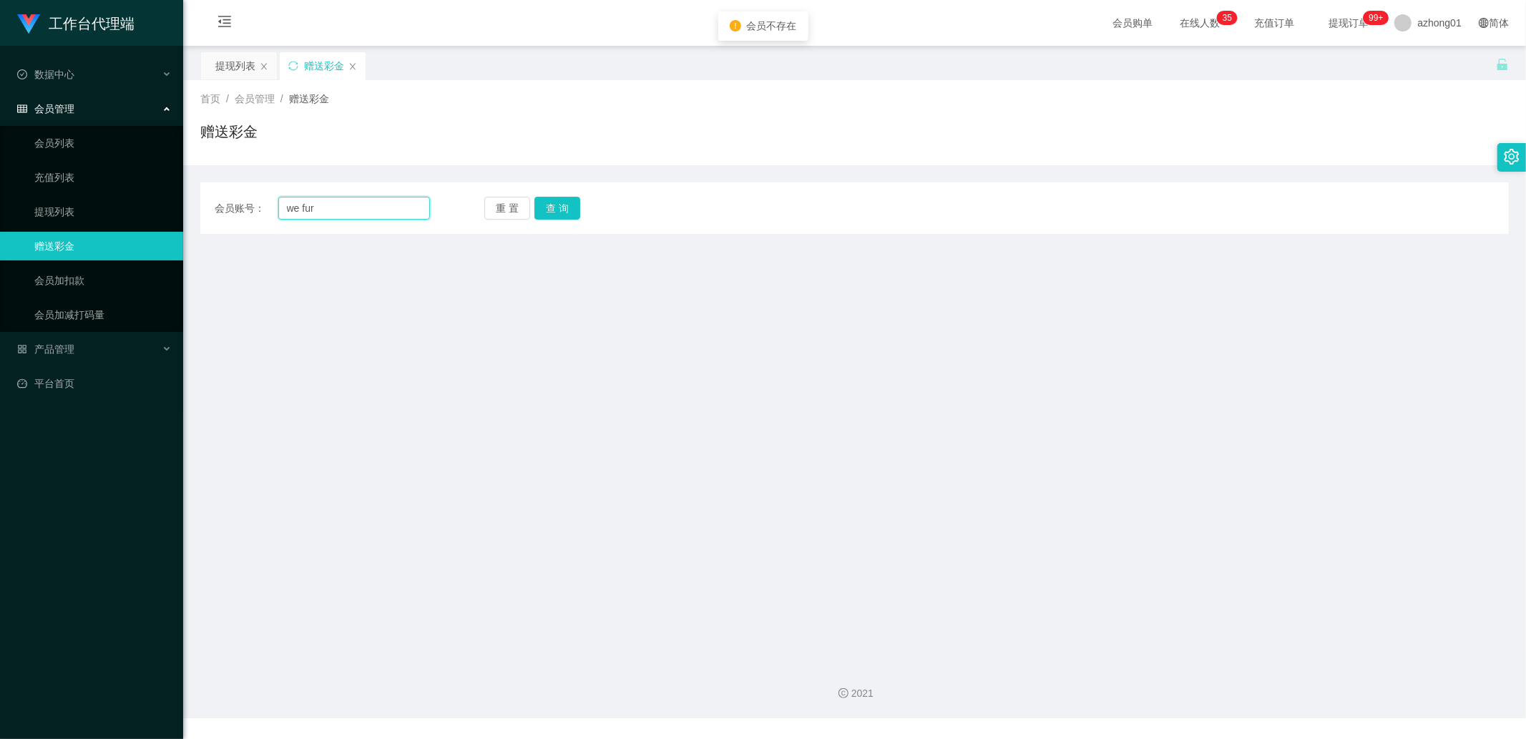
click at [331, 215] on input "we fur" at bounding box center [354, 208] width 152 height 23
click at [392, 206] on input "text" at bounding box center [354, 208] width 152 height 23
paste input "wankhee"
type input "wankhee"
click at [580, 213] on div "重 置 查 询" at bounding box center [591, 208] width 215 height 23
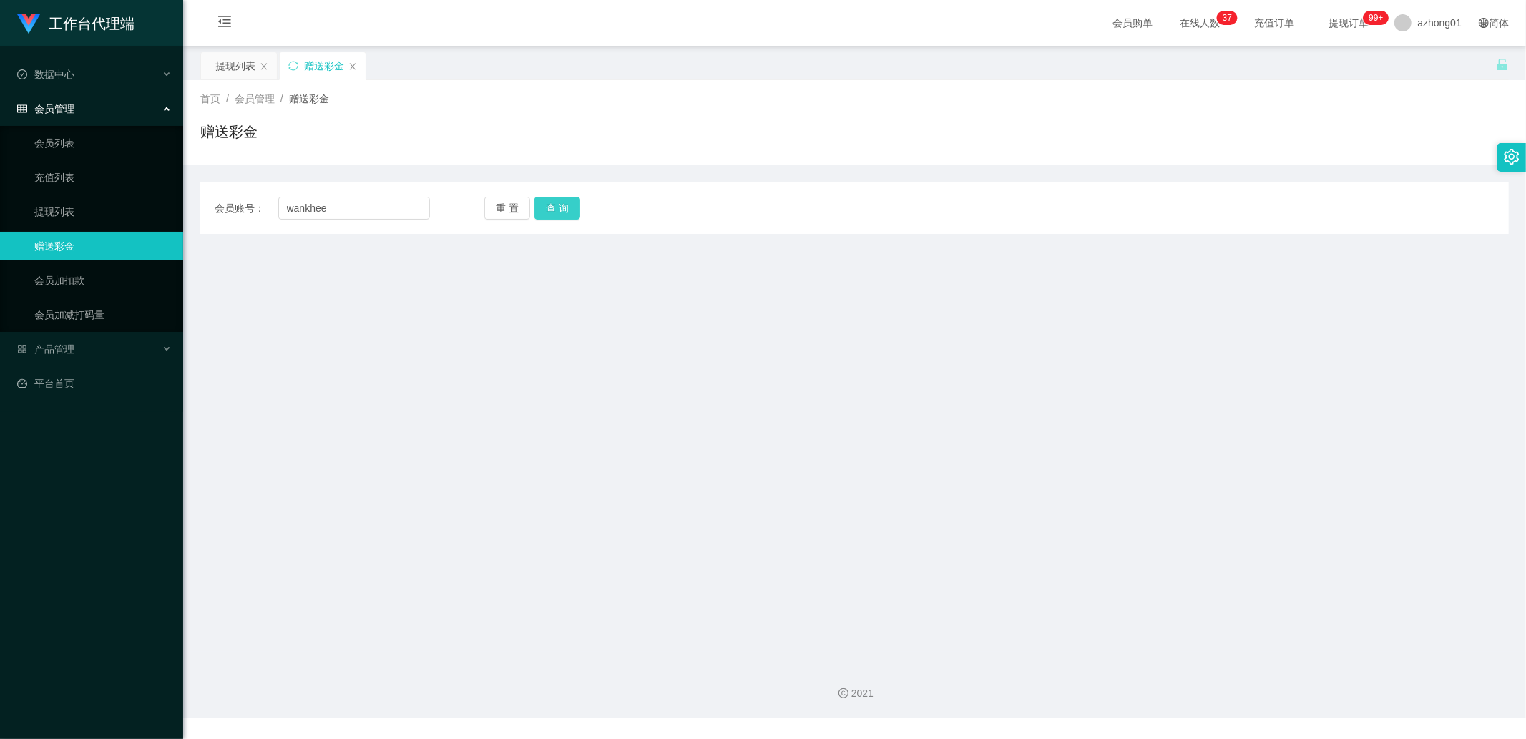
click at [558, 210] on button "查 询" at bounding box center [558, 208] width 46 height 23
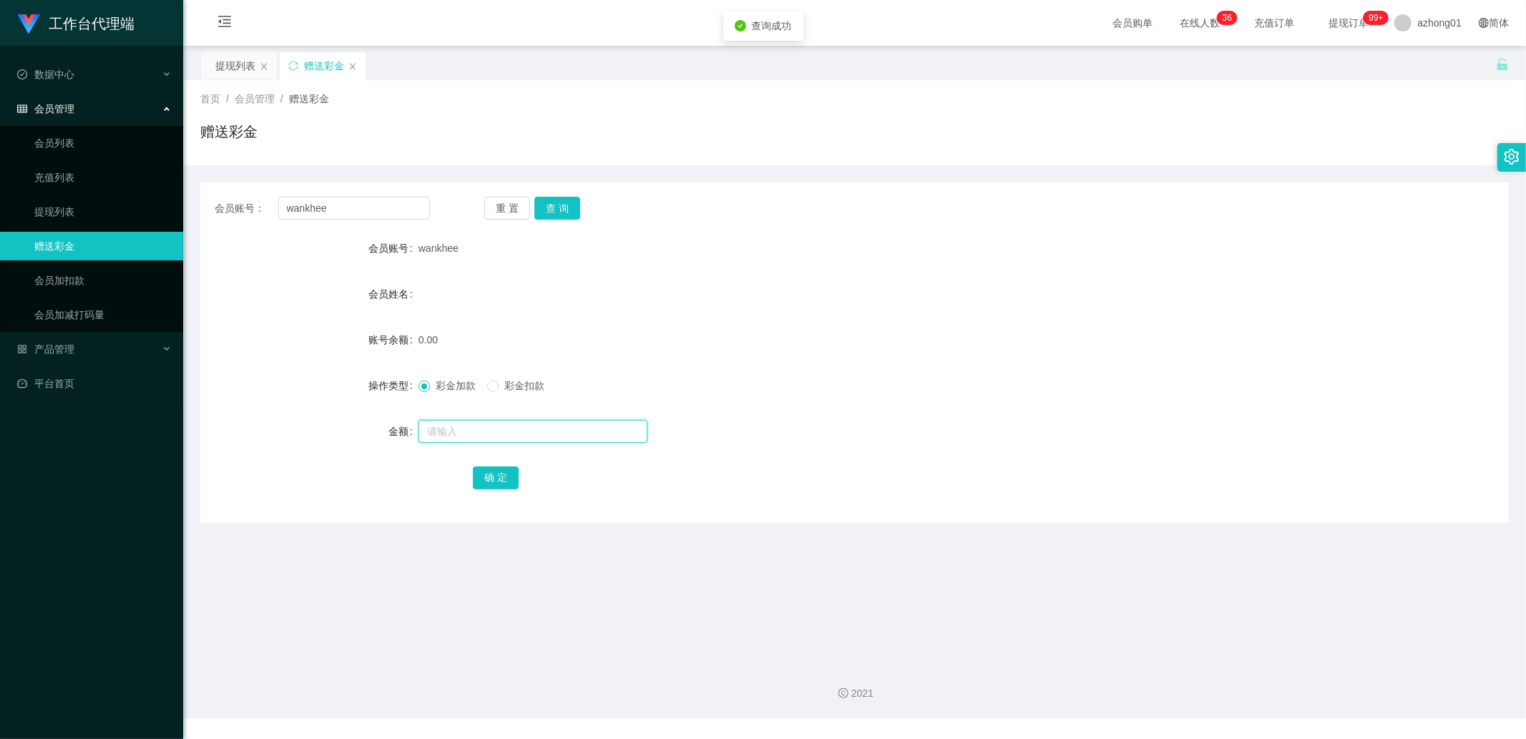
click at [462, 437] on input "text" at bounding box center [533, 431] width 229 height 23
type input "30"
click at [497, 478] on button "确 定" at bounding box center [496, 478] width 46 height 23
click at [456, 429] on input "text" at bounding box center [533, 431] width 229 height 23
type input "30"
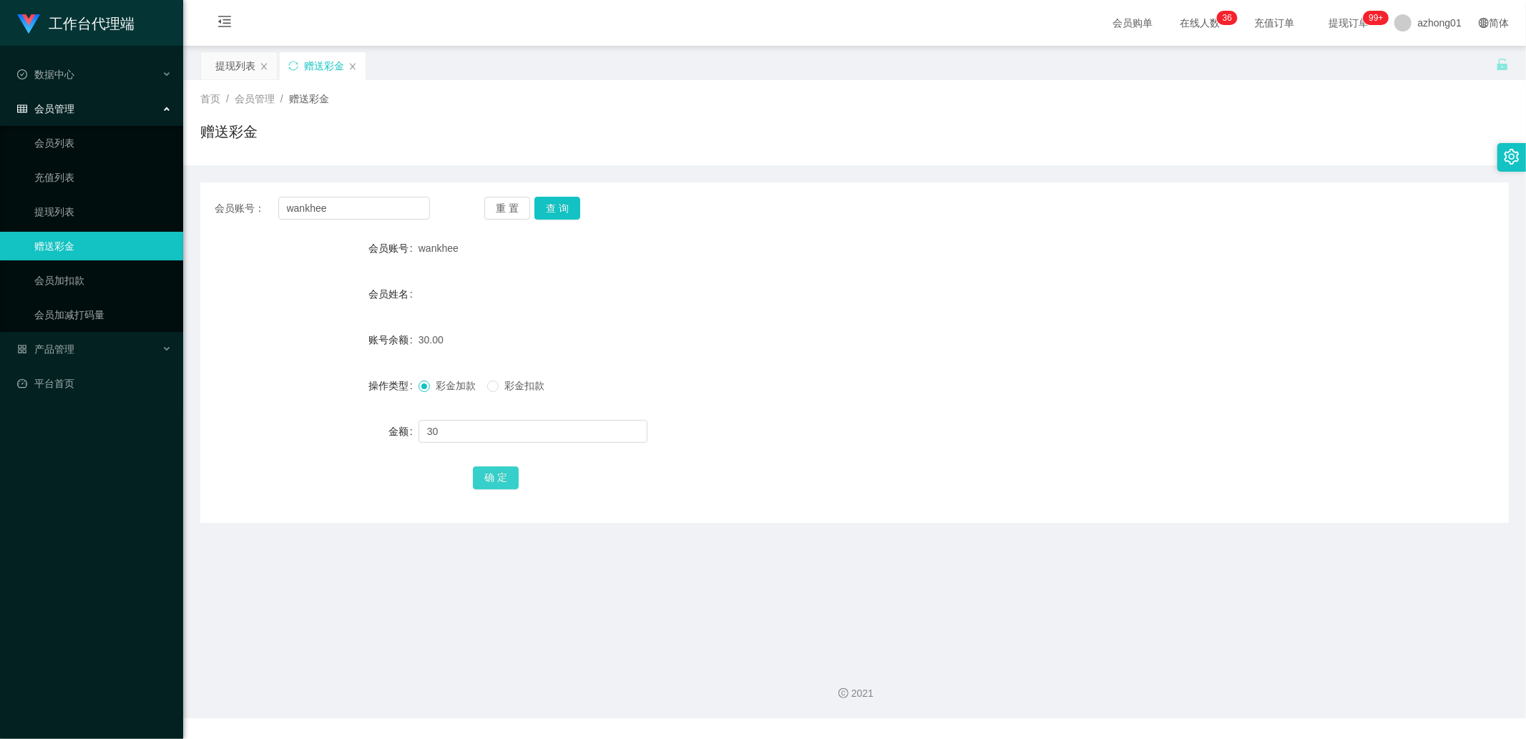
click at [479, 478] on button "确 定" at bounding box center [496, 478] width 46 height 23
click at [361, 203] on input "wankhee" at bounding box center [354, 208] width 152 height 23
paste input "hui123456"
type input "hui123456"
click at [569, 210] on button "查 询" at bounding box center [558, 208] width 46 height 23
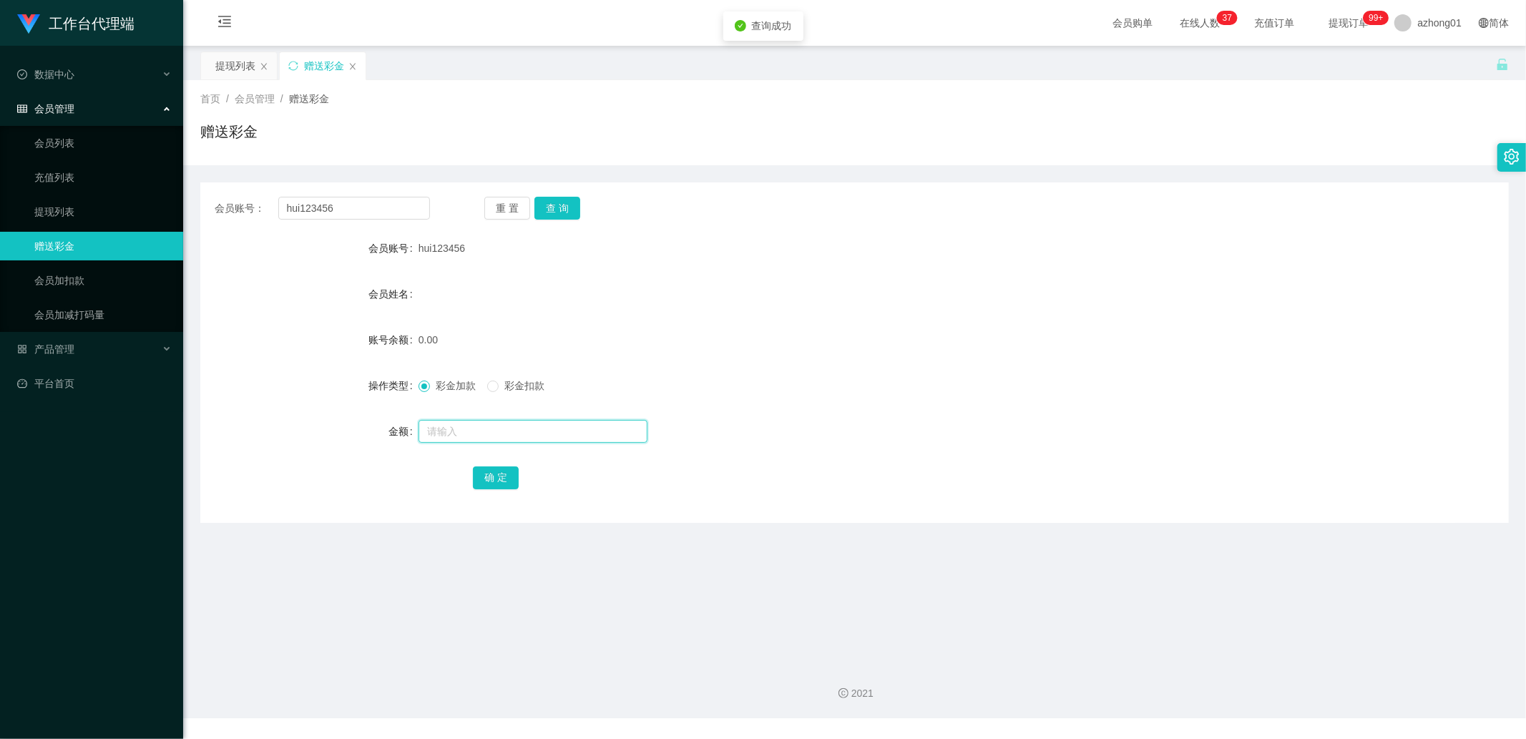
click at [473, 430] on input "text" at bounding box center [533, 431] width 229 height 23
type input "0"
type input "60"
click at [482, 467] on button "确 定" at bounding box center [496, 478] width 46 height 23
click at [361, 217] on input "hui123456" at bounding box center [354, 208] width 152 height 23
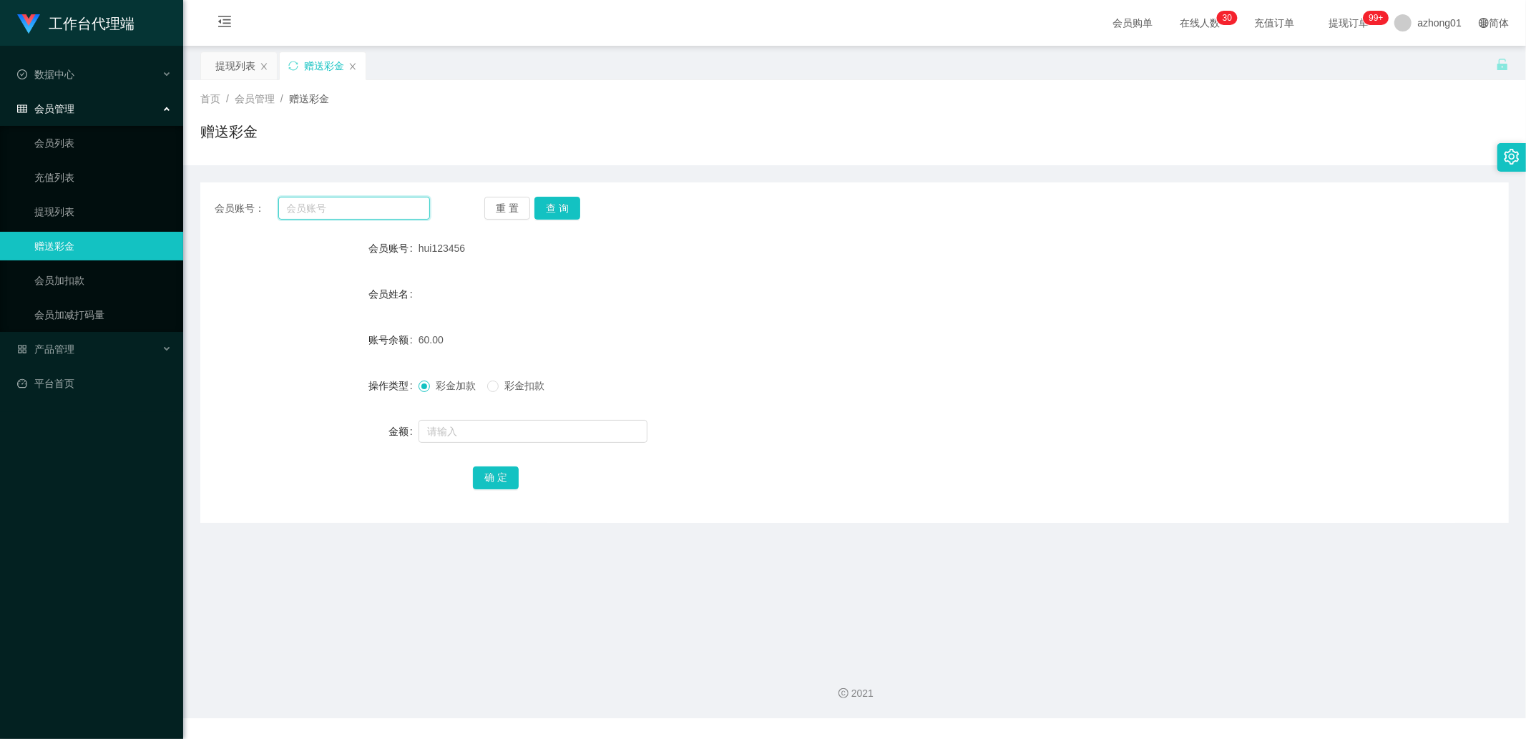
paste input "ANSON2025"
type input "ANSON2025"
click at [542, 213] on button "查 询" at bounding box center [558, 208] width 46 height 23
click at [356, 211] on input "ANSON2025" at bounding box center [354, 208] width 152 height 23
paste input "ANSON2025"
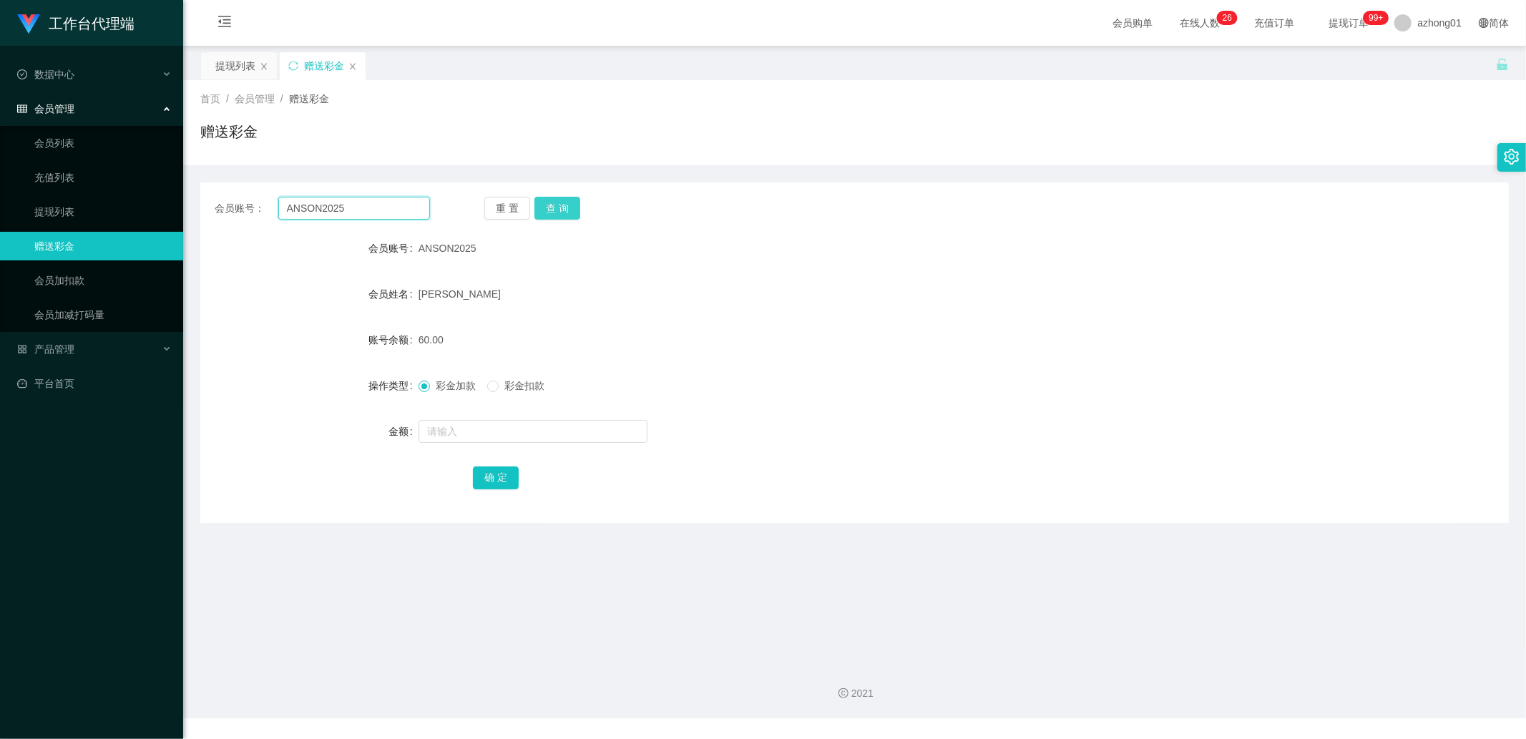
type input "ANSON2025"
click at [547, 206] on button "查 询" at bounding box center [558, 208] width 46 height 23
click at [358, 210] on input "ANSON2025" at bounding box center [354, 208] width 152 height 23
click at [83, 211] on link "提现列表" at bounding box center [102, 212] width 137 height 29
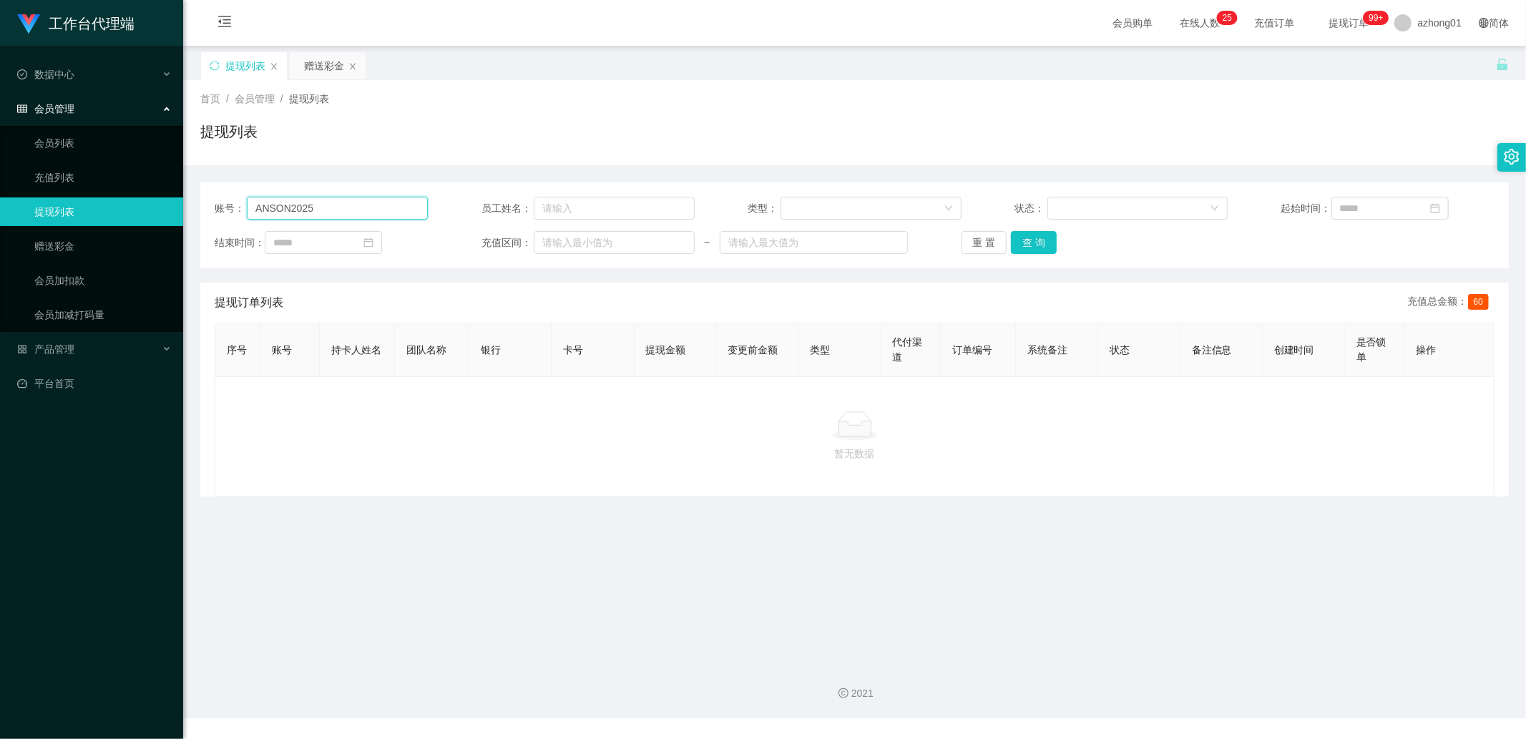
click at [359, 216] on input "ANSON2025" at bounding box center [337, 208] width 181 height 23
click at [1019, 231] on button "查 询" at bounding box center [1034, 242] width 46 height 23
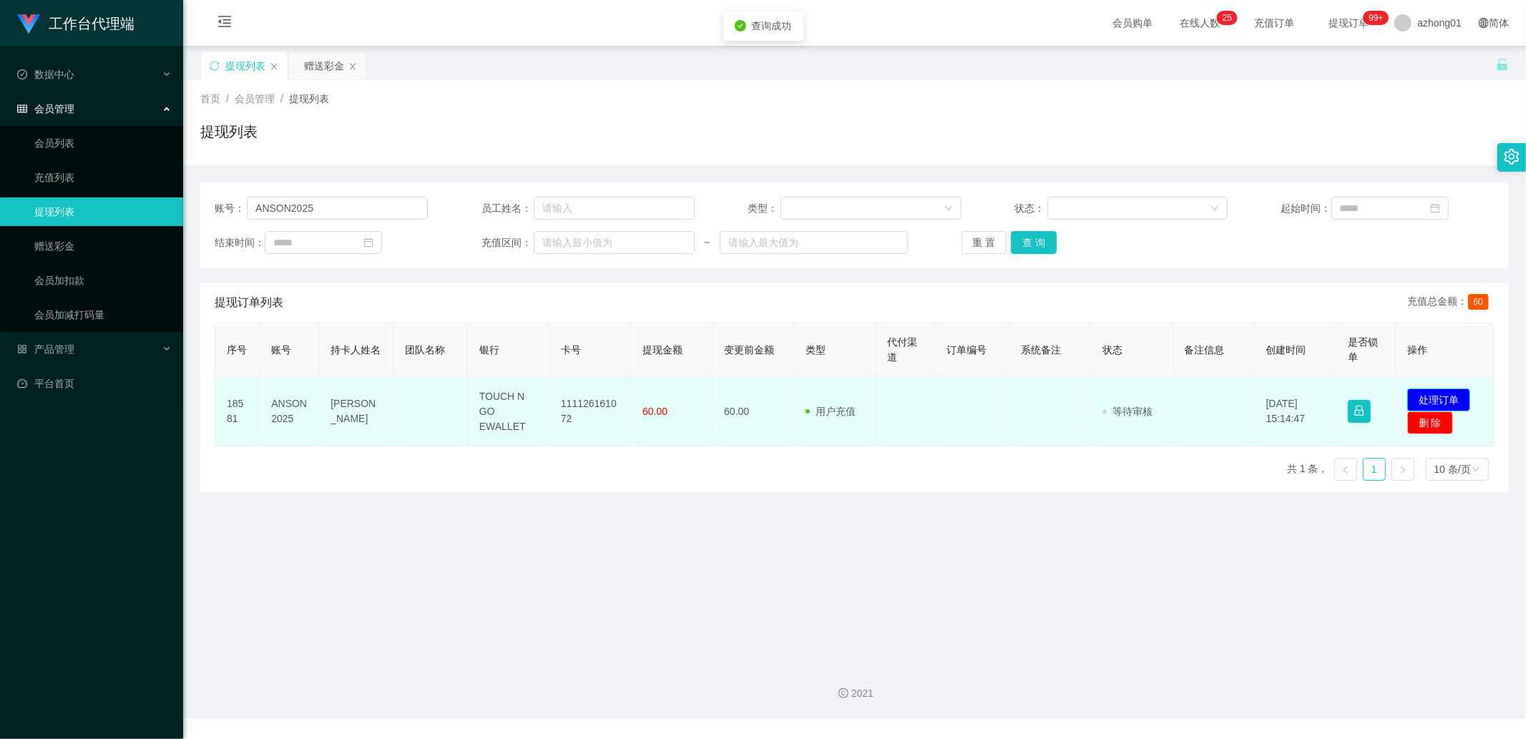
click at [1418, 391] on button "处理订单" at bounding box center [1439, 400] width 63 height 23
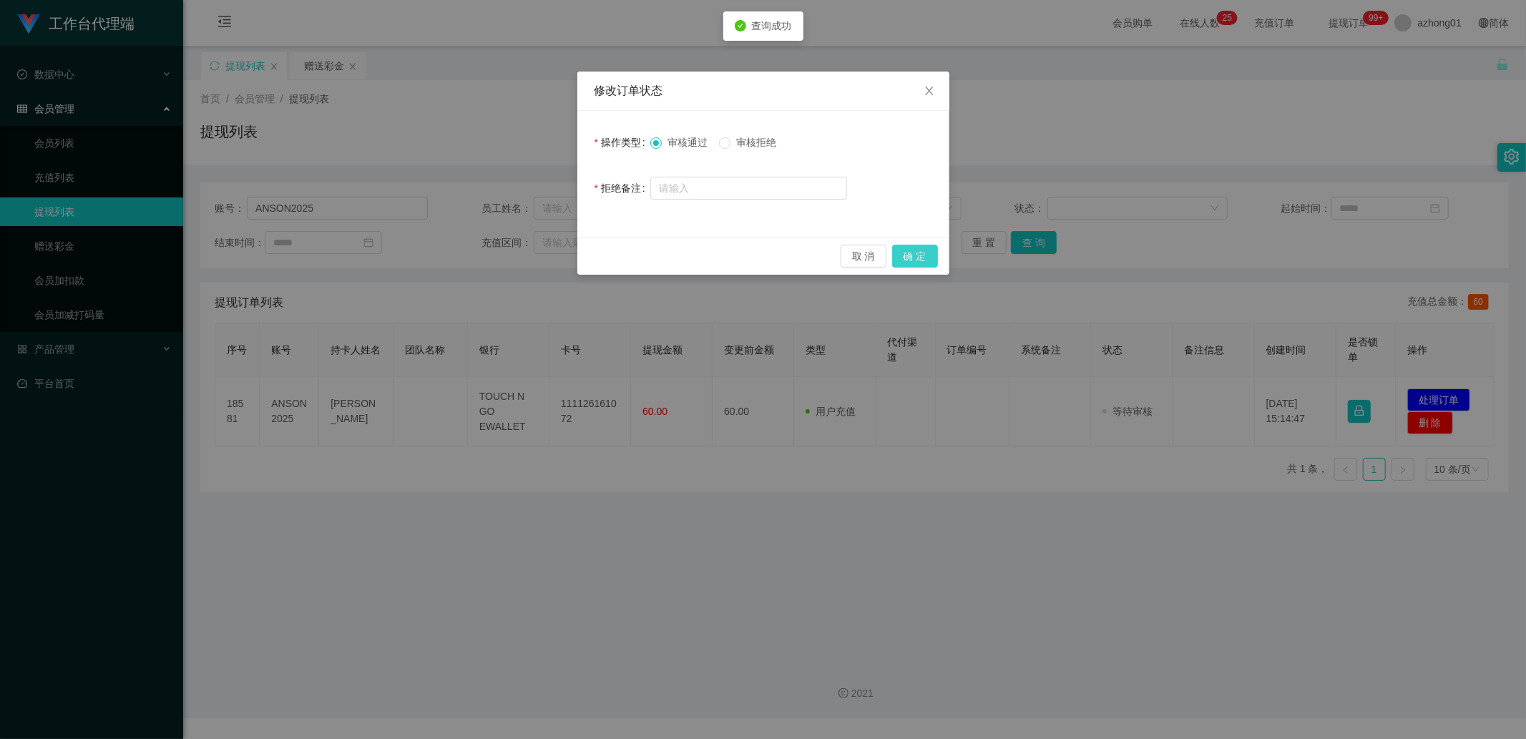
click at [917, 259] on button "确 定" at bounding box center [915, 256] width 46 height 23
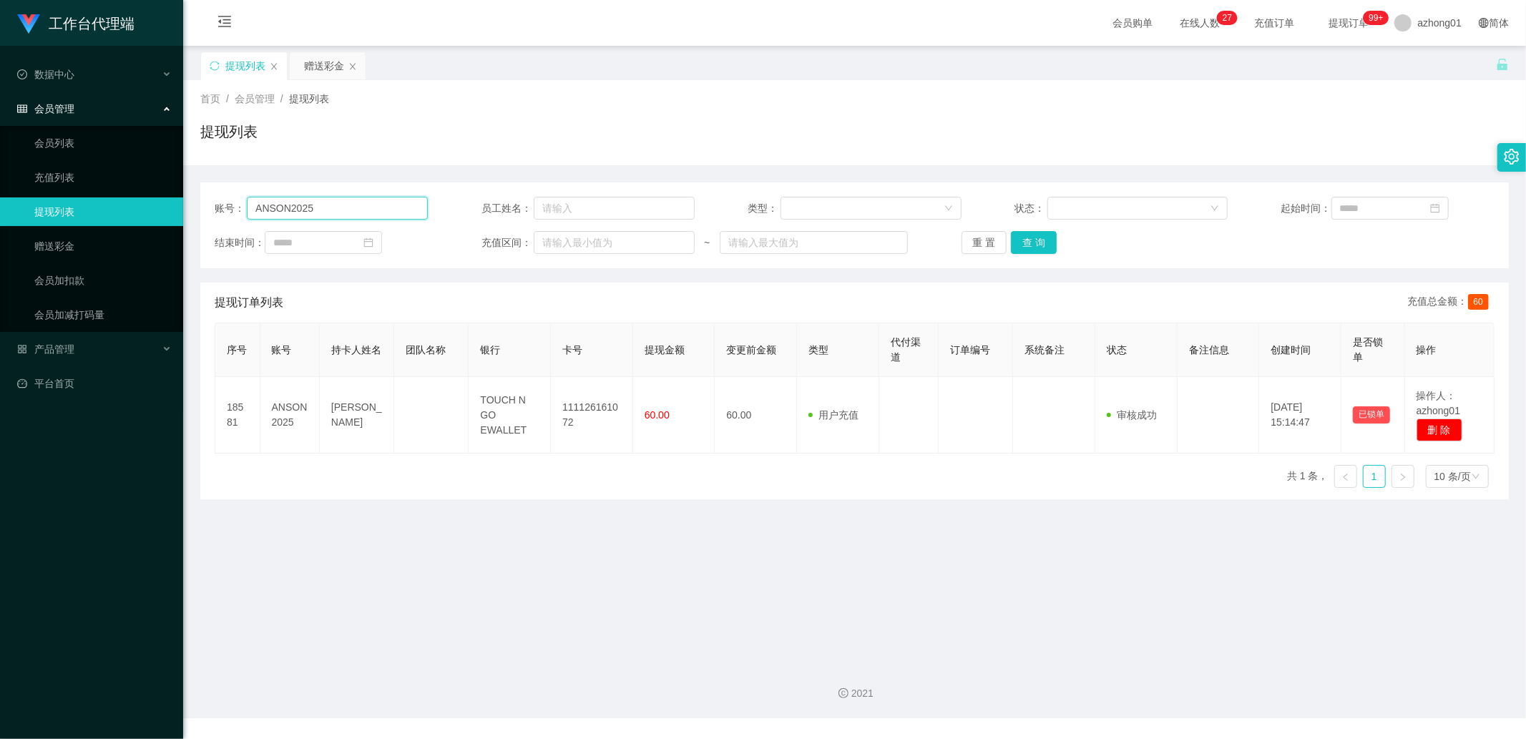
click at [355, 201] on input "ANSON2025" at bounding box center [337, 208] width 181 height 23
paste input "hui123456"
type input "hui123456"
drag, startPoint x: 1031, startPoint y: 244, endPoint x: 1121, endPoint y: 282, distance: 98.5
click at [1031, 244] on button "查 询" at bounding box center [1034, 242] width 46 height 23
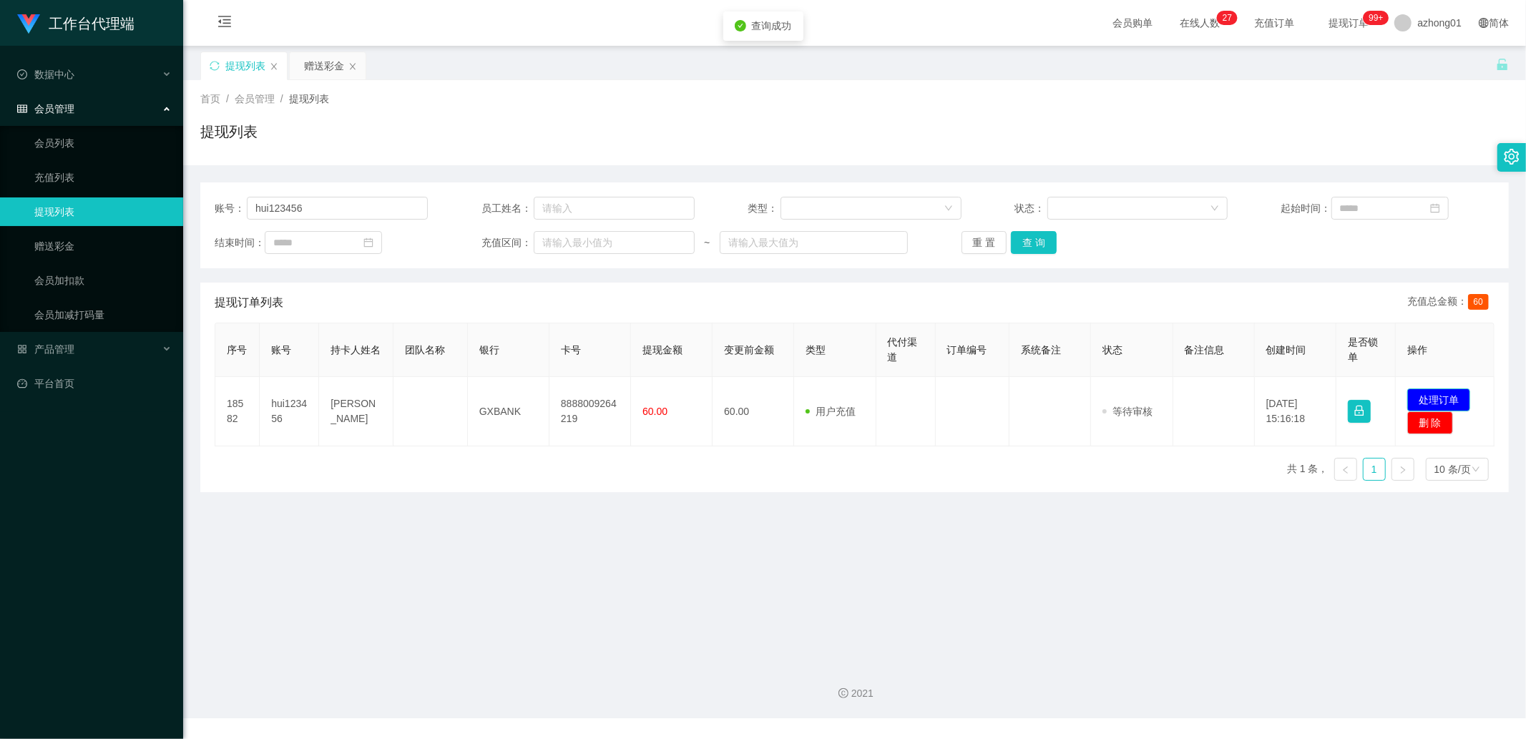
click at [1425, 409] on button "处理订单" at bounding box center [1439, 400] width 63 height 23
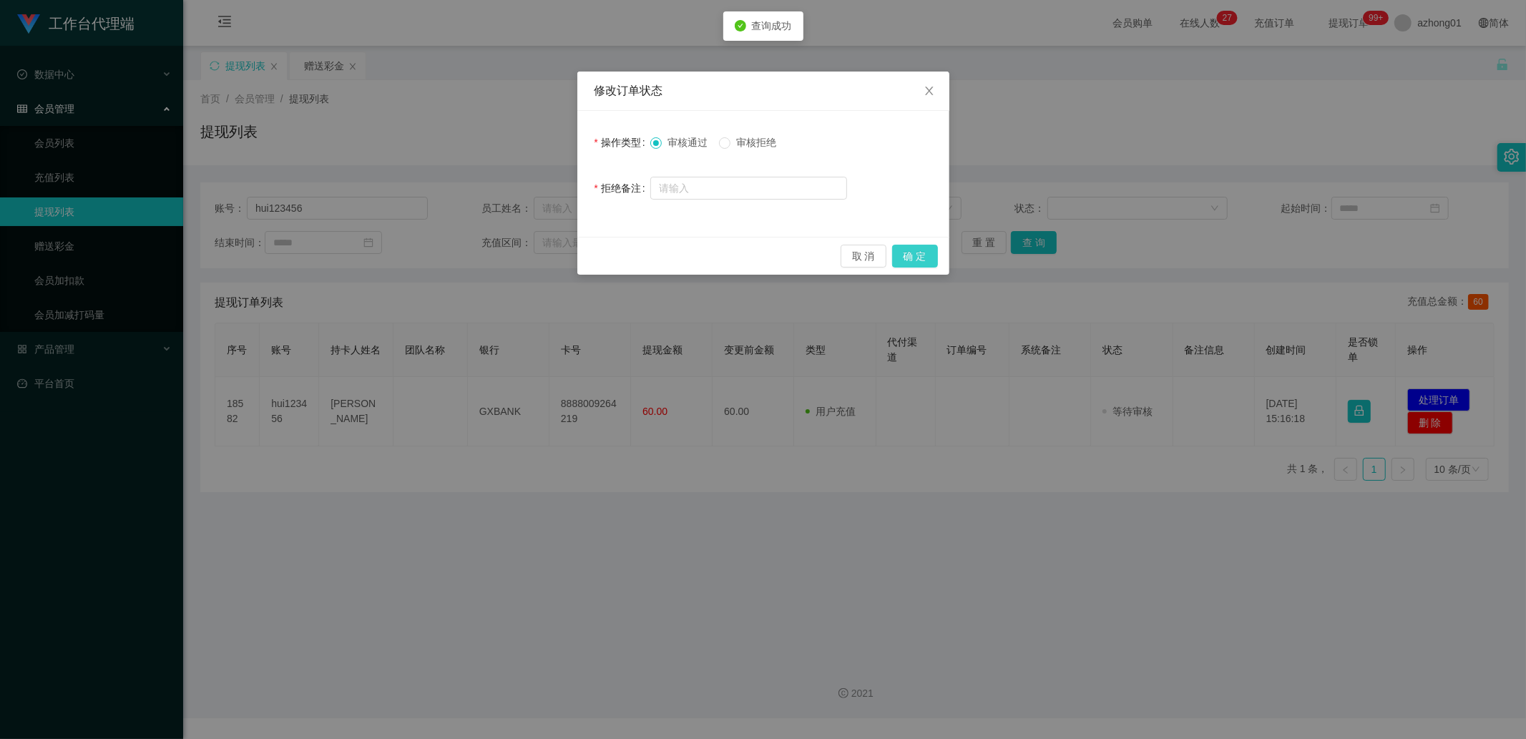
click at [917, 251] on button "确 定" at bounding box center [915, 256] width 46 height 23
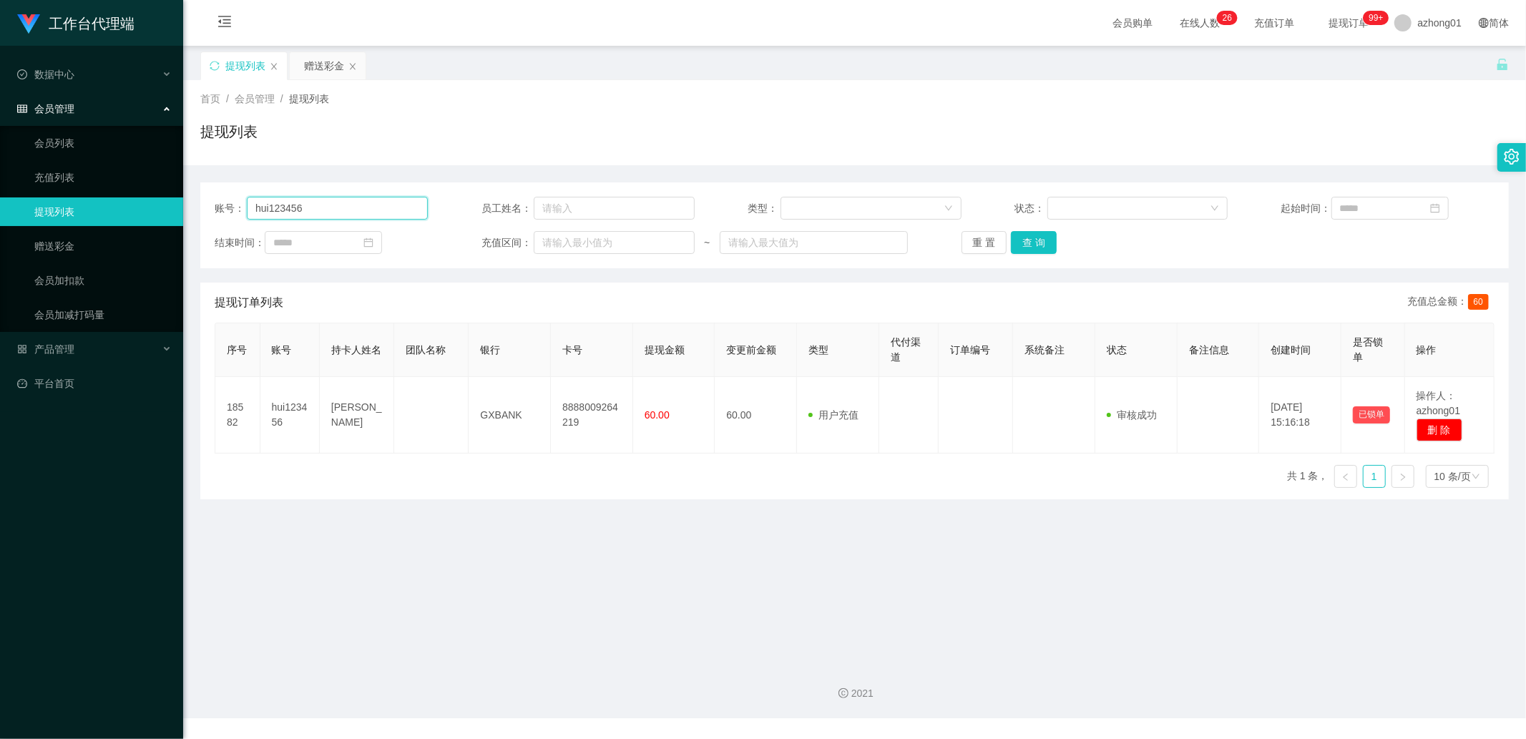
click at [316, 218] on input "hui123456" at bounding box center [337, 208] width 181 height 23
paste input "0174973657"
type input "0174973657"
click at [1043, 240] on button "查 询" at bounding box center [1034, 242] width 46 height 23
click at [1443, 391] on button "处理订单" at bounding box center [1439, 400] width 63 height 23
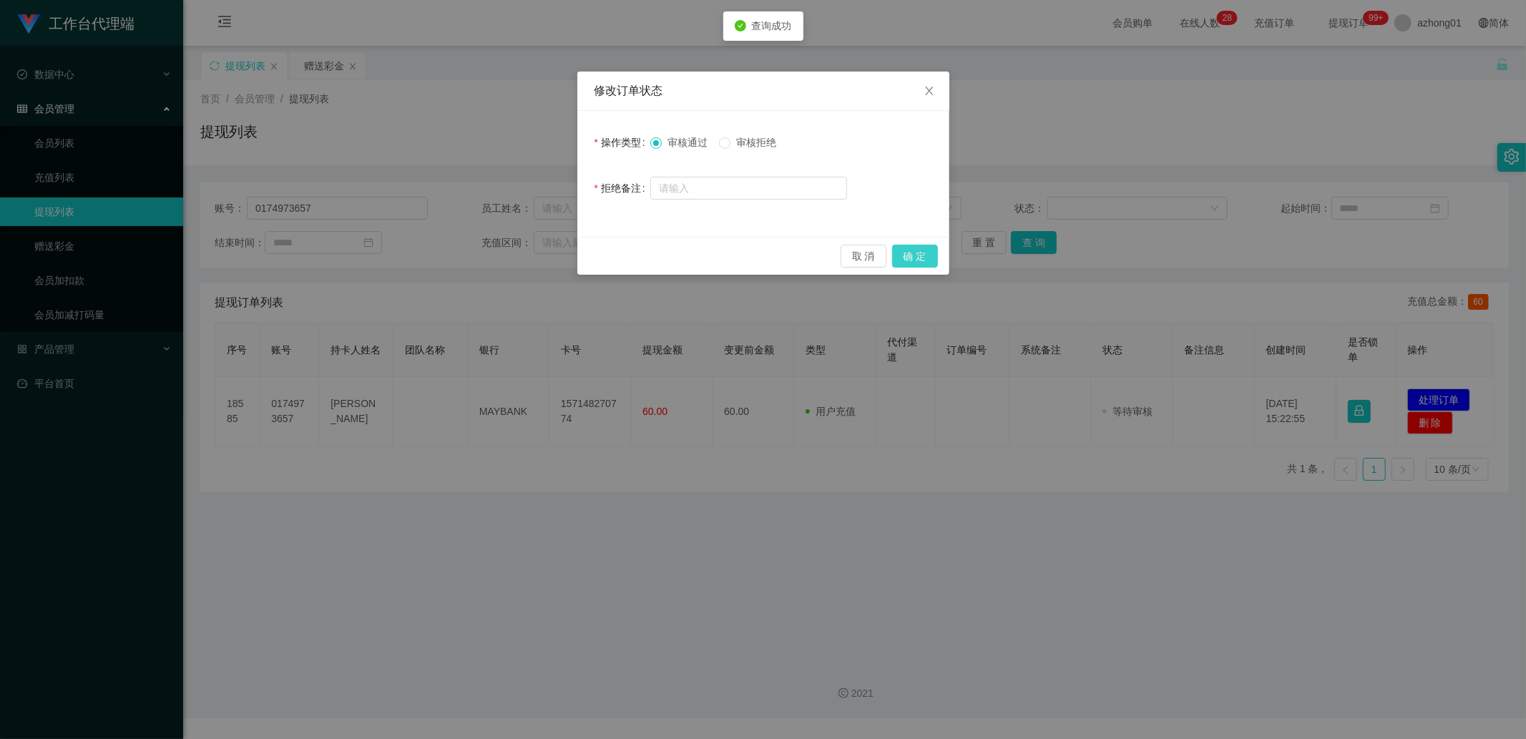
click at [919, 258] on button "确 定" at bounding box center [915, 256] width 46 height 23
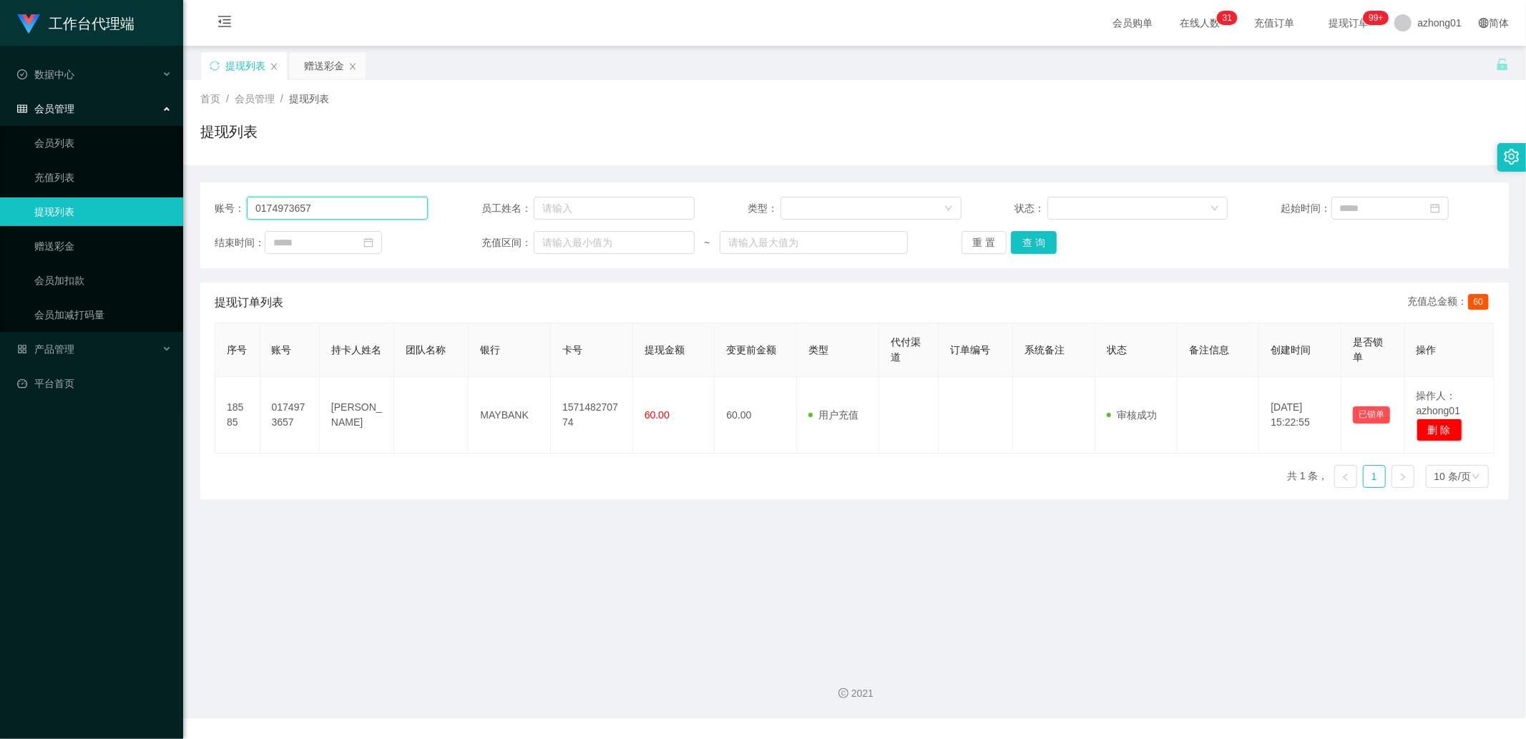
click at [325, 219] on input "0174973657" at bounding box center [337, 208] width 181 height 23
paste input "wankhee"
type input "wankhee"
click at [1028, 248] on button "查 询" at bounding box center [1034, 242] width 46 height 23
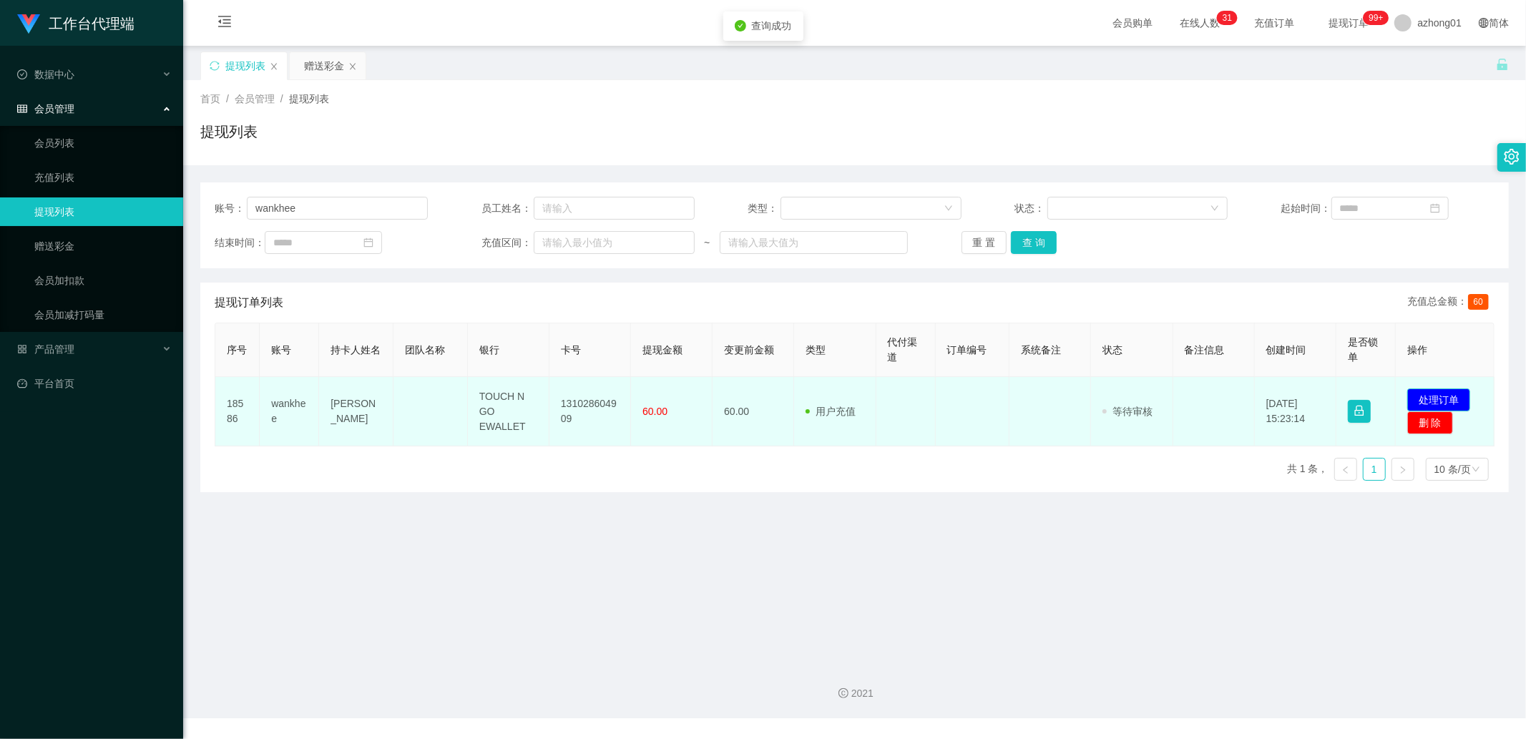
click at [1411, 391] on button "处理订单" at bounding box center [1439, 400] width 63 height 23
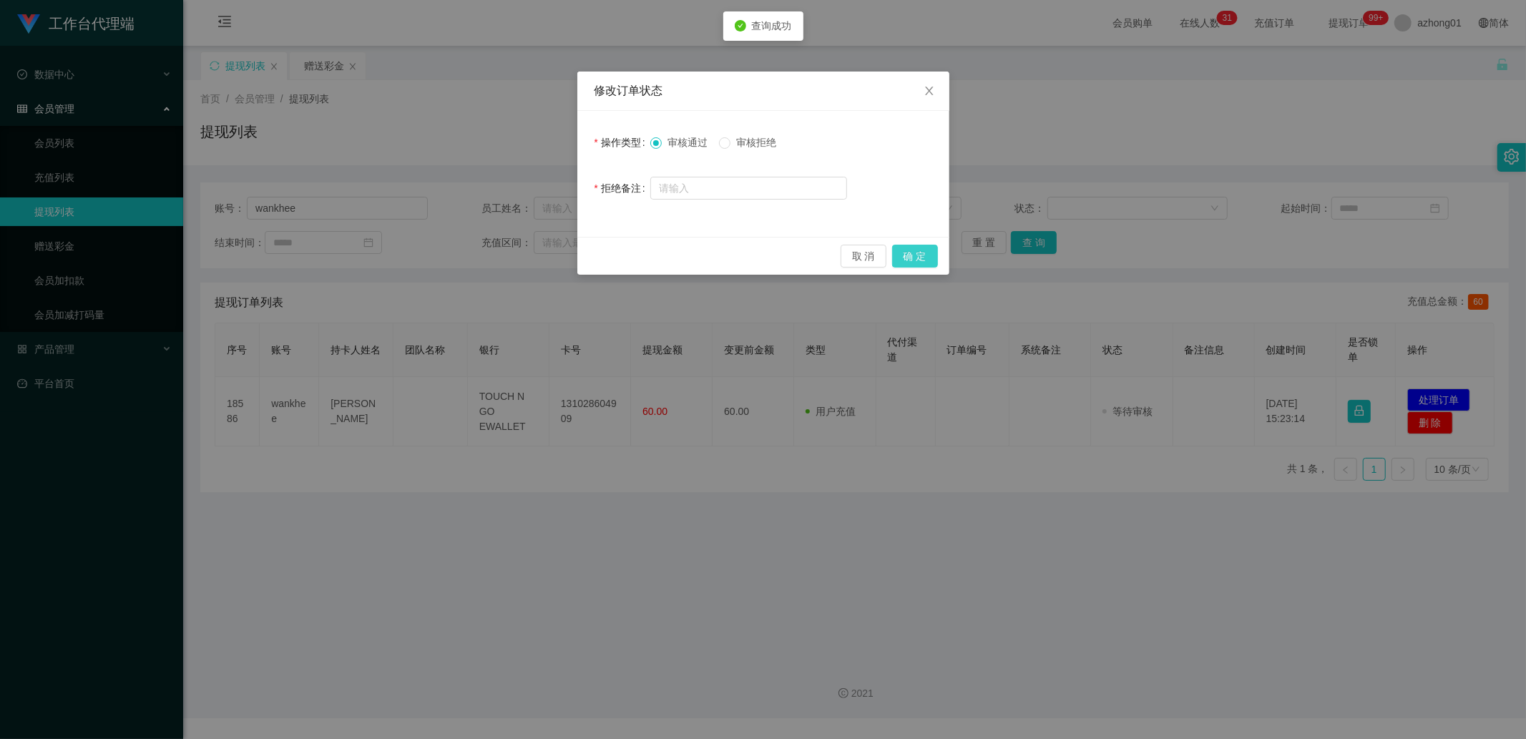
click at [927, 259] on button "确 定" at bounding box center [915, 256] width 46 height 23
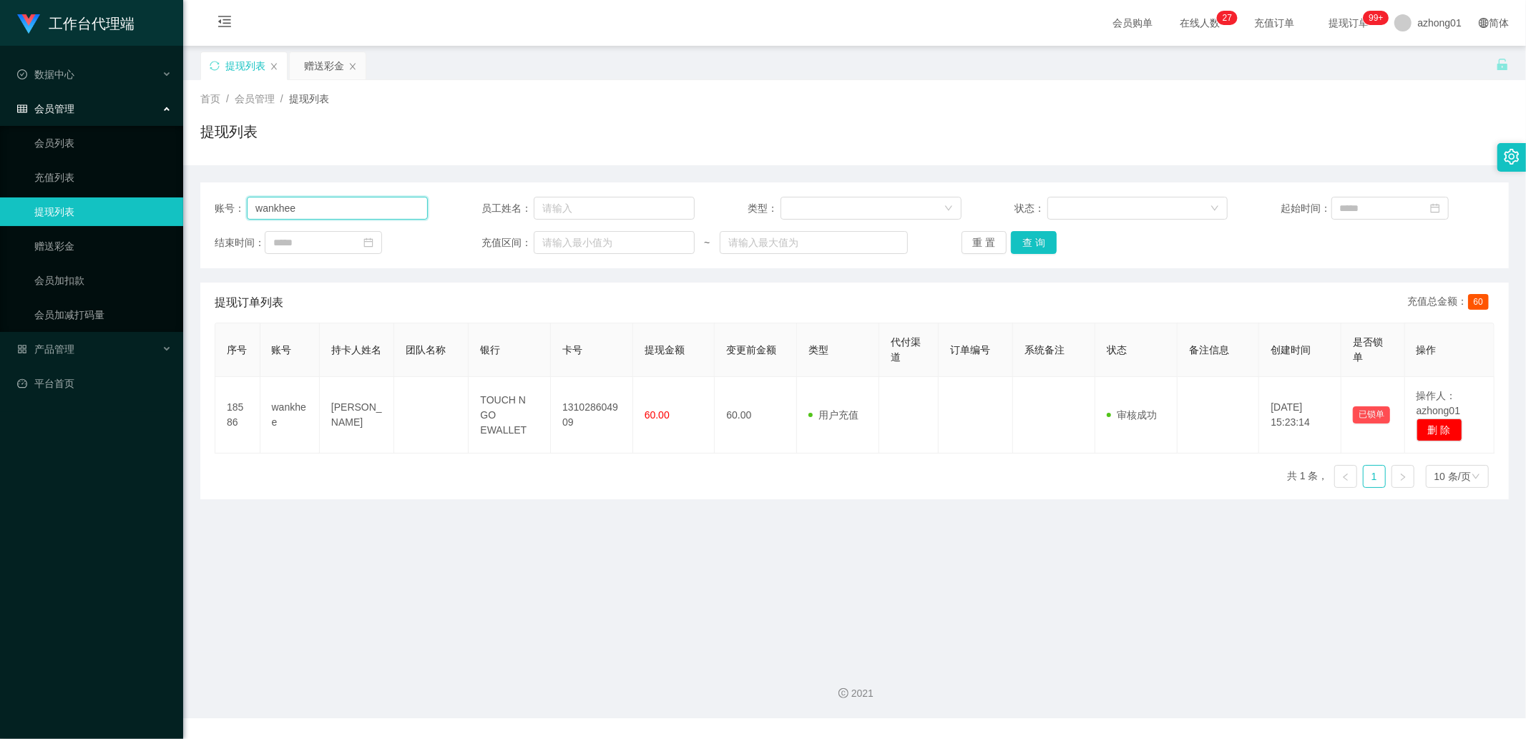
click at [363, 211] on input "wankhee" at bounding box center [337, 208] width 181 height 23
paste input "Justinllw"
type input "Justinllw"
drag, startPoint x: 108, startPoint y: 244, endPoint x: 129, endPoint y: 238, distance: 21.5
click at [108, 244] on link "赠送彩金" at bounding box center [102, 246] width 137 height 29
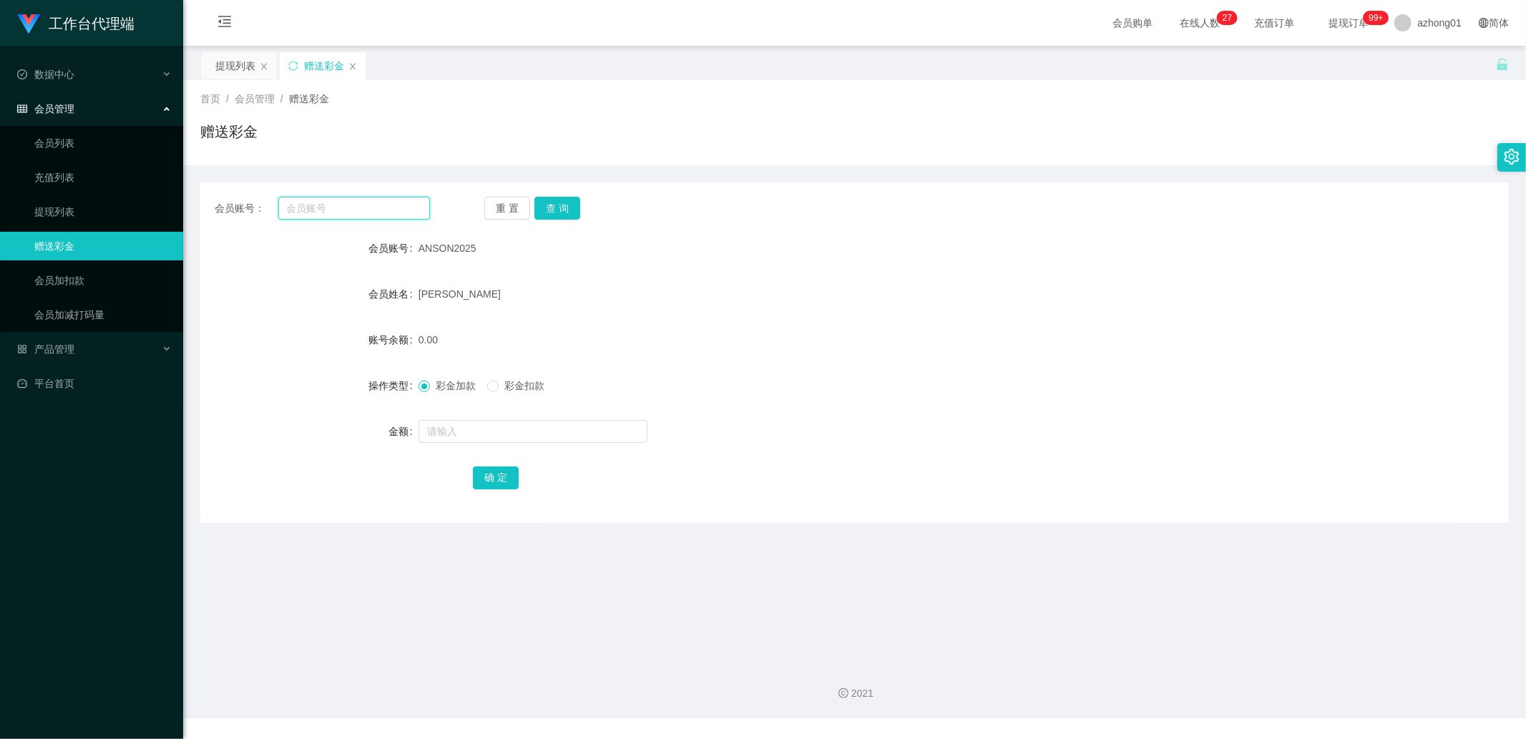
drag, startPoint x: 372, startPoint y: 211, endPoint x: 380, endPoint y: 212, distance: 7.9
click at [372, 211] on input "text" at bounding box center [354, 208] width 152 height 23
paste input "Justinllw"
type input "Justinllw"
click at [552, 212] on button "查 询" at bounding box center [558, 208] width 46 height 23
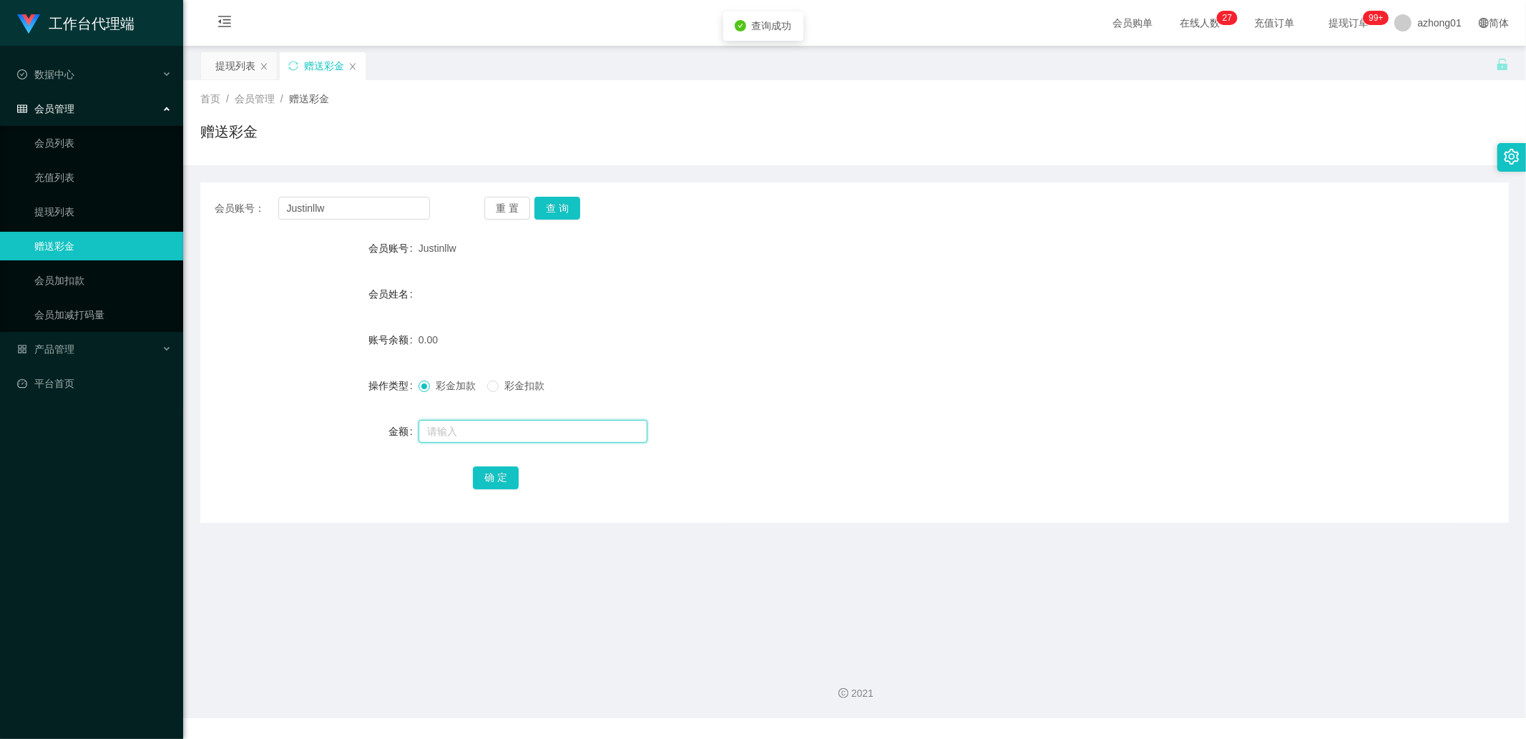
click at [472, 428] on input "text" at bounding box center [533, 431] width 229 height 23
type input "60"
click at [512, 470] on button "确 定" at bounding box center [496, 478] width 46 height 23
click at [361, 213] on input "Justinllw" at bounding box center [354, 208] width 152 height 23
click at [564, 206] on button "查 询" at bounding box center [558, 208] width 46 height 23
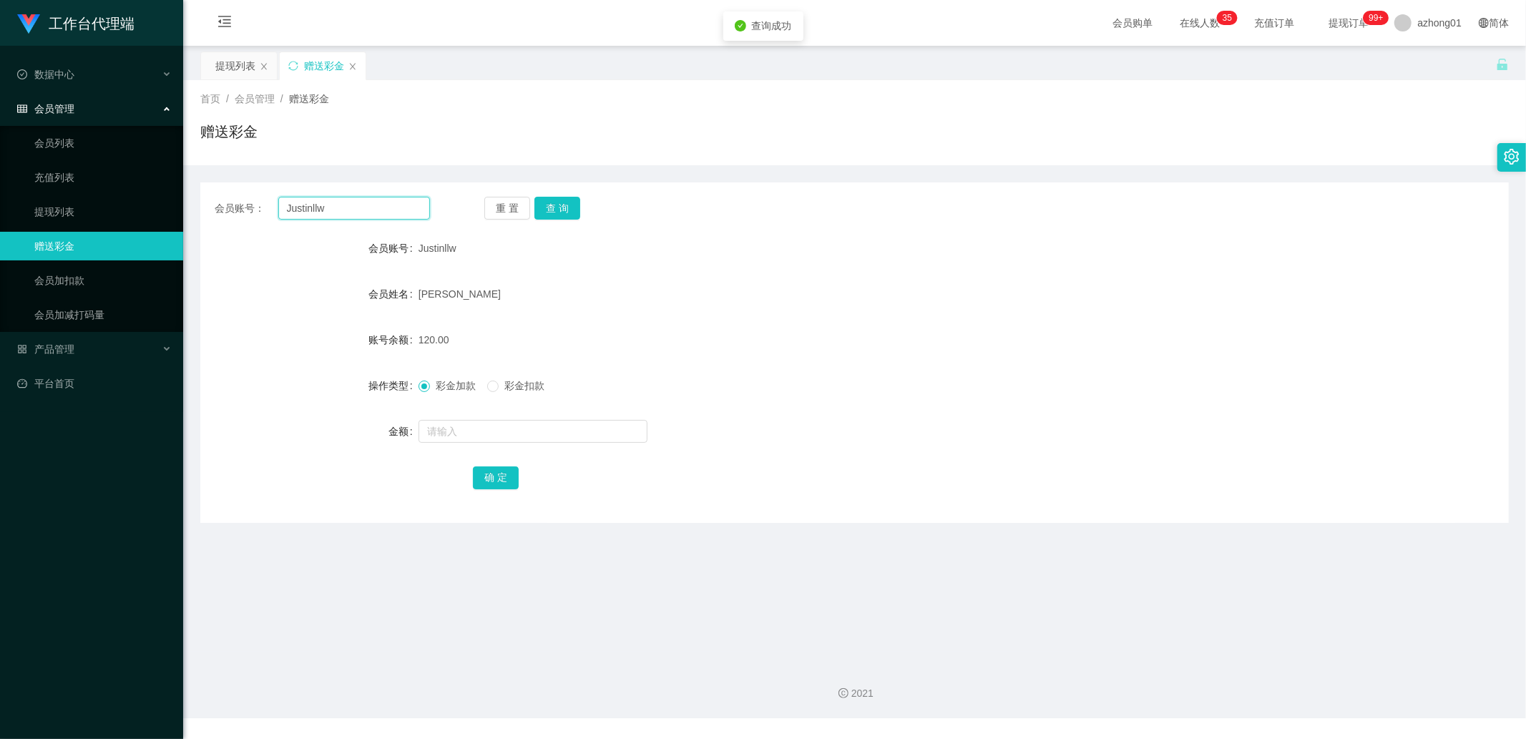
click at [366, 215] on input "Justinllw" at bounding box center [354, 208] width 152 height 23
drag, startPoint x: 93, startPoint y: 281, endPoint x: 139, endPoint y: 270, distance: 47.2
click at [93, 281] on link "会员加扣款" at bounding box center [102, 280] width 137 height 29
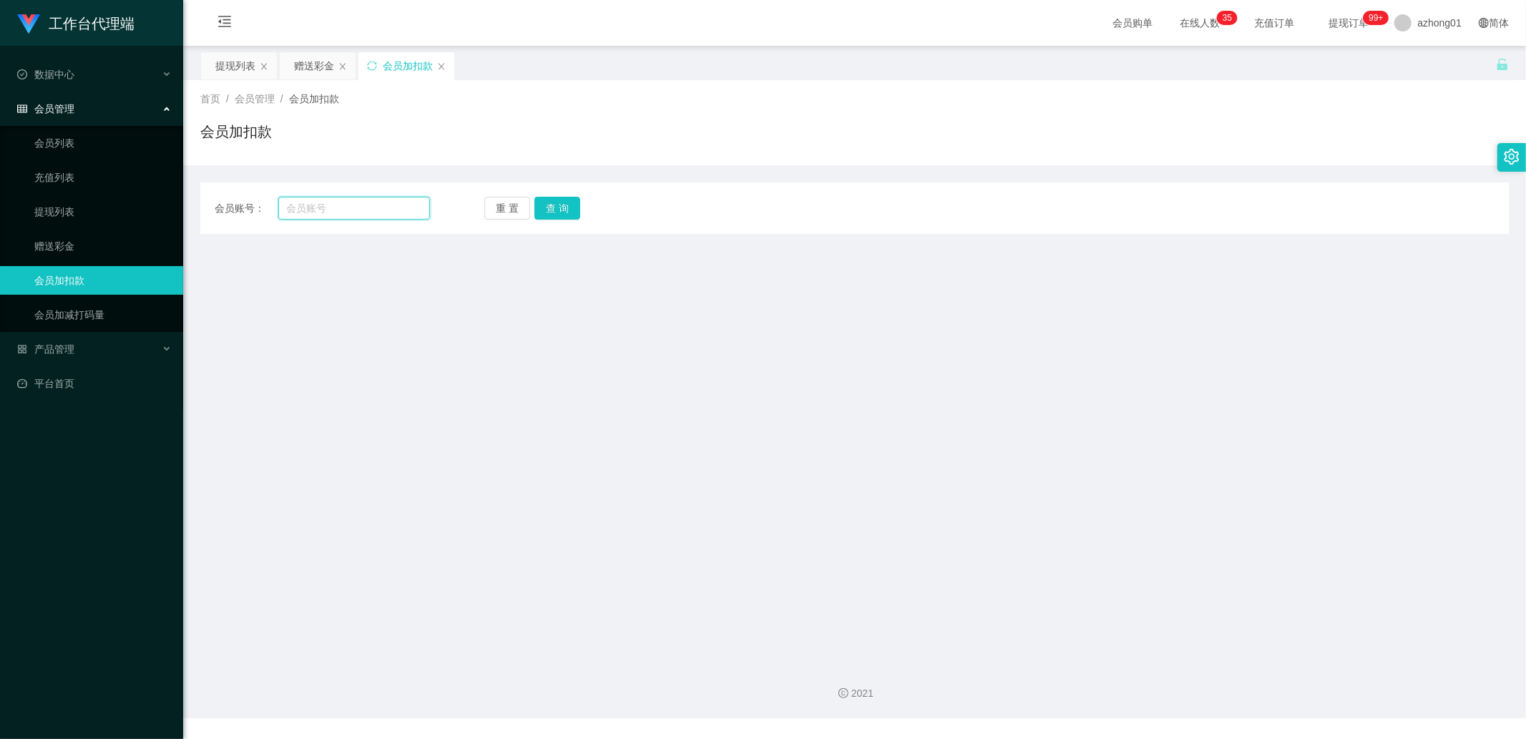
click at [382, 205] on input "text" at bounding box center [354, 208] width 152 height 23
paste input "Justinllw"
type input "Justinllw"
drag, startPoint x: 574, startPoint y: 199, endPoint x: 568, endPoint y: 210, distance: 12.8
click at [574, 199] on button "查 询" at bounding box center [558, 208] width 46 height 23
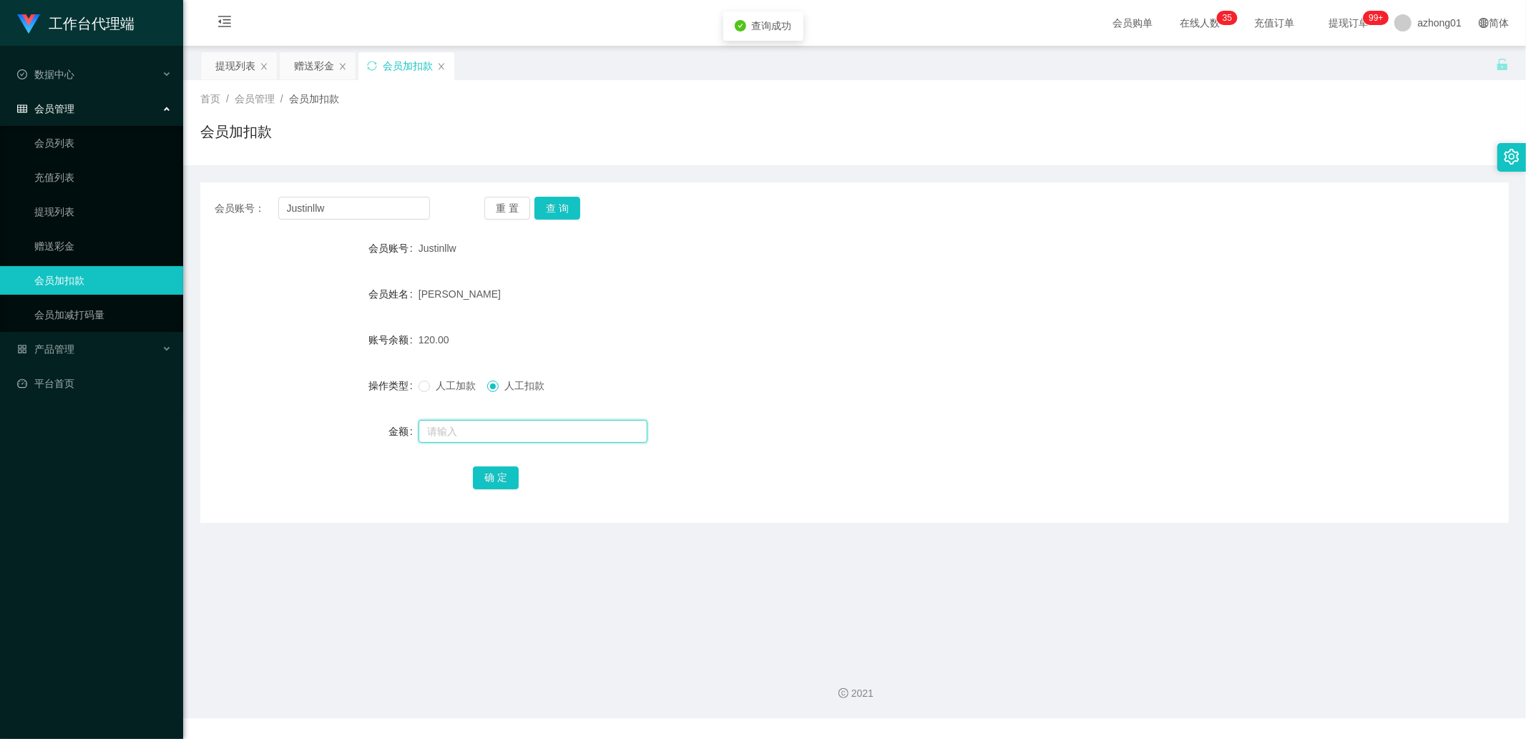
click at [442, 432] on input "text" at bounding box center [533, 431] width 229 height 23
type input "60"
click at [501, 479] on button "确 定" at bounding box center [496, 478] width 46 height 23
click at [115, 243] on link "赠送彩金" at bounding box center [102, 246] width 137 height 29
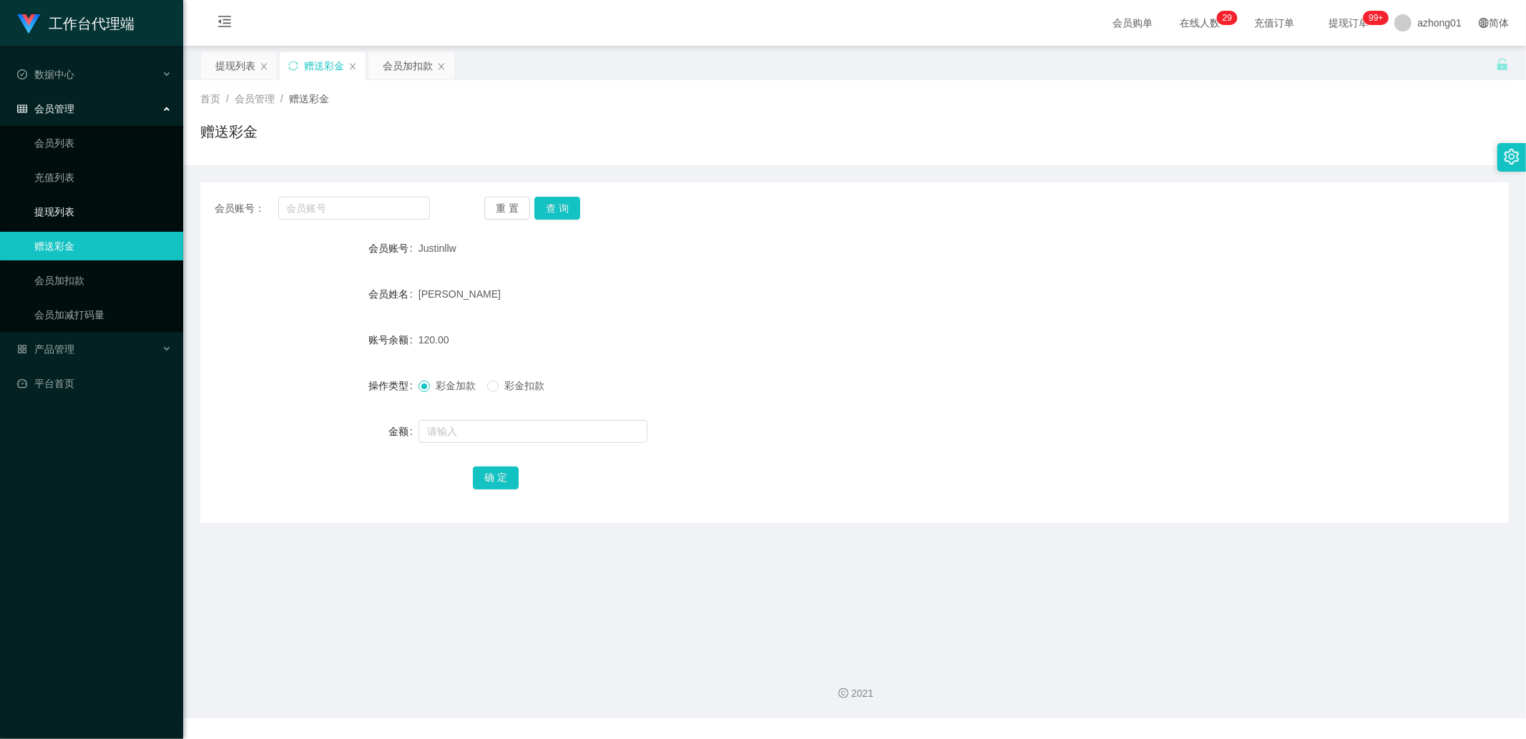
click at [79, 213] on link "提现列表" at bounding box center [102, 212] width 137 height 29
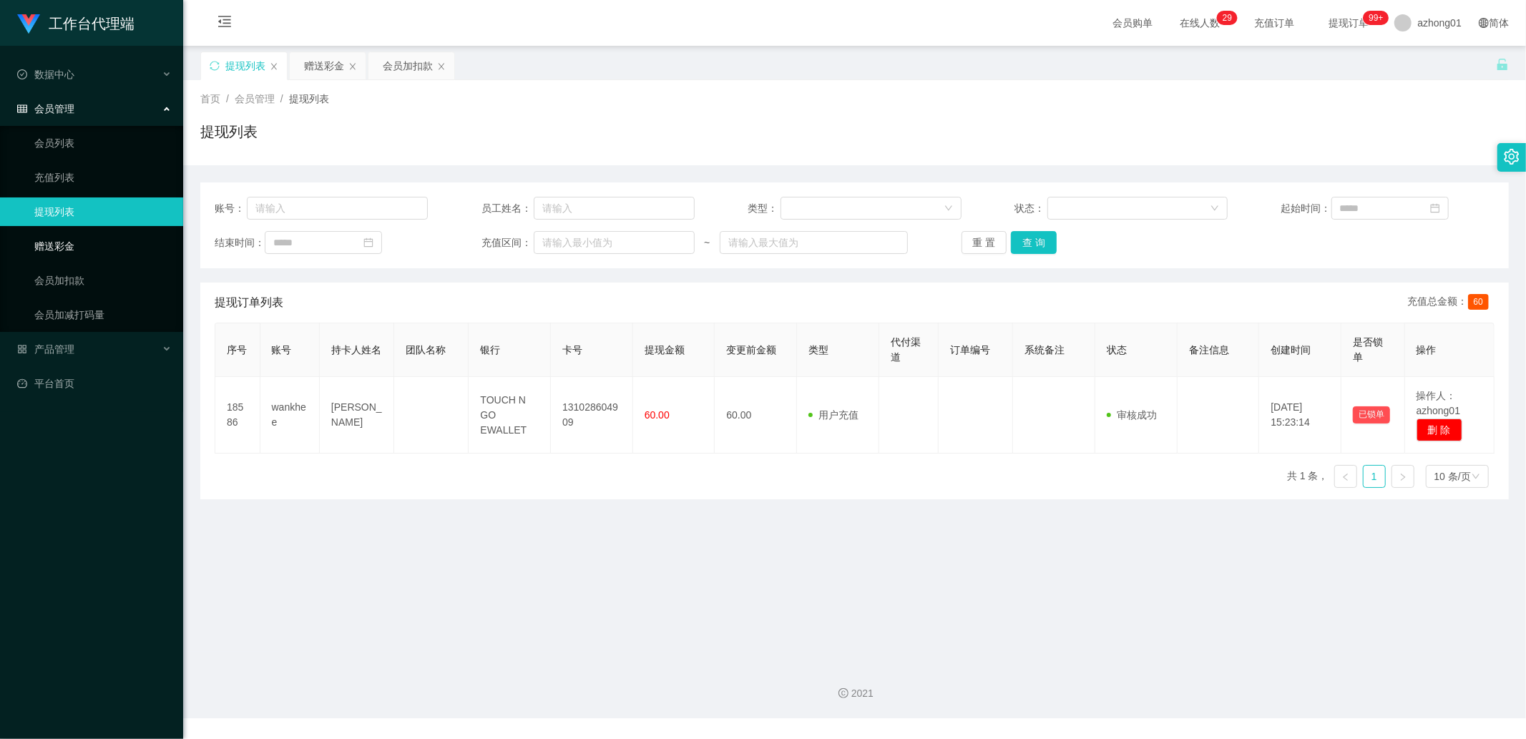
click at [84, 240] on link "赠送彩金" at bounding box center [102, 246] width 137 height 29
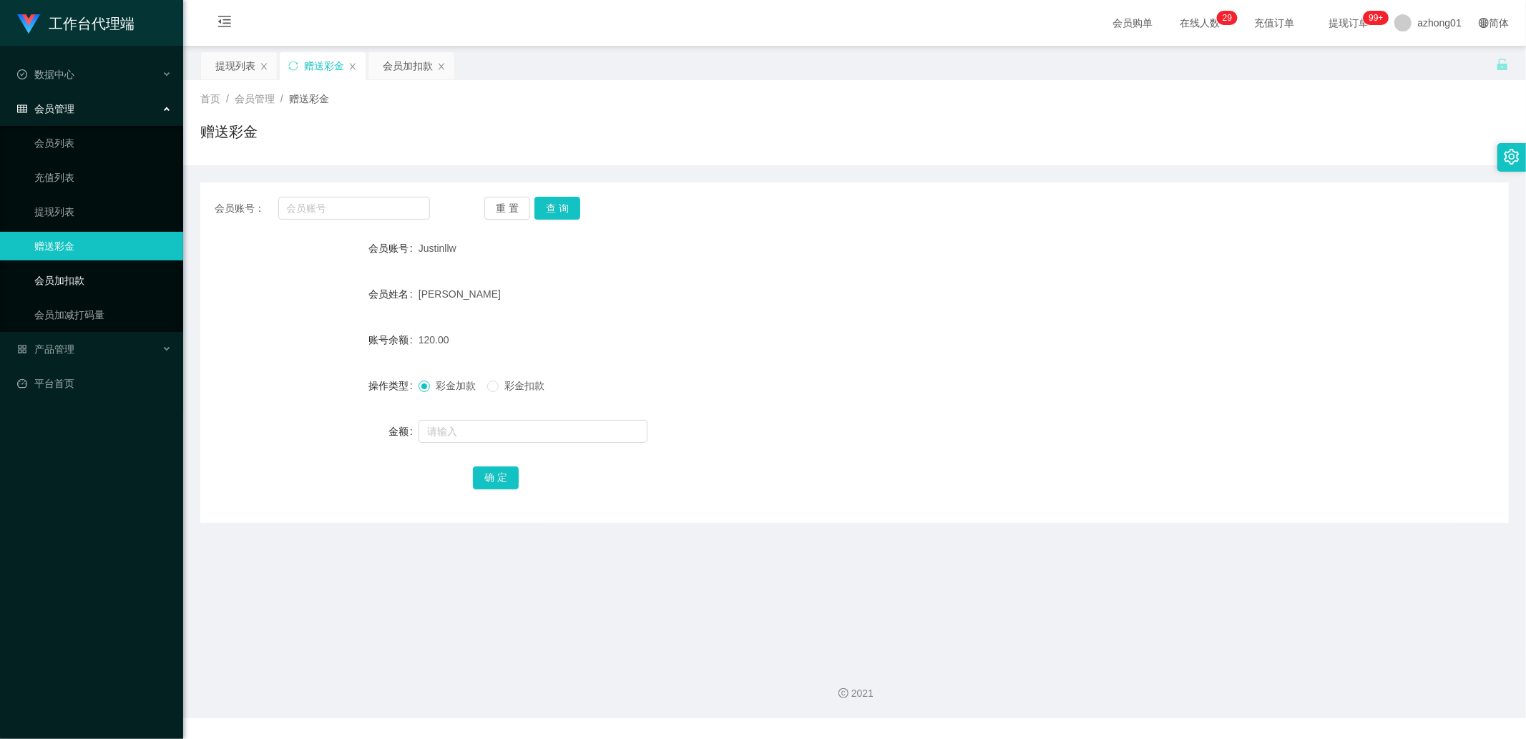
click at [113, 272] on link "会员加扣款" at bounding box center [102, 280] width 137 height 29
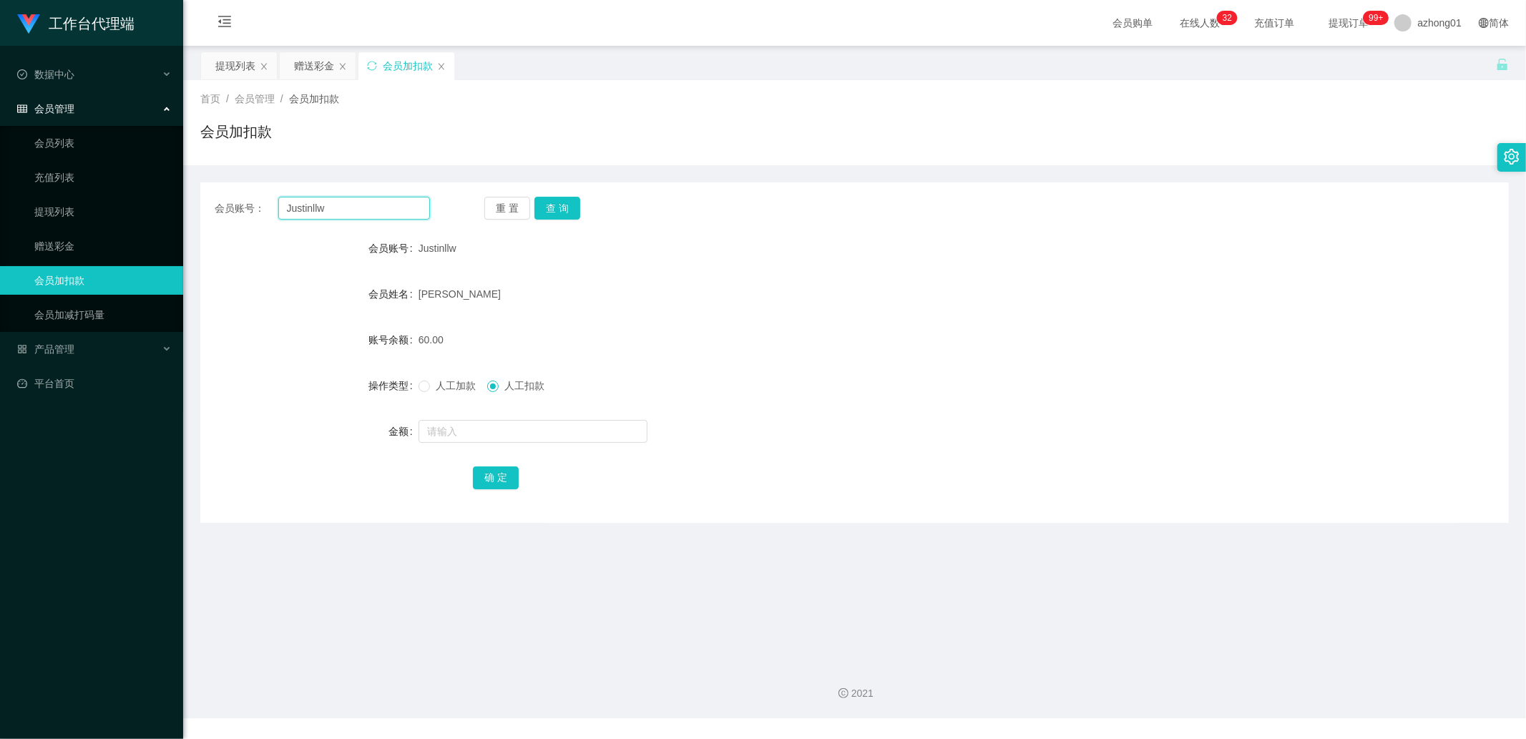
click at [368, 216] on input "Justinllw" at bounding box center [354, 208] width 152 height 23
click at [67, 211] on link "提现列表" at bounding box center [102, 212] width 137 height 29
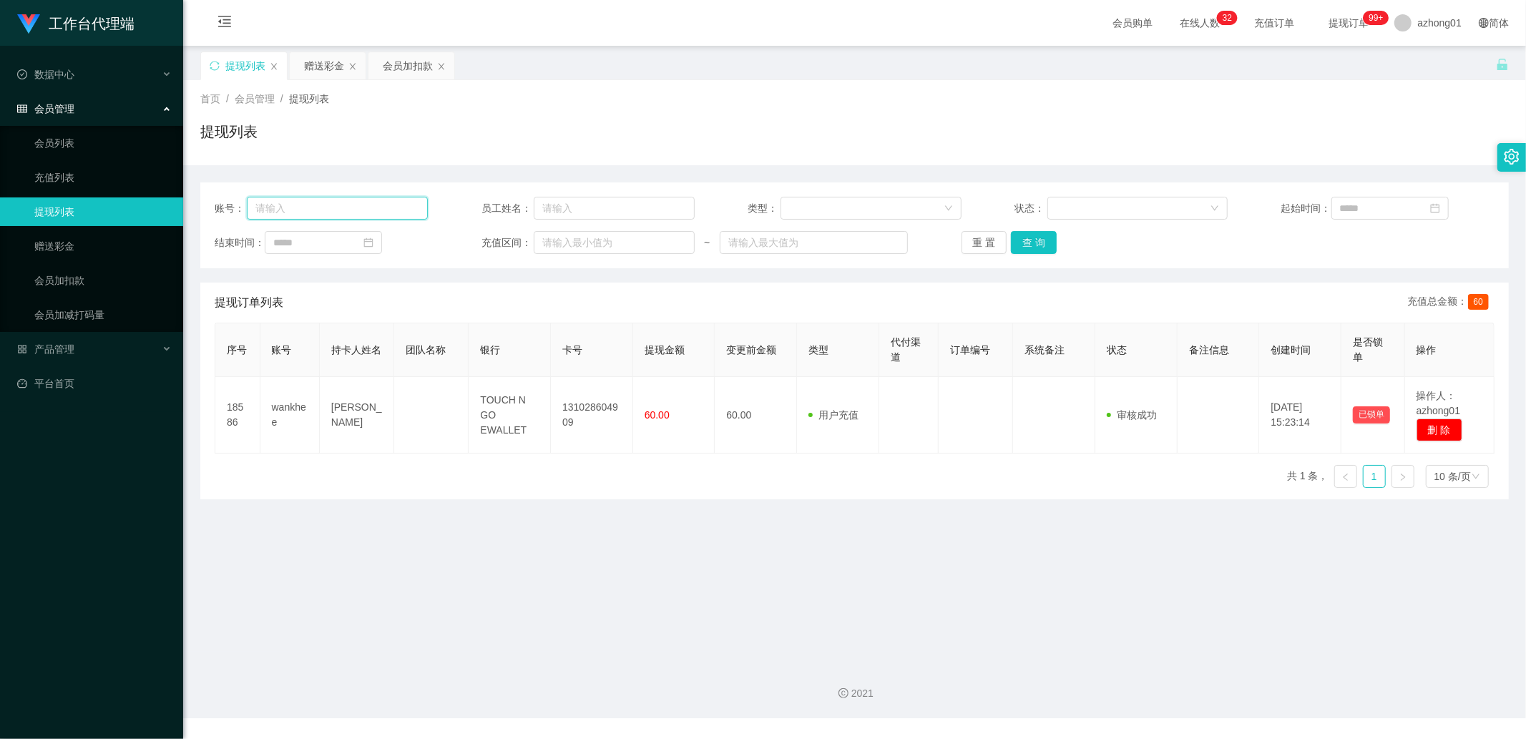
click at [323, 201] on input "text" at bounding box center [337, 208] width 181 height 23
paste input "Justinllw"
type input "Justinllw"
drag, startPoint x: 1021, startPoint y: 231, endPoint x: 1033, endPoint y: 235, distance: 12.0
click at [1023, 231] on button "查 询" at bounding box center [1034, 242] width 46 height 23
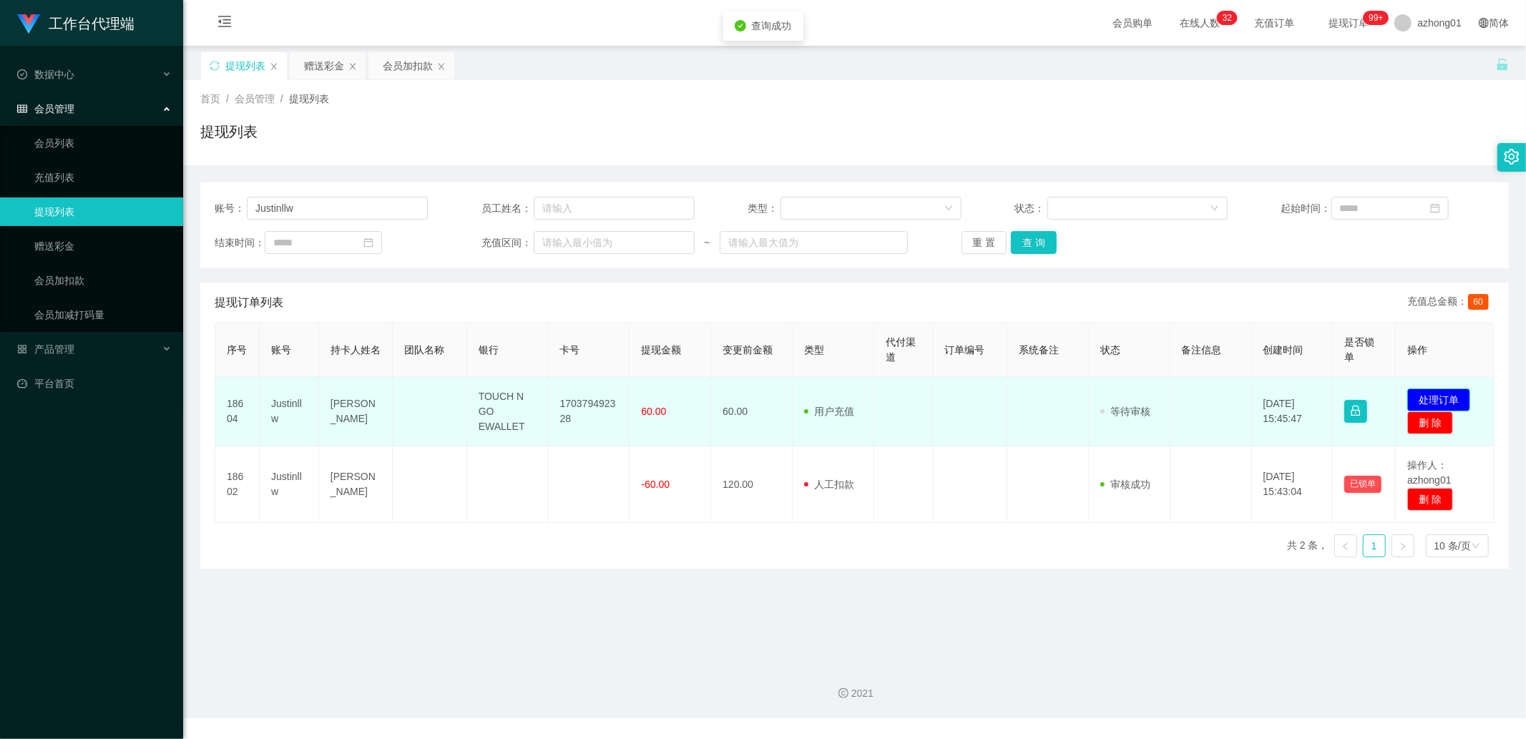
drag, startPoint x: 1427, startPoint y: 396, endPoint x: 1353, endPoint y: 390, distance: 74.7
click at [1426, 396] on button "处理订单" at bounding box center [1439, 400] width 63 height 23
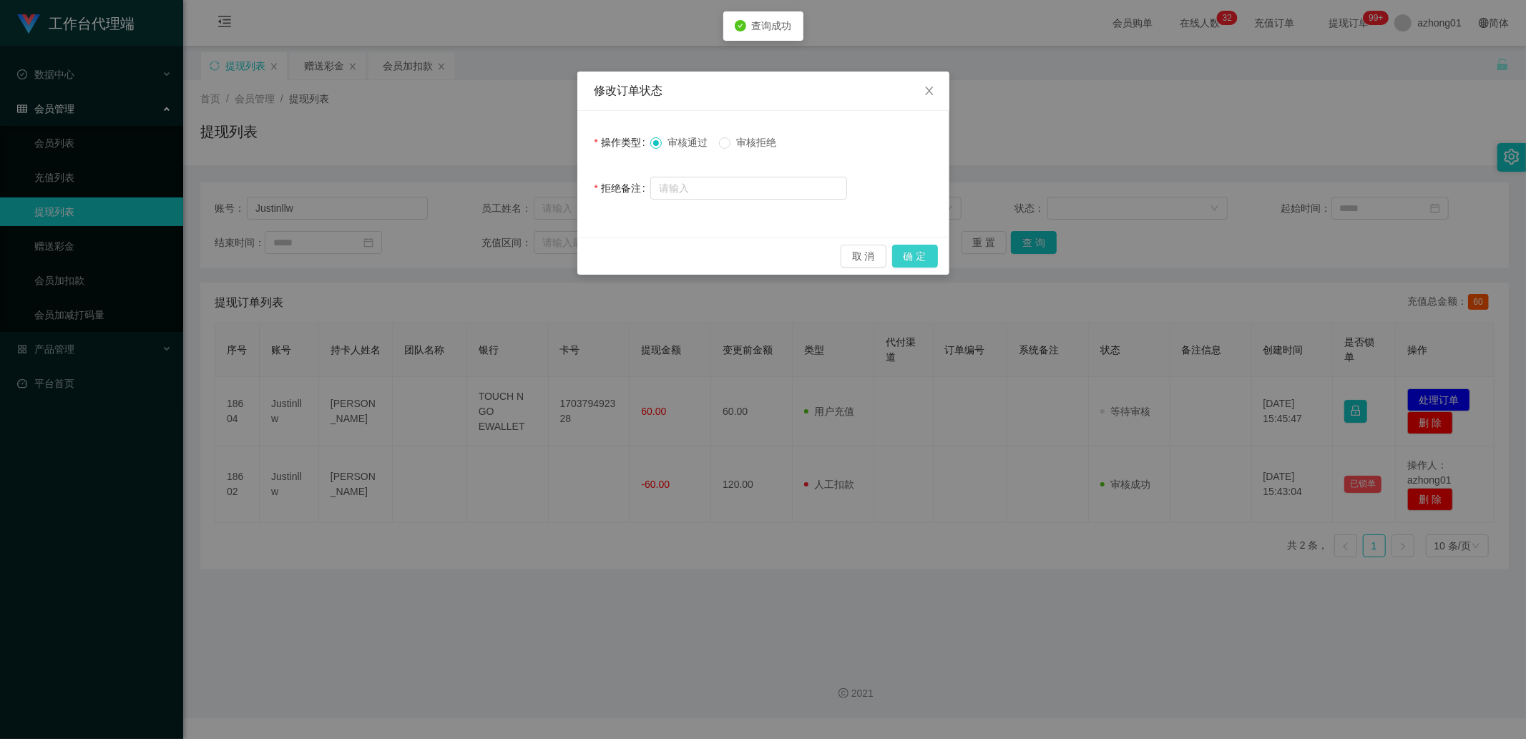
click at [918, 261] on button "确 定" at bounding box center [915, 256] width 46 height 23
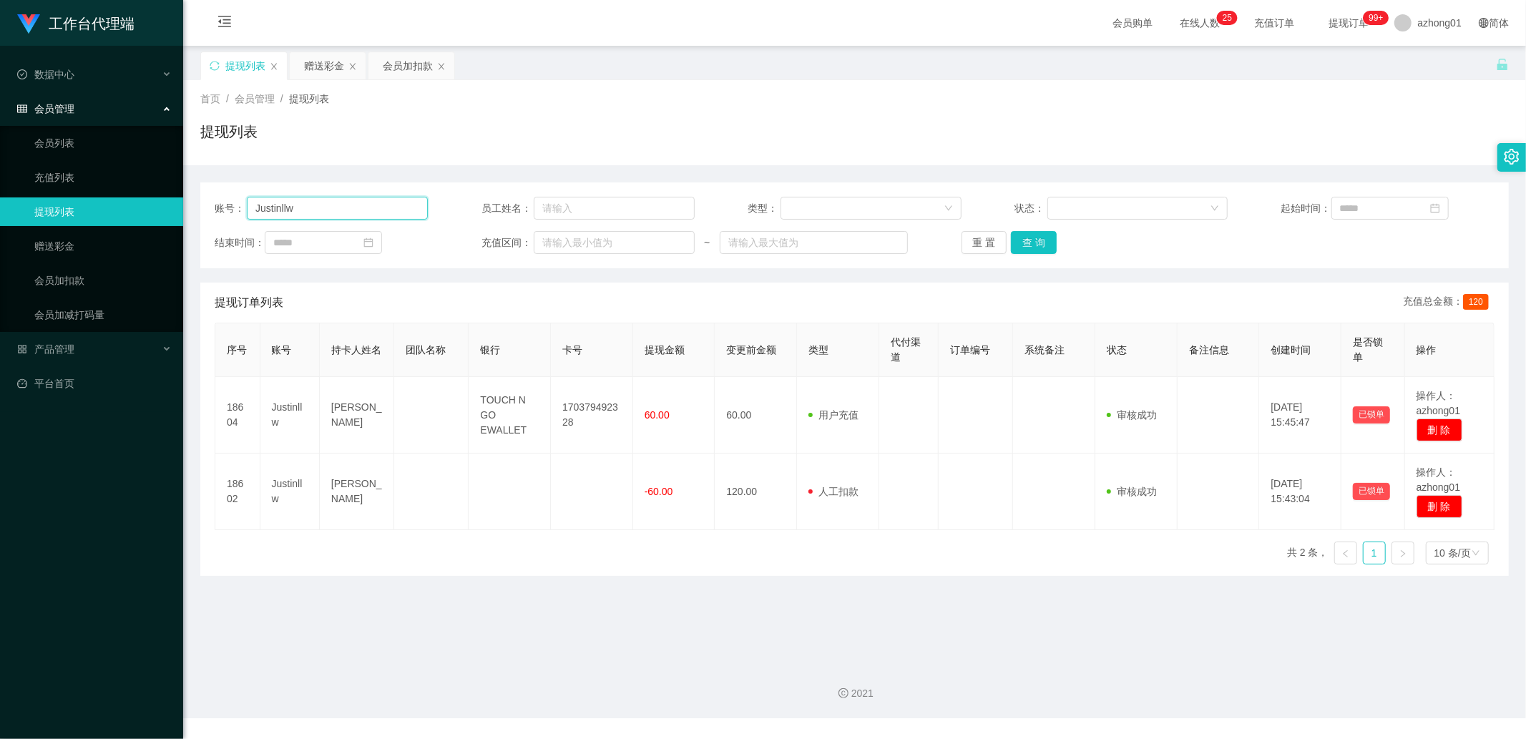
click at [369, 203] on input "Justinllw" at bounding box center [337, 208] width 181 height 23
paste input "0187664567"
type input "0187664567"
drag, startPoint x: 97, startPoint y: 248, endPoint x: 112, endPoint y: 248, distance: 15.7
click at [97, 248] on link "赠送彩金" at bounding box center [102, 246] width 137 height 29
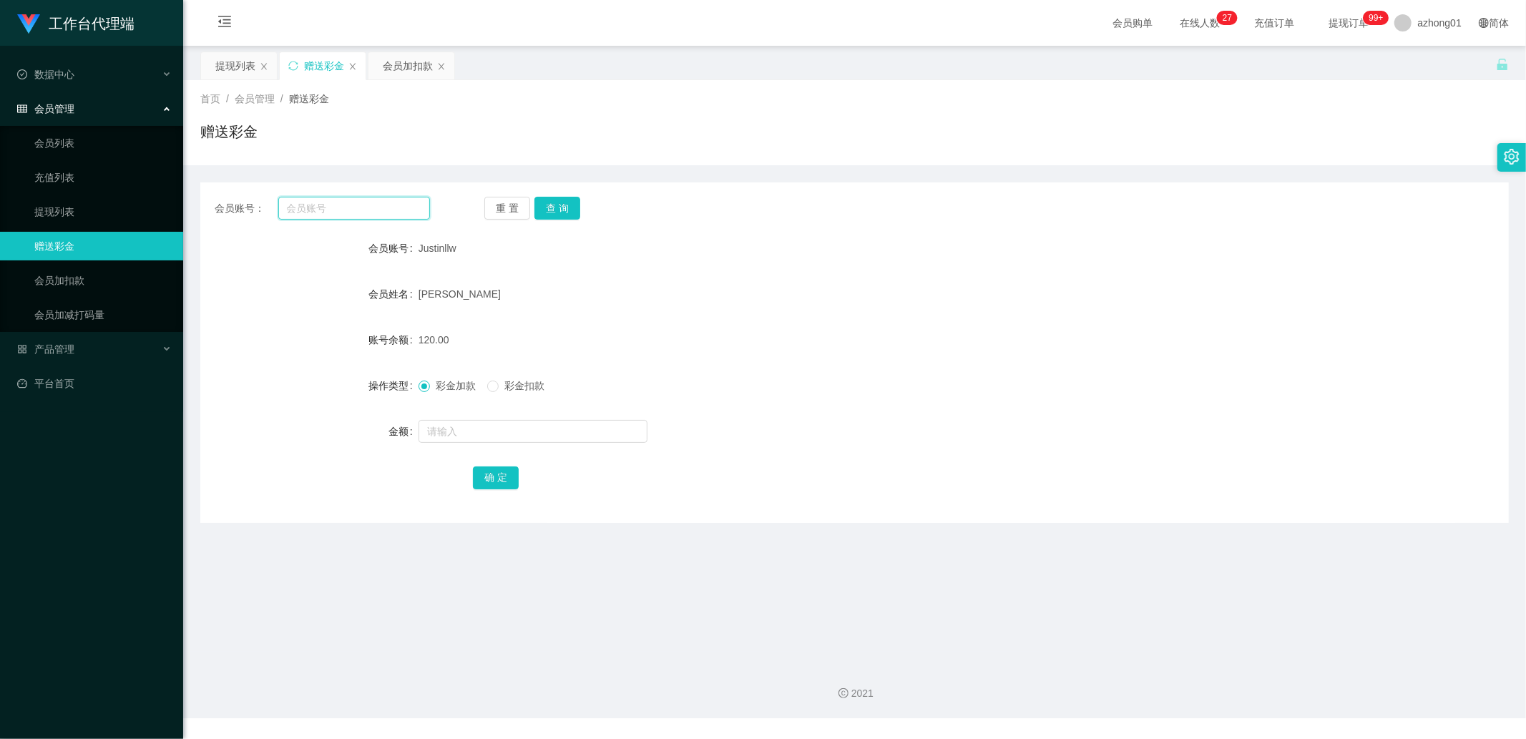
click at [330, 208] on input "text" at bounding box center [354, 208] width 152 height 23
paste input "0187664567"
type input "0187664567"
click at [549, 203] on button "查 询" at bounding box center [558, 208] width 46 height 23
click at [478, 431] on input "text" at bounding box center [533, 431] width 229 height 23
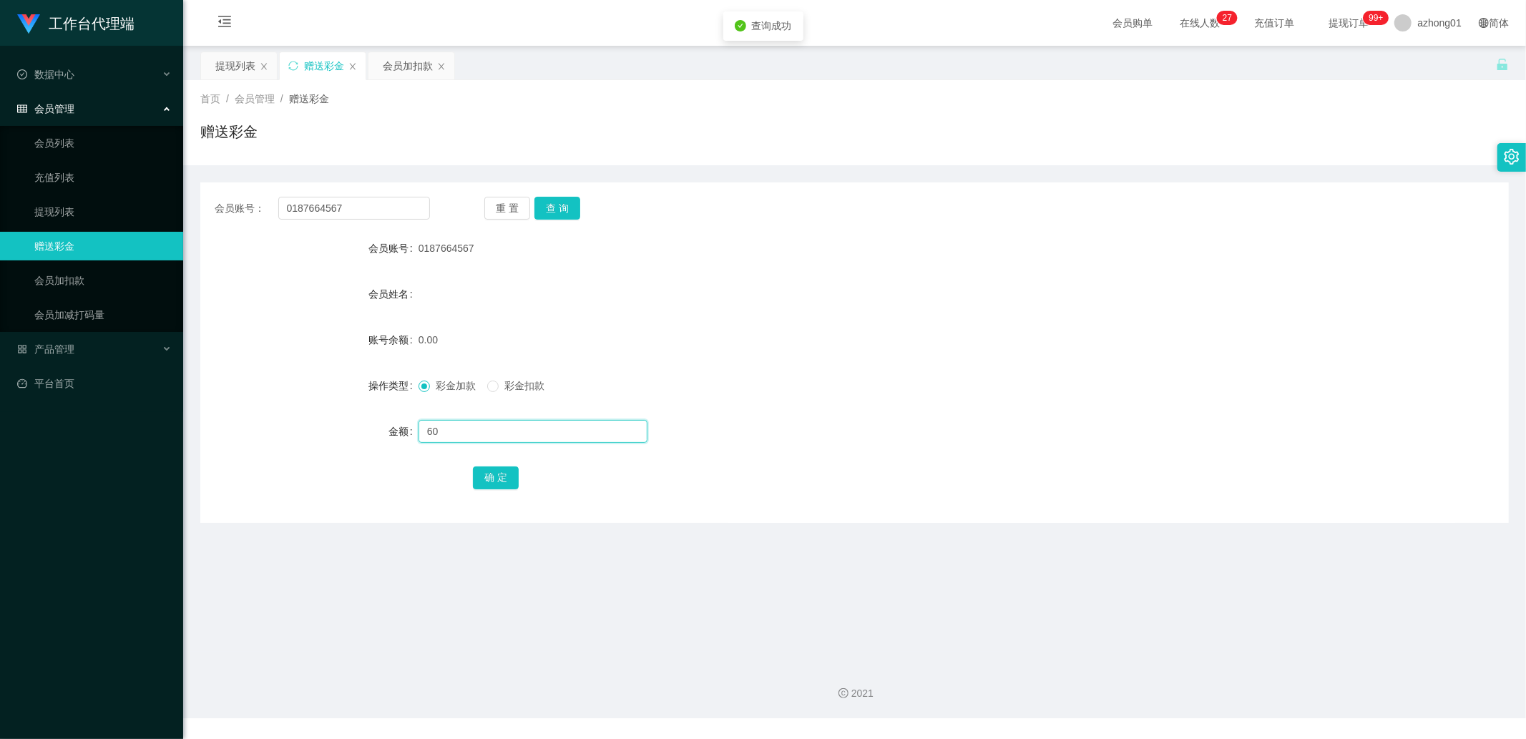
type input "6"
type input "30"
click at [478, 484] on button "确 定" at bounding box center [496, 478] width 46 height 23
drag, startPoint x: 416, startPoint y: 246, endPoint x: 492, endPoint y: 248, distance: 75.9
click at [492, 248] on div "会员账号 0187664567" at bounding box center [854, 248] width 1309 height 29
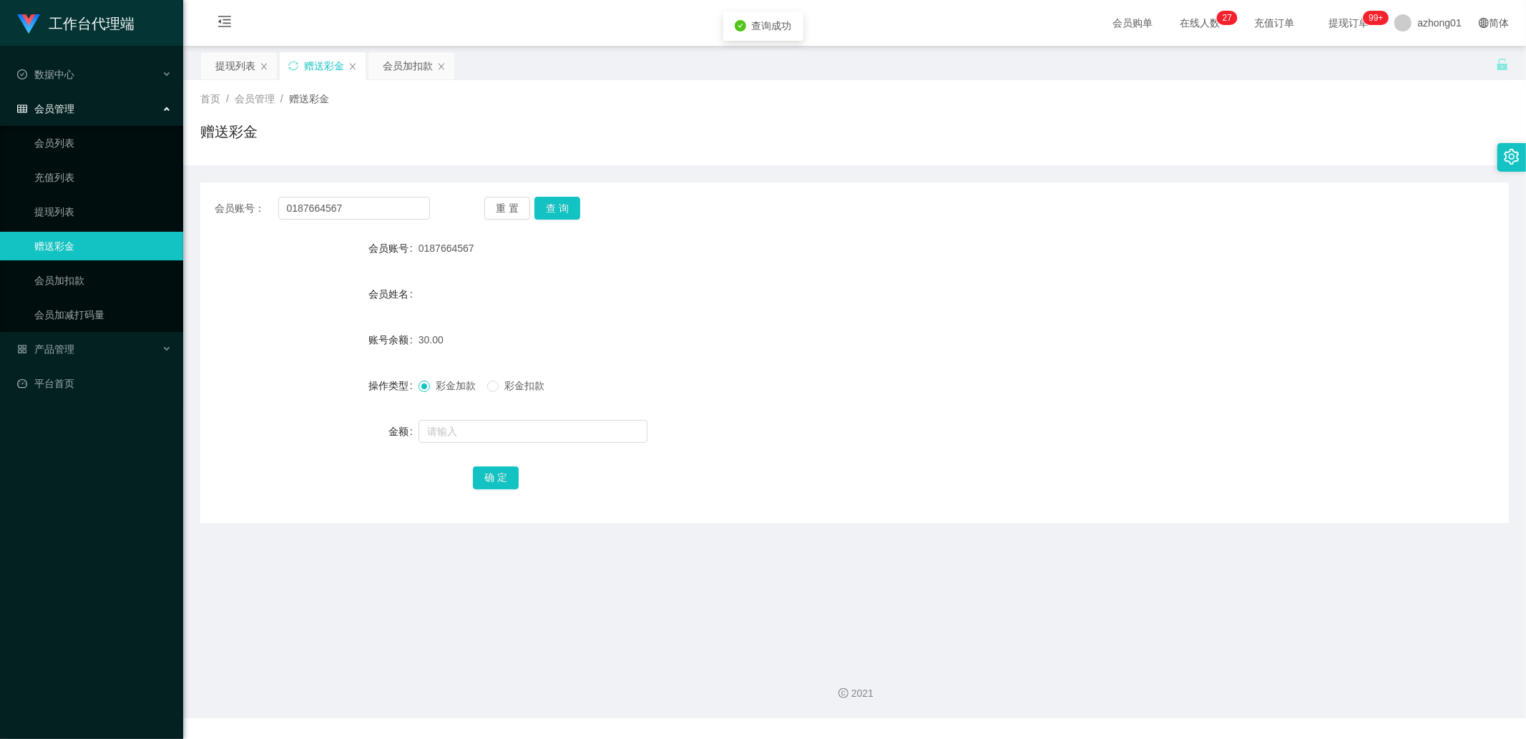
copy div "会员账号 0187664567"
